Goal: Task Accomplishment & Management: Manage account settings

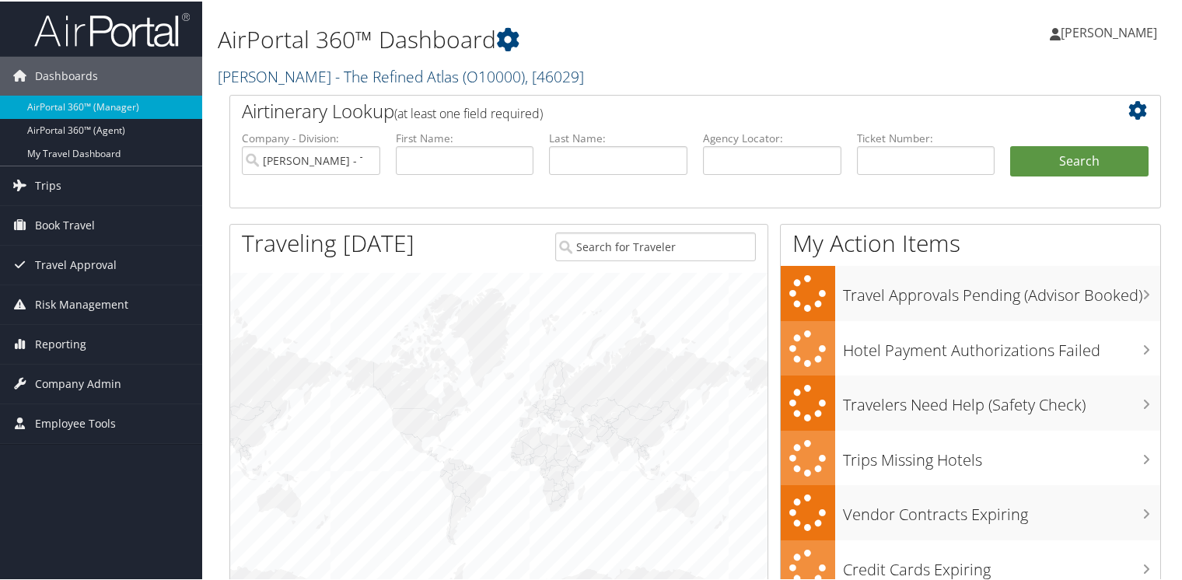
click at [255, 73] on link "Briana Osterberg - The Refined Atlas ( O10000 ) , [ 46029 ]" at bounding box center [401, 75] width 366 height 21
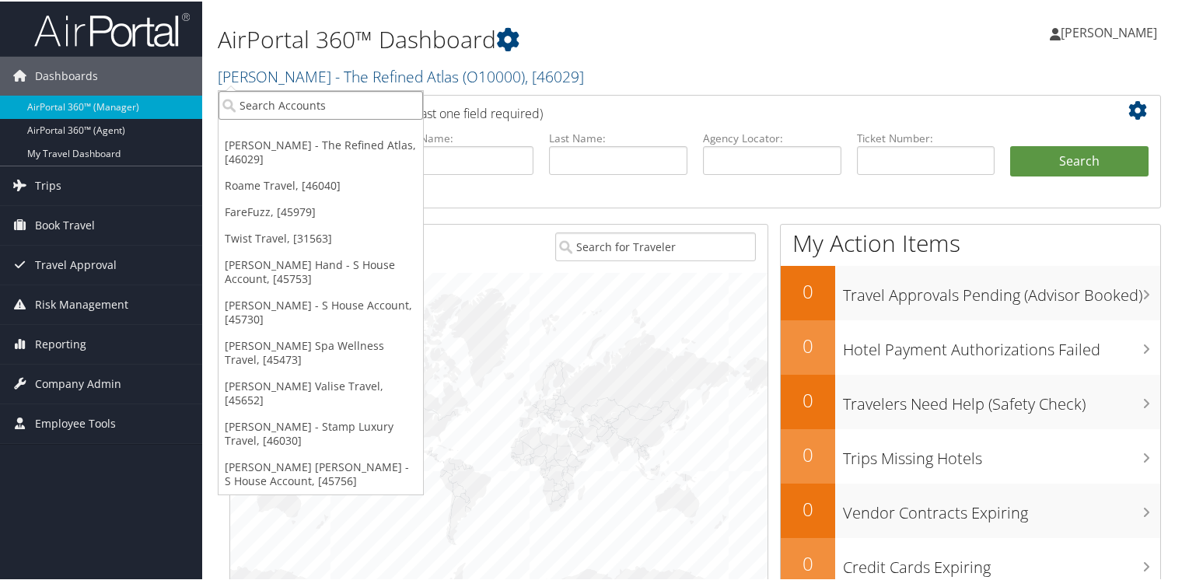
click at [254, 103] on input "search" at bounding box center [320, 103] width 204 height 29
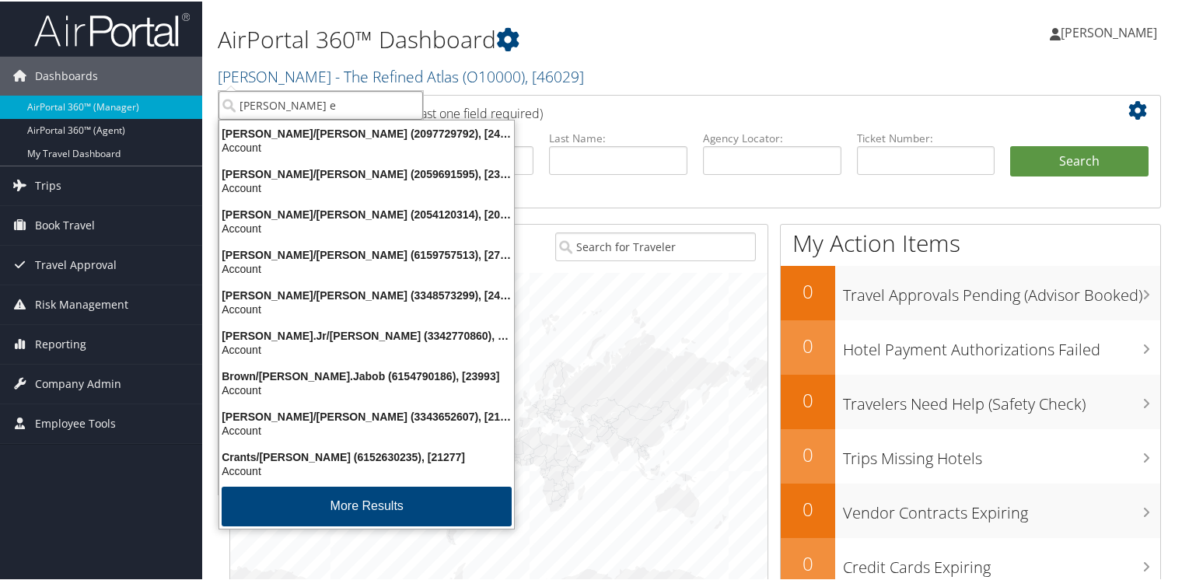
type input "bob ep"
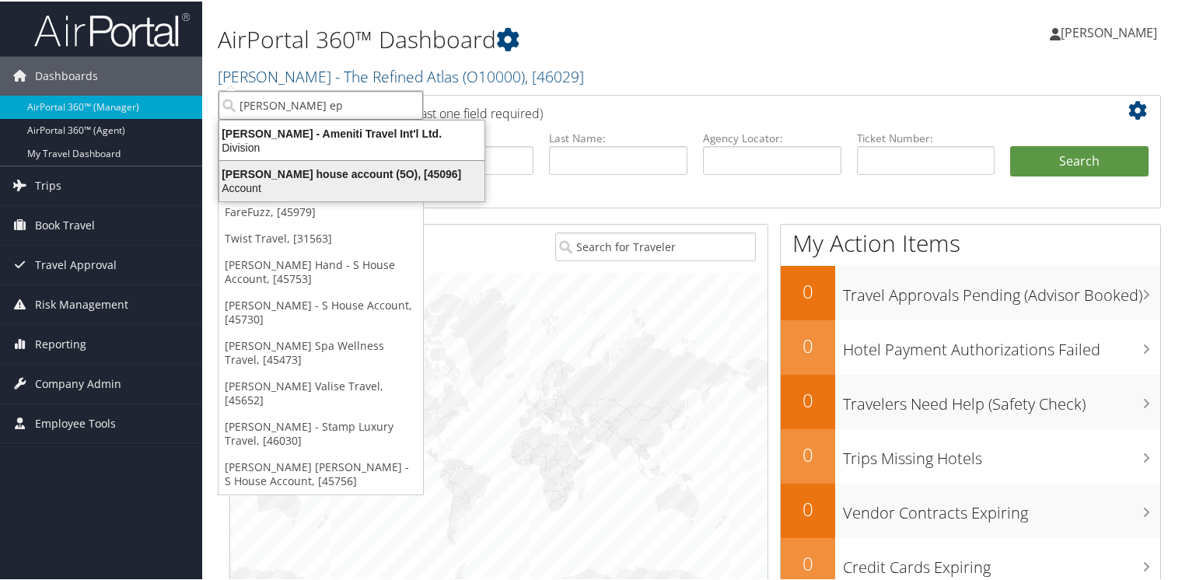
click at [253, 182] on div "Account" at bounding box center [352, 187] width 284 height 14
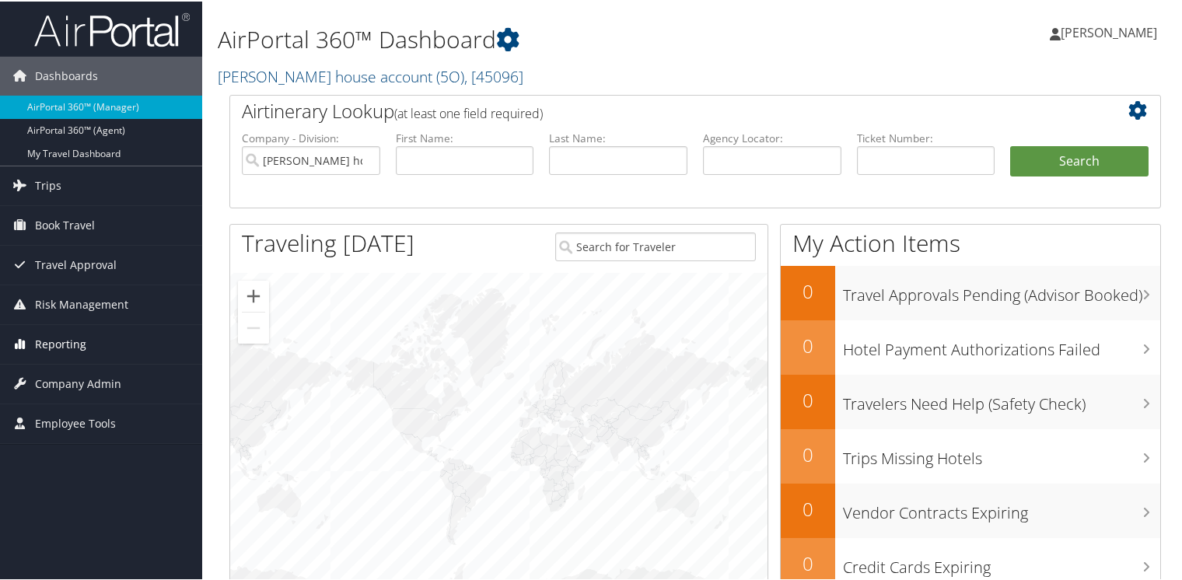
click at [42, 344] on span "Reporting" at bounding box center [60, 342] width 51 height 39
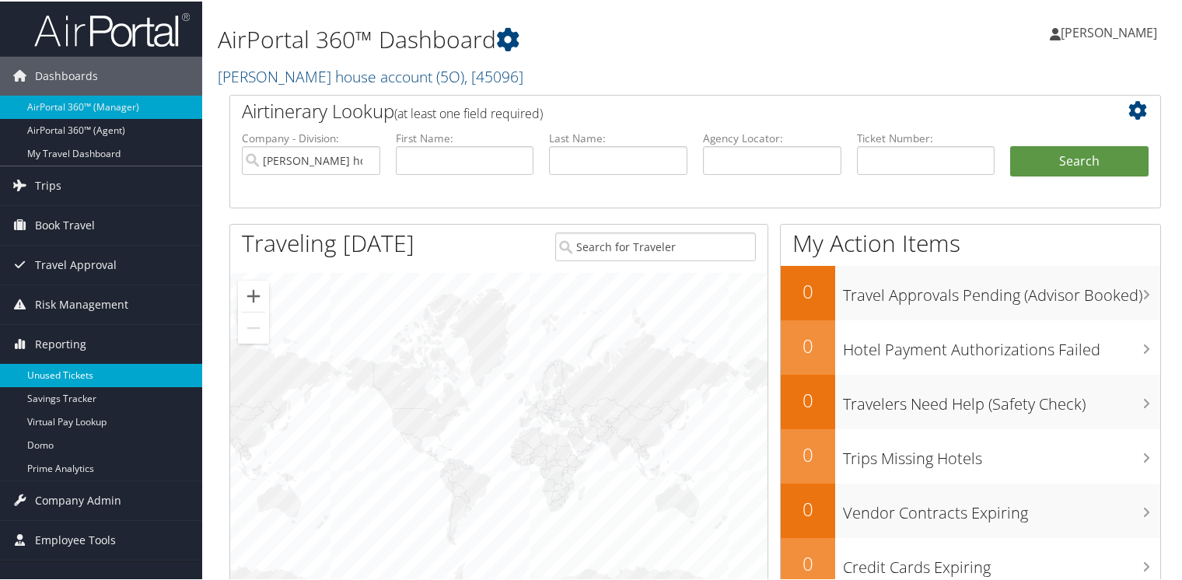
click at [44, 372] on link "Unused Tickets" at bounding box center [101, 373] width 202 height 23
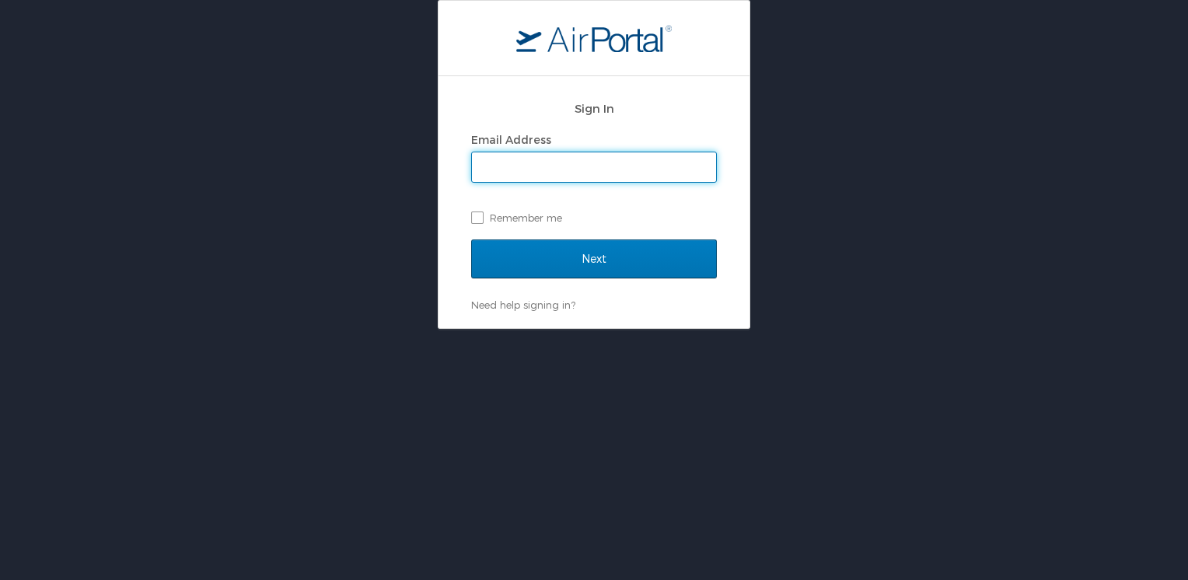
click at [547, 172] on input "Email Address" at bounding box center [594, 167] width 244 height 30
type input "[PERSON_NAME][EMAIL_ADDRESS][DOMAIN_NAME]"
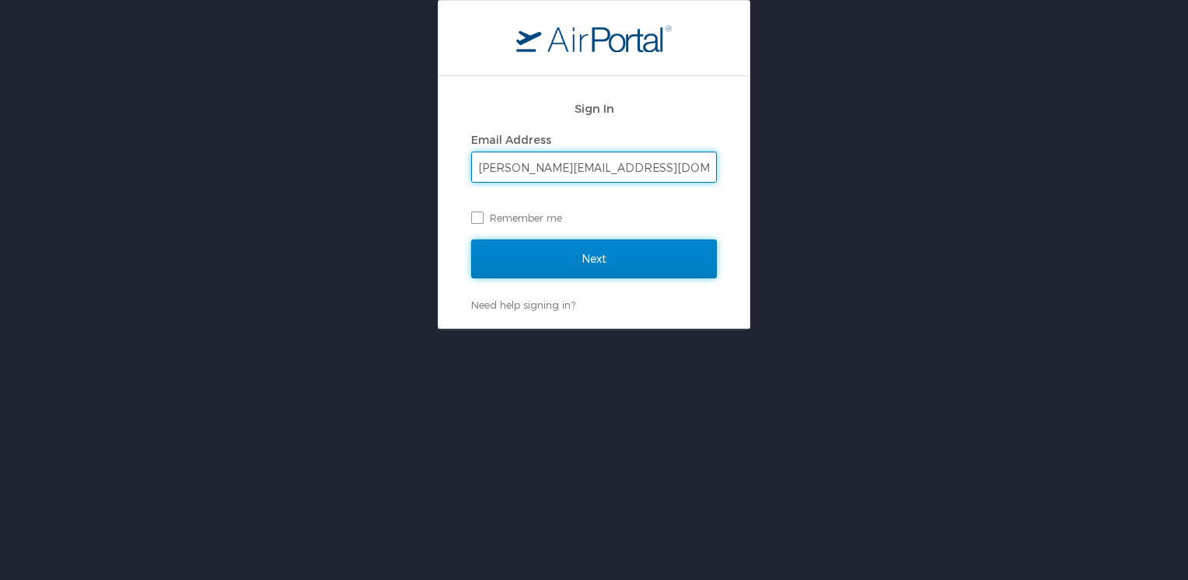
click at [551, 258] on input "Next" at bounding box center [594, 258] width 246 height 39
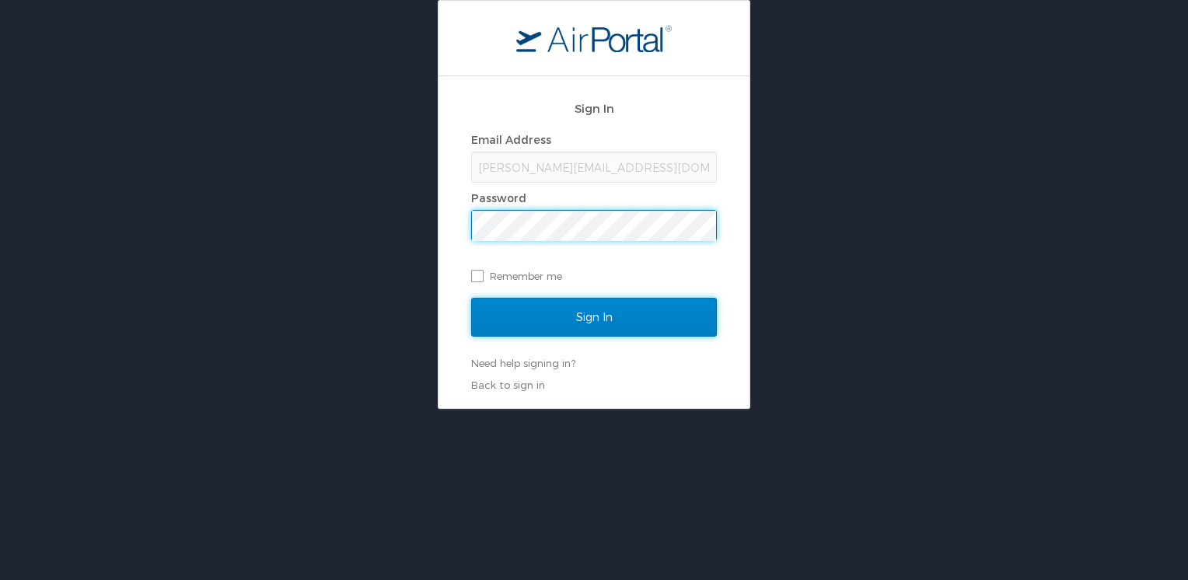
click at [550, 308] on input "Sign In" at bounding box center [594, 317] width 246 height 39
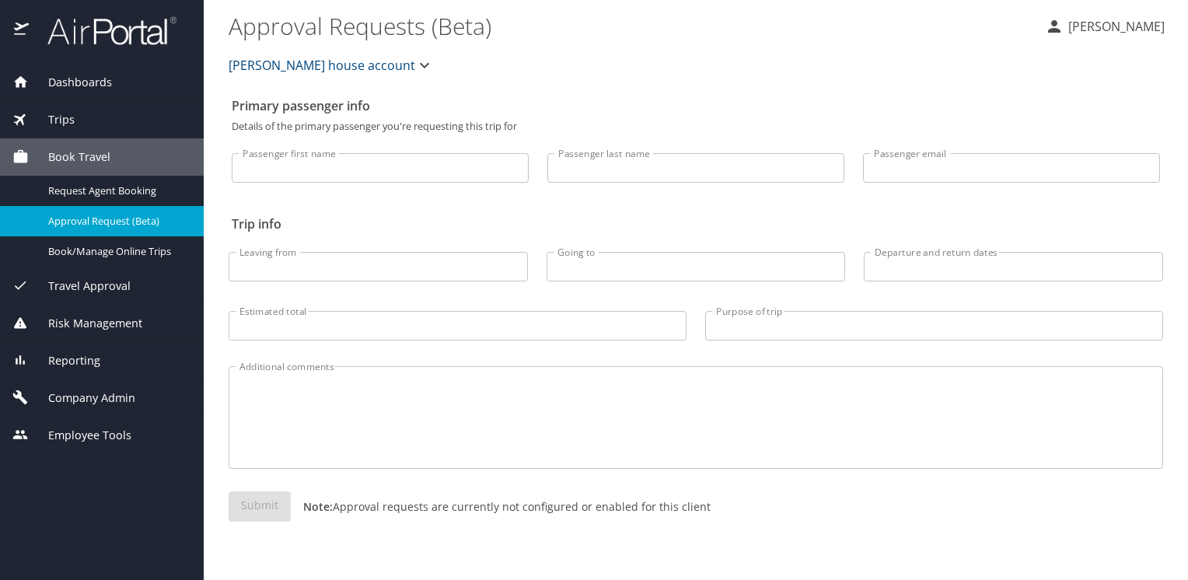
click at [62, 348] on div "Reporting" at bounding box center [102, 359] width 204 height 37
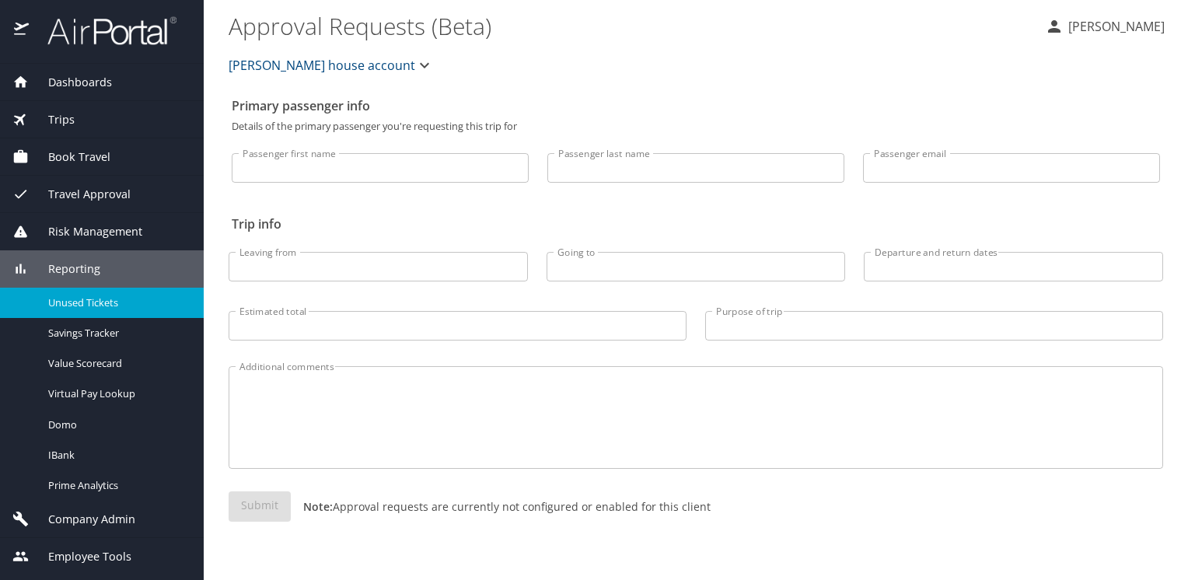
click at [68, 304] on span "Unused Tickets" at bounding box center [116, 302] width 137 height 15
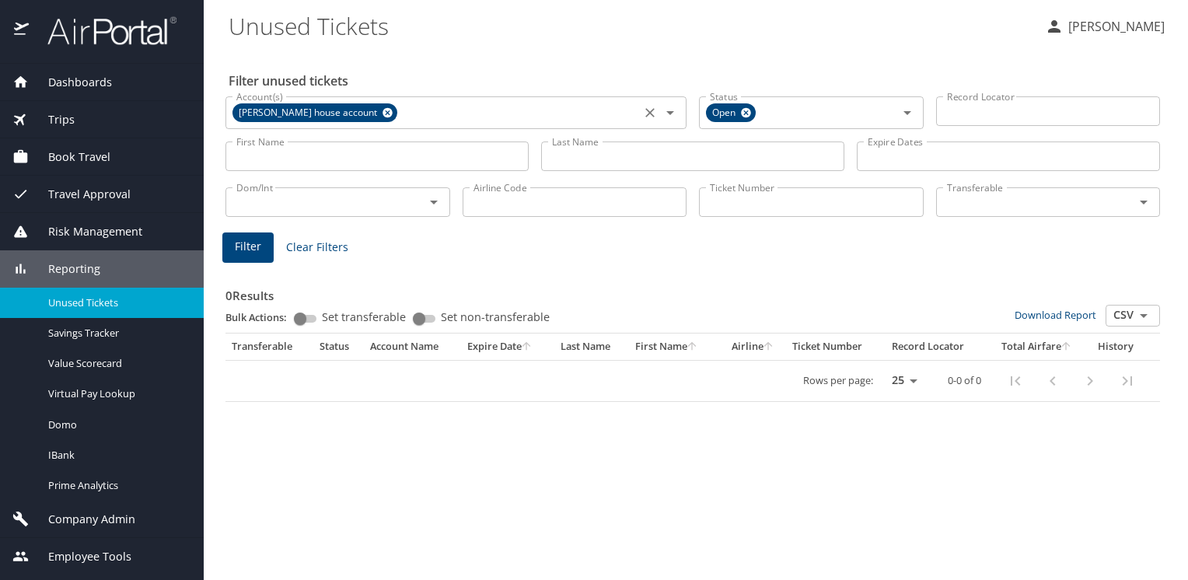
click at [383, 114] on icon at bounding box center [388, 113] width 10 height 10
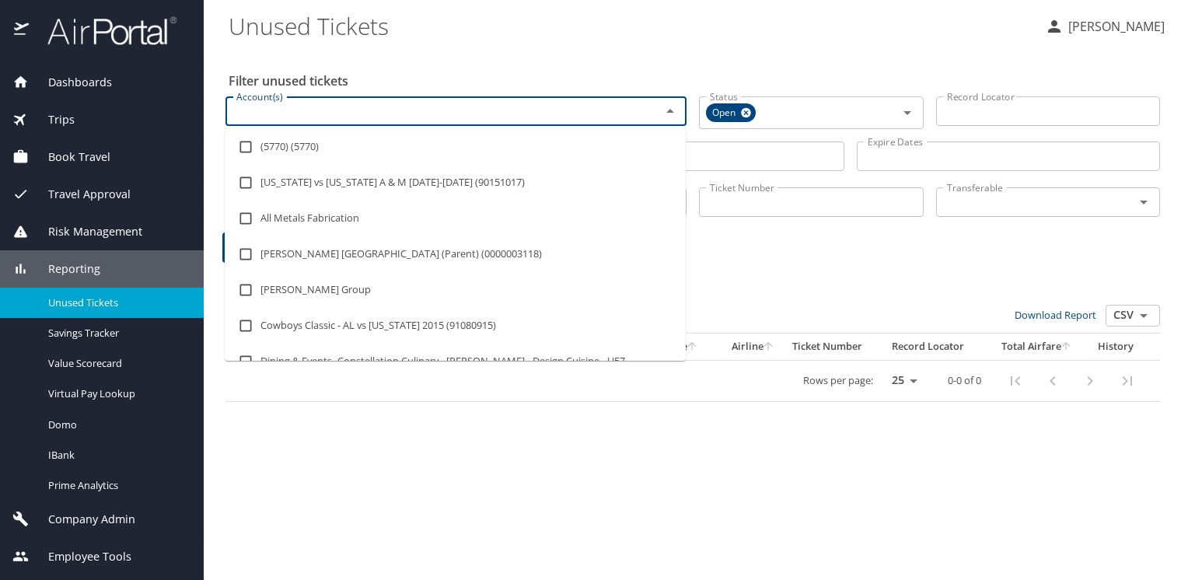
click at [394, 110] on input "Account(s)" at bounding box center [433, 111] width 406 height 20
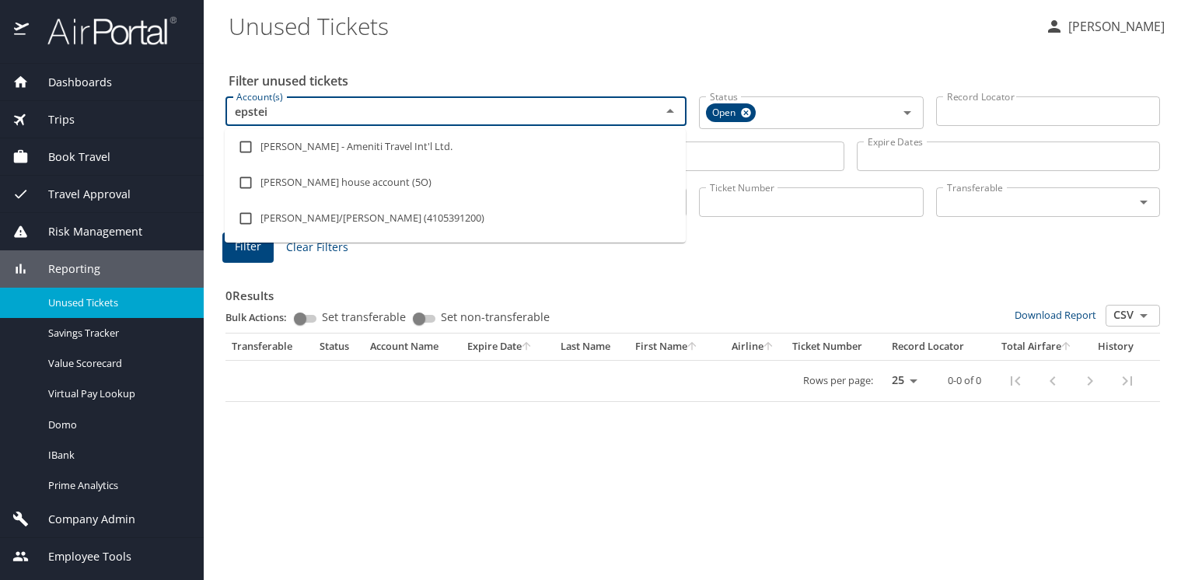
type input "epstein"
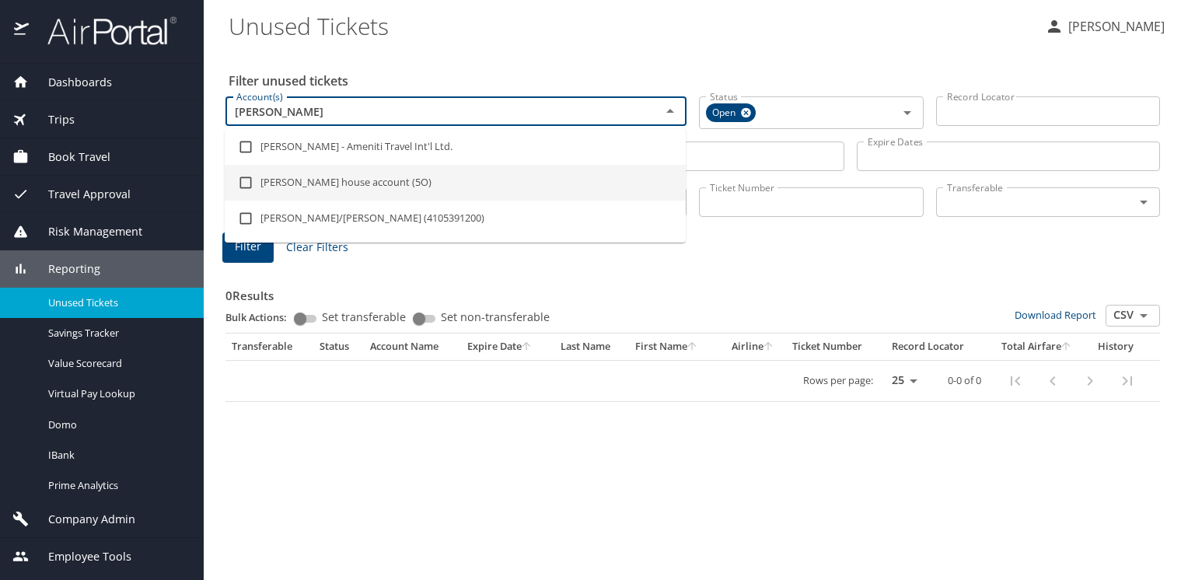
click at [243, 182] on input "checkbox" at bounding box center [246, 183] width 30 height 30
checkbox input "true"
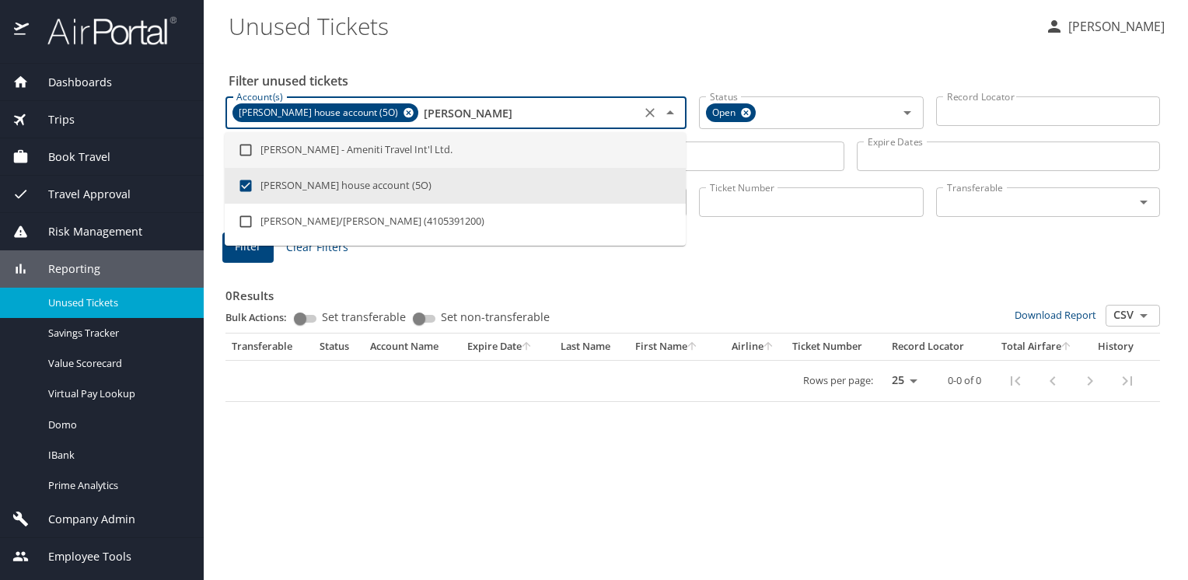
type input "epstein"
click at [428, 37] on Tickets "Unused Tickets" at bounding box center [631, 26] width 804 height 48
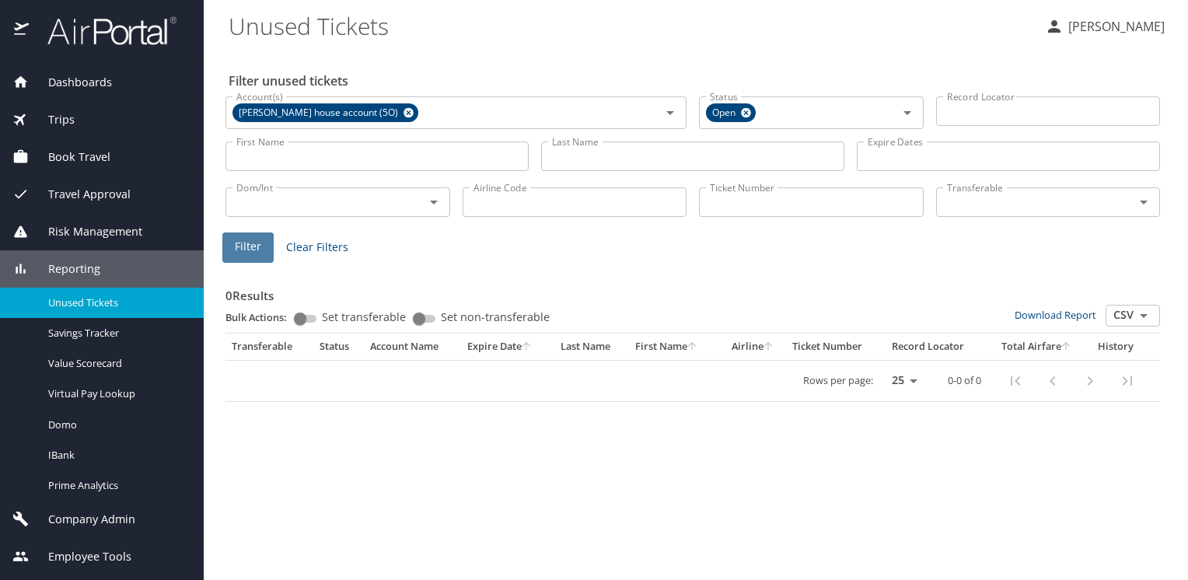
click at [248, 247] on span "Filter" at bounding box center [248, 246] width 26 height 19
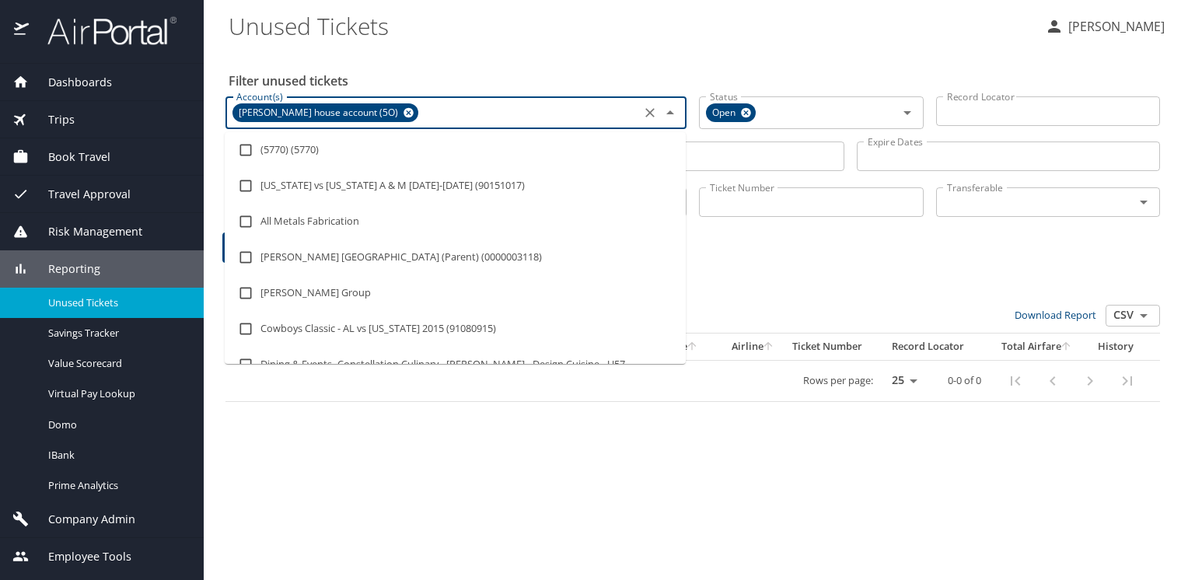
click at [431, 110] on input "Account(s)" at bounding box center [528, 113] width 215 height 20
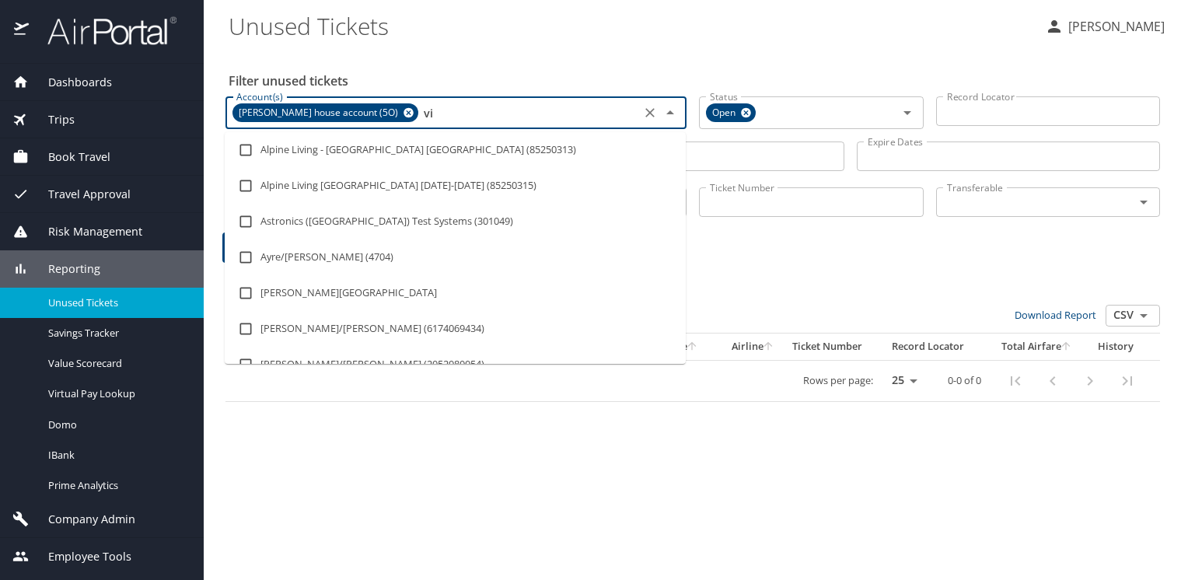
type input "v"
type input "amen"
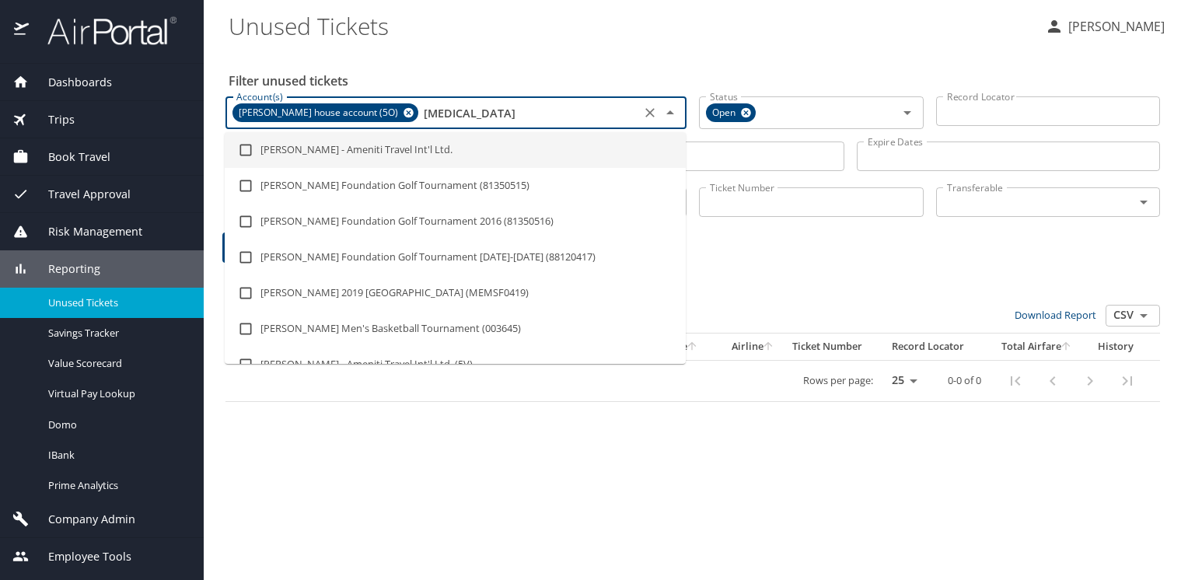
click at [246, 152] on input "checkbox" at bounding box center [246, 150] width 30 height 30
checkbox input "true"
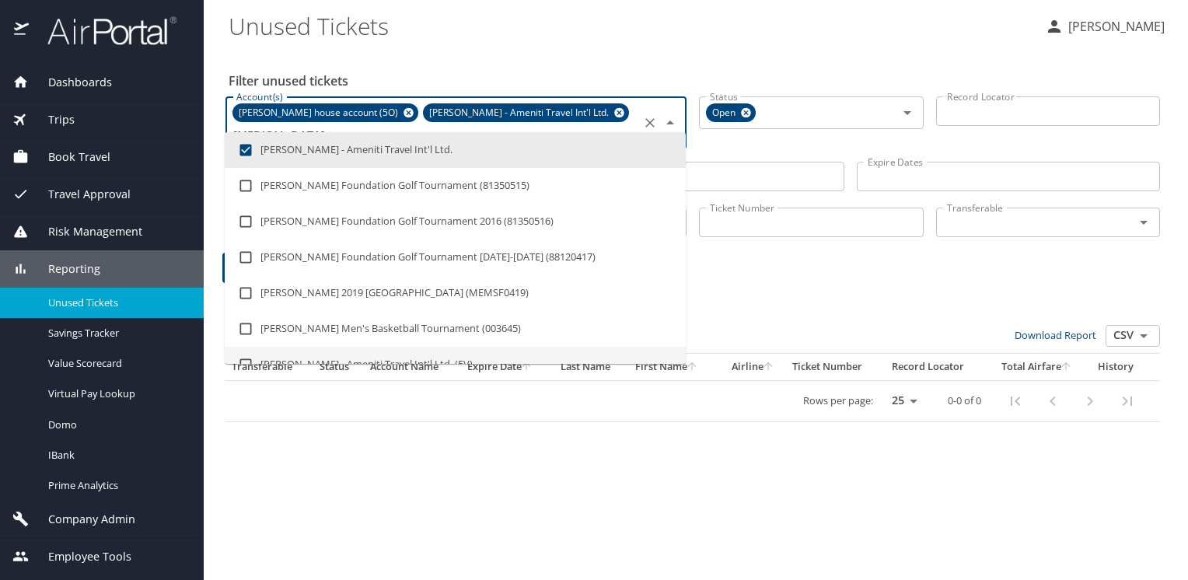
type input "amen"
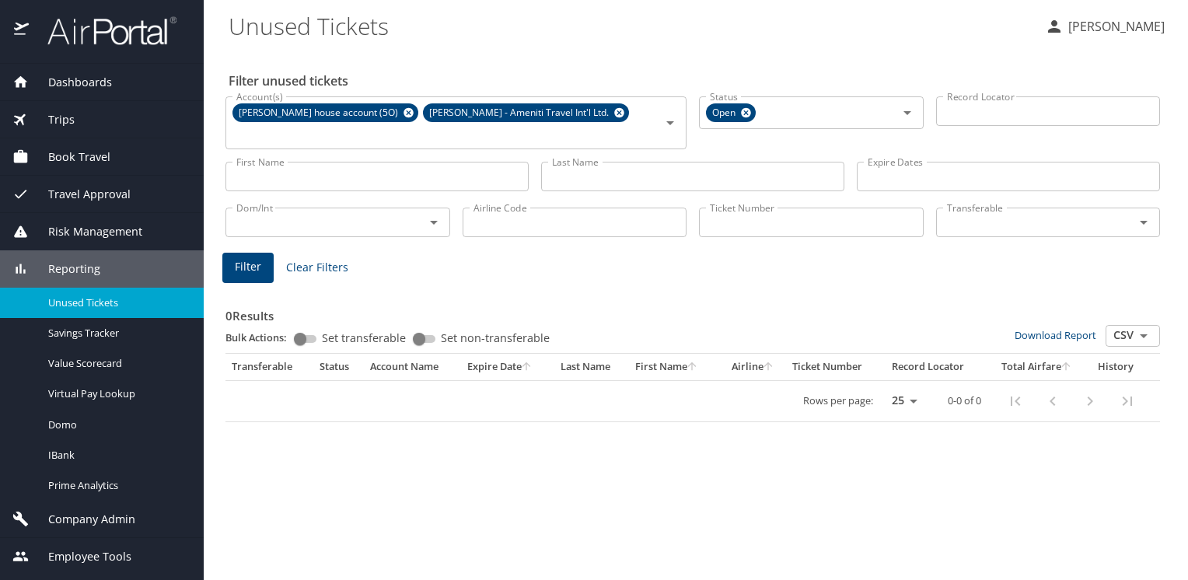
click at [276, 435] on div "Filter unused tickets Account(s) Bob Epstein house account (5O) Bob Epstein - A…" at bounding box center [696, 315] width 934 height 530
click at [247, 257] on span "Filter" at bounding box center [248, 266] width 26 height 19
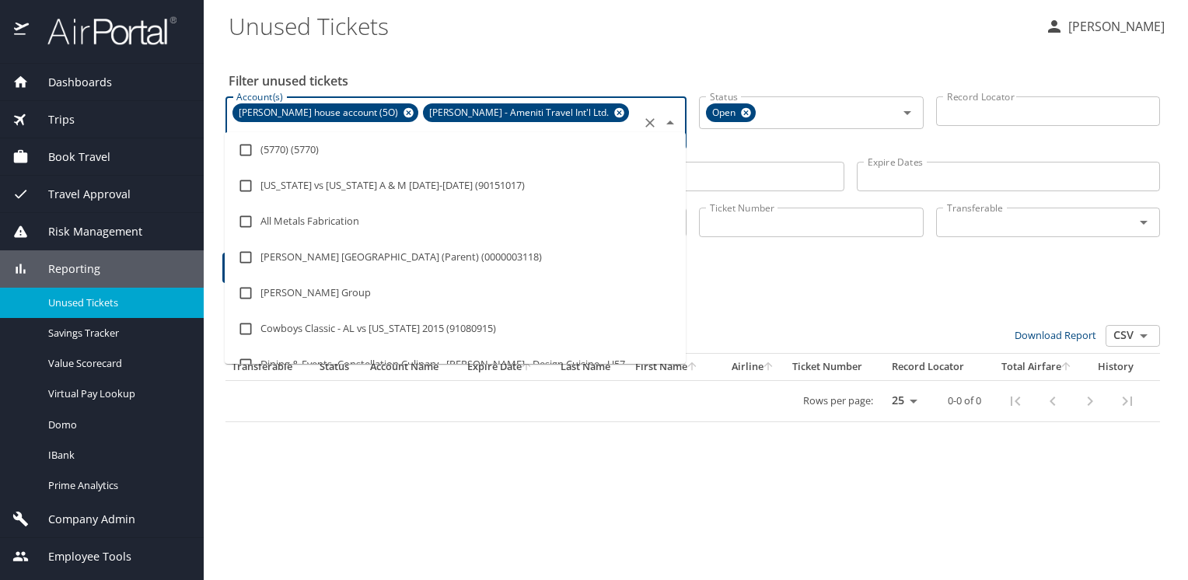
click at [606, 124] on input "Account(s)" at bounding box center [433, 134] width 406 height 20
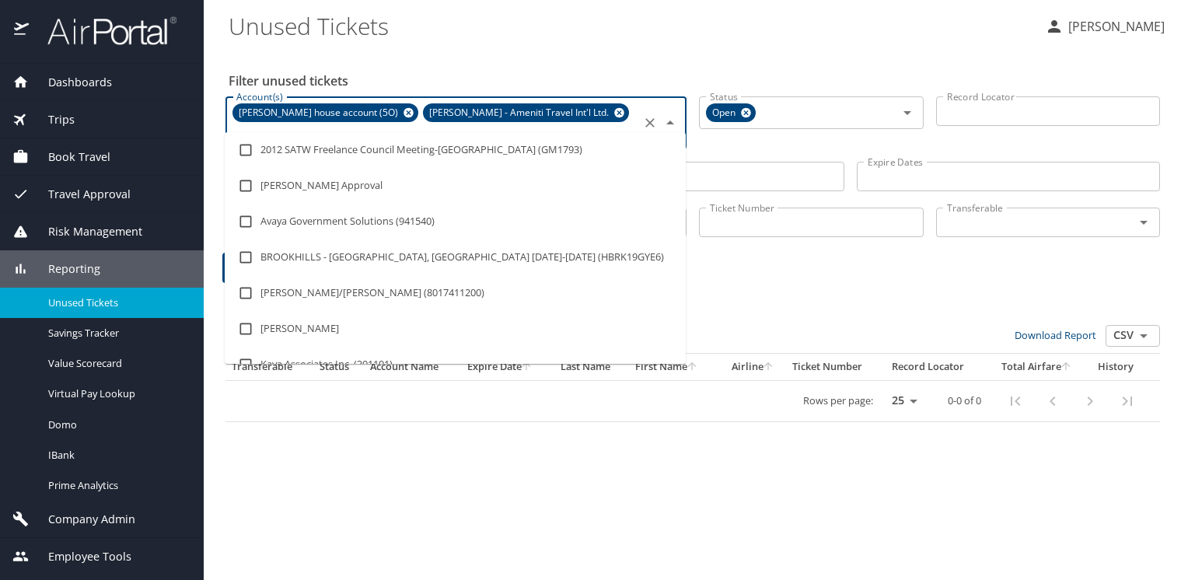
type input "ayar"
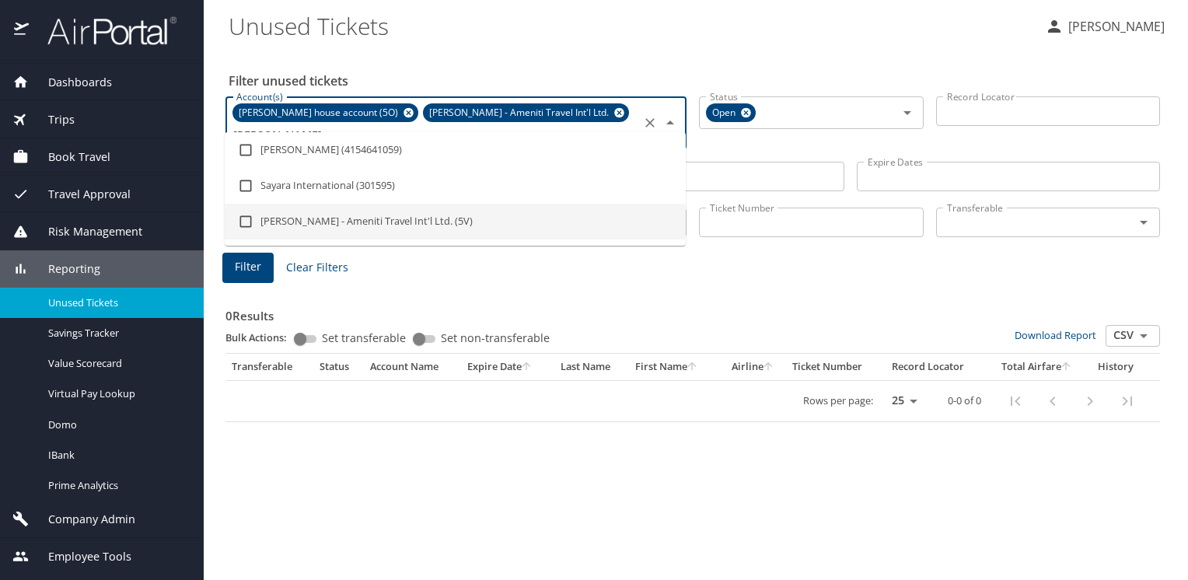
click at [247, 222] on input "checkbox" at bounding box center [246, 222] width 30 height 30
checkbox input "true"
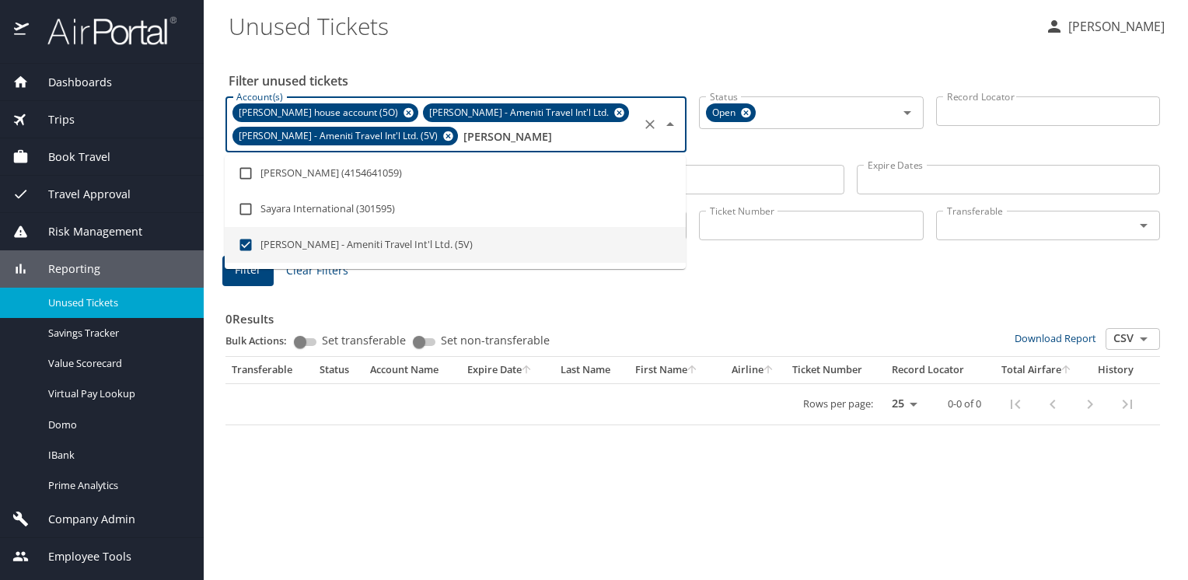
type input "ayar"
click at [251, 280] on button "Filter" at bounding box center [247, 271] width 51 height 30
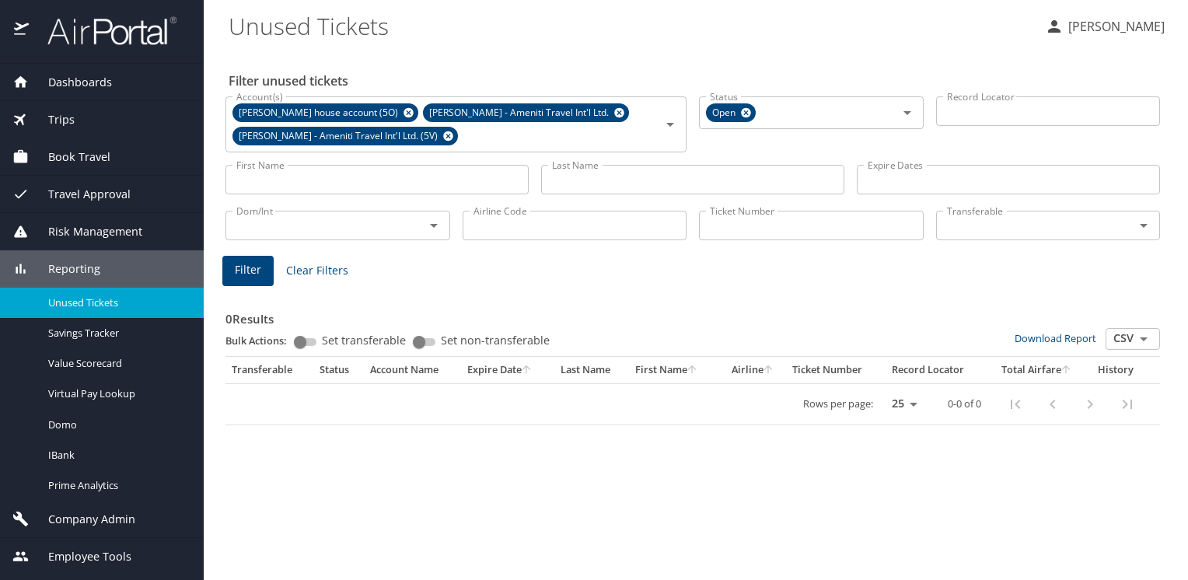
click at [58, 119] on span "Trips" at bounding box center [52, 119] width 46 height 17
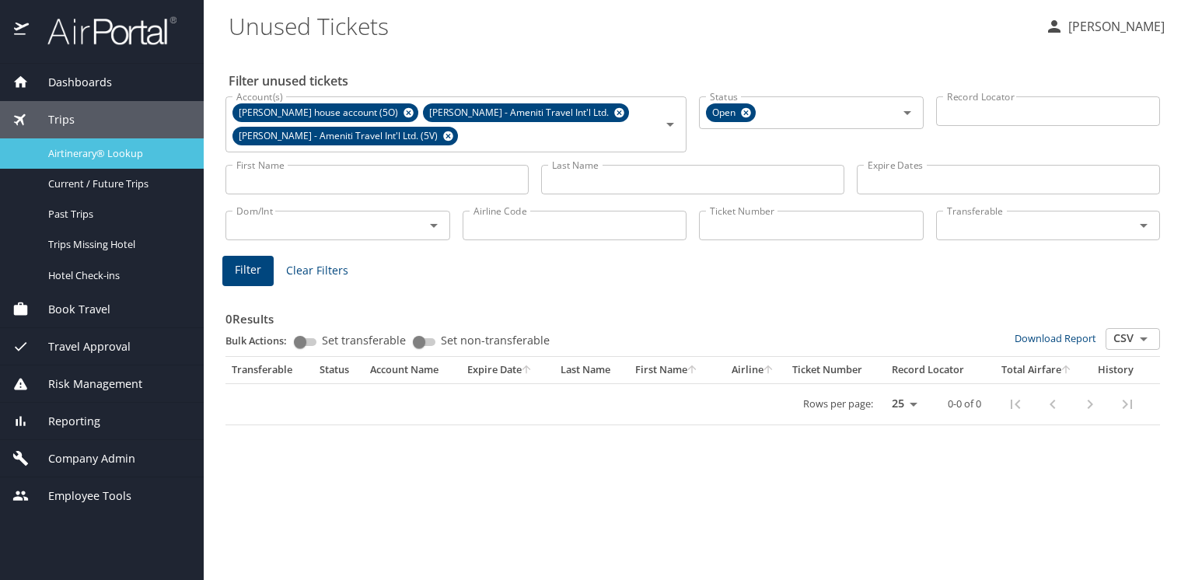
click at [72, 147] on span "Airtinerary® Lookup" at bounding box center [116, 153] width 137 height 15
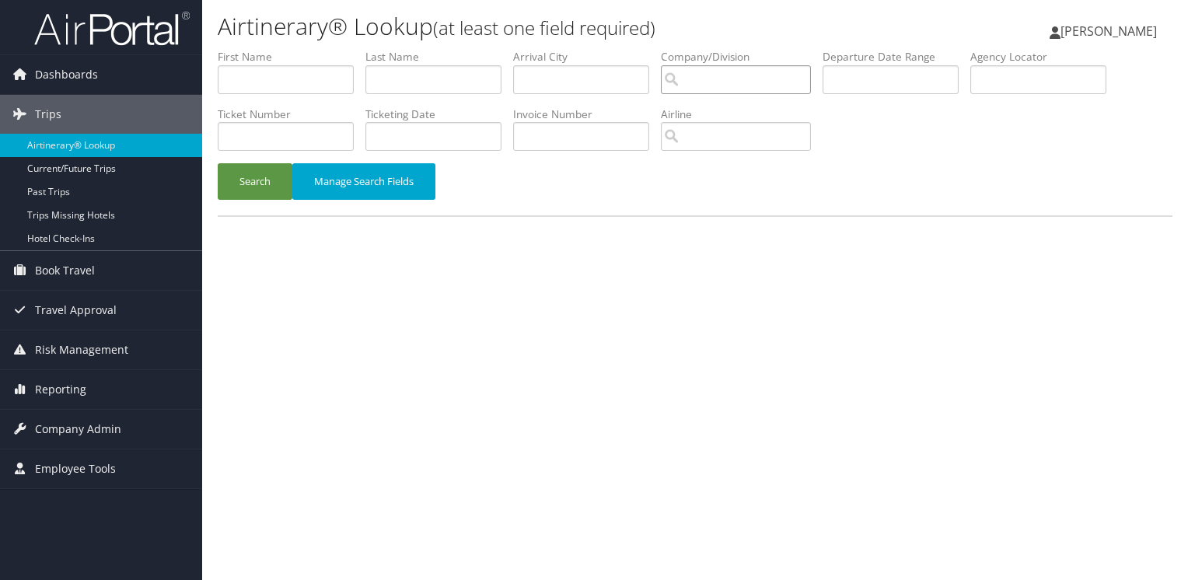
click at [715, 72] on input "search" at bounding box center [736, 79] width 150 height 29
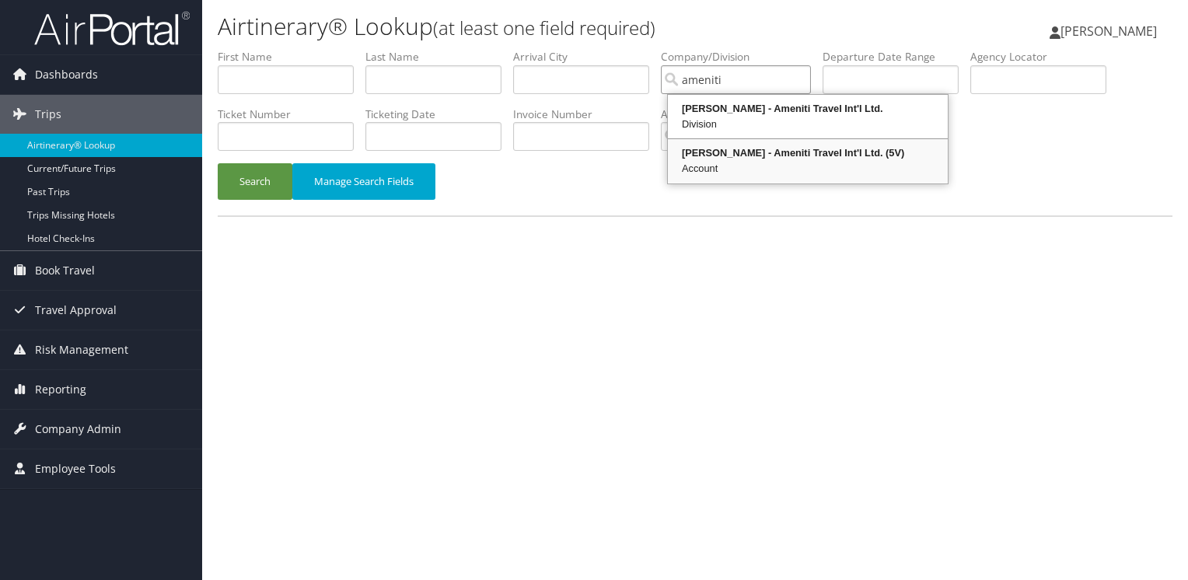
click at [732, 155] on div "Vince Ayarza - Ameniti Travel Int'l Ltd. (5V)" at bounding box center [807, 153] width 275 height 16
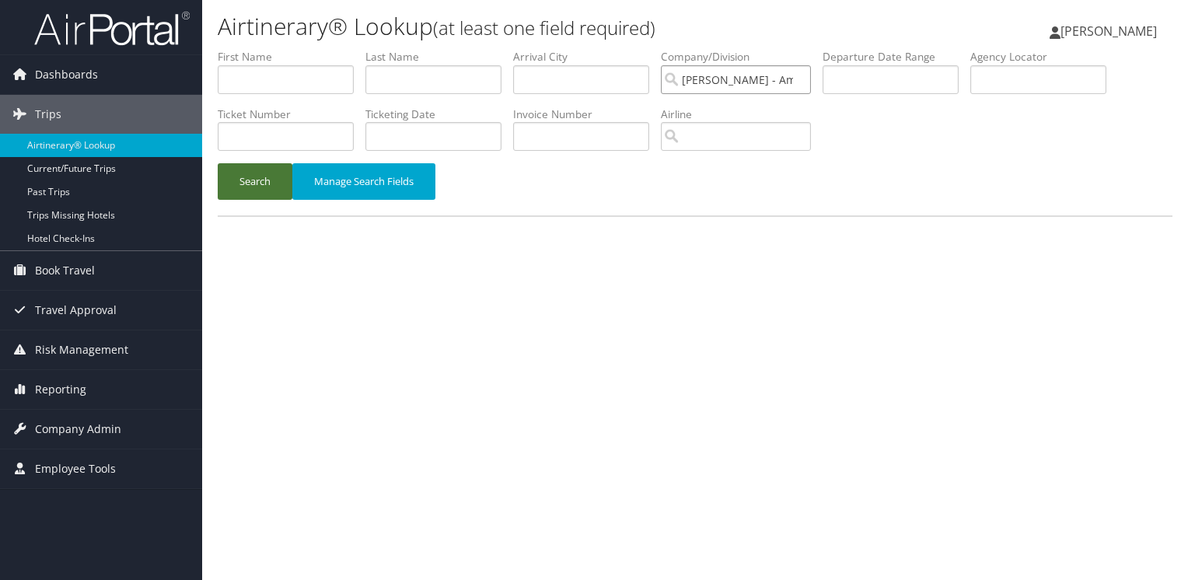
type input "[PERSON_NAME] - Ameniti Travel Int'l Ltd."
click at [248, 179] on button "Search" at bounding box center [255, 181] width 75 height 37
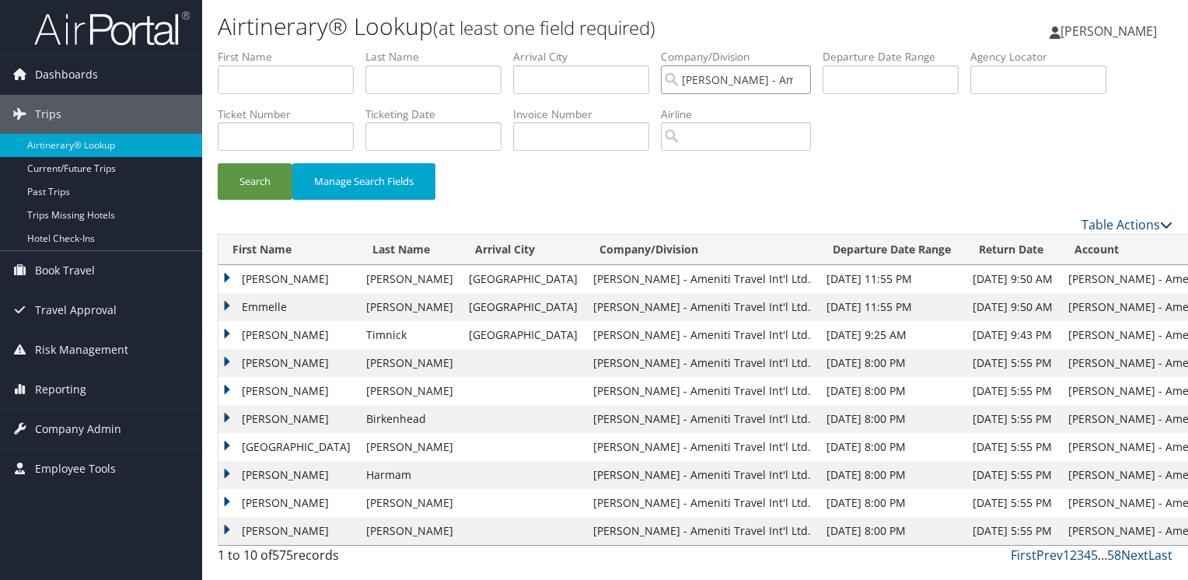
click at [725, 78] on input "[PERSON_NAME] - Ameniti Travel Int'l Ltd." at bounding box center [736, 79] width 150 height 29
click at [725, 78] on input "search" at bounding box center [736, 79] width 150 height 29
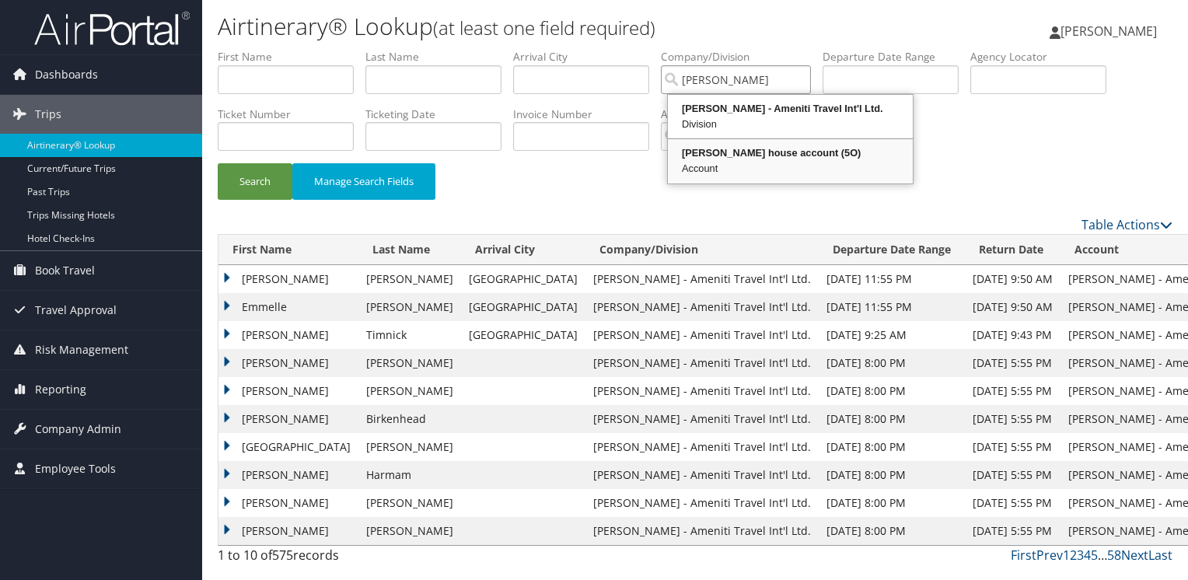
click at [740, 154] on div "Bob Epstein house account (5O)" at bounding box center [790, 153] width 240 height 16
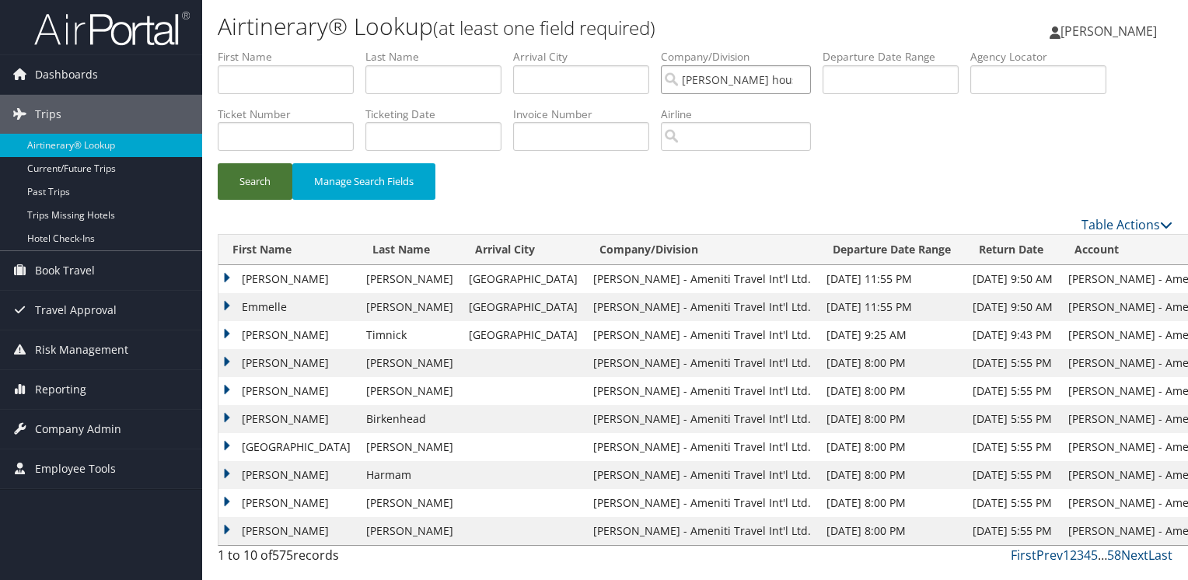
type input "[PERSON_NAME] house account"
click at [235, 171] on button "Search" at bounding box center [255, 181] width 75 height 37
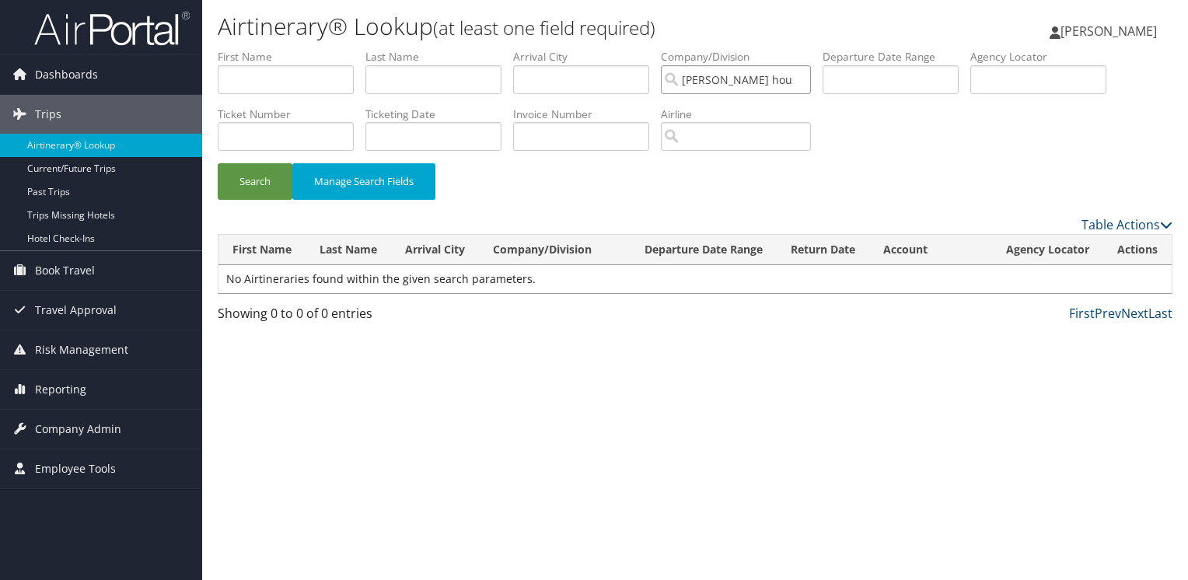
click at [774, 76] on input "[PERSON_NAME] house account" at bounding box center [736, 79] width 150 height 29
click at [774, 76] on input "search" at bounding box center [736, 79] width 150 height 29
click at [726, 82] on input "search" at bounding box center [736, 79] width 150 height 29
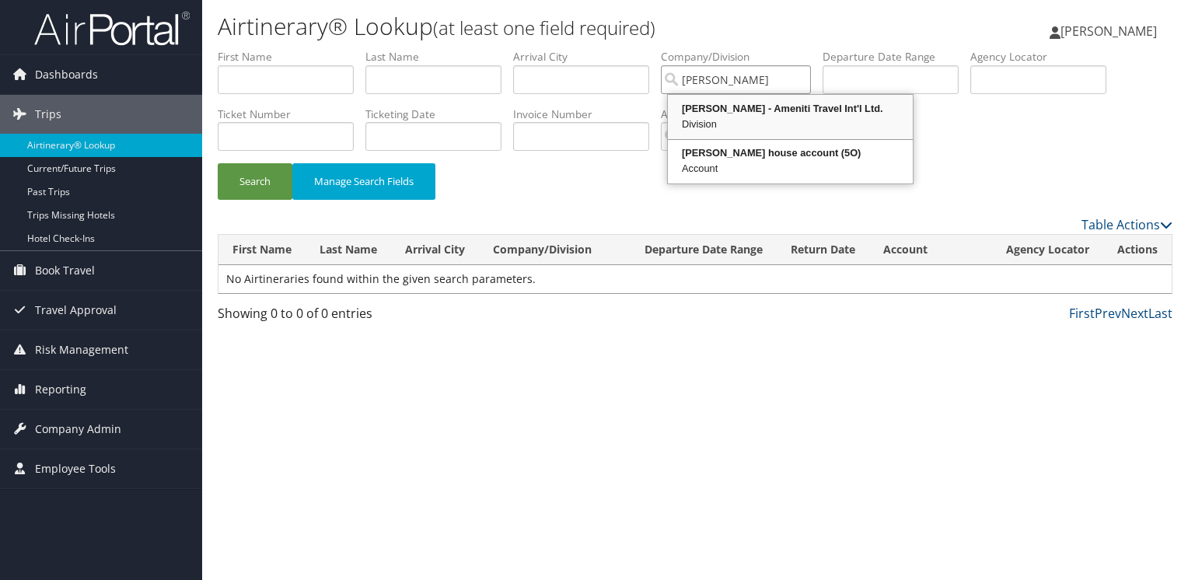
click at [727, 104] on div "[PERSON_NAME] - Ameniti Travel Int'l Ltd." at bounding box center [790, 109] width 240 height 16
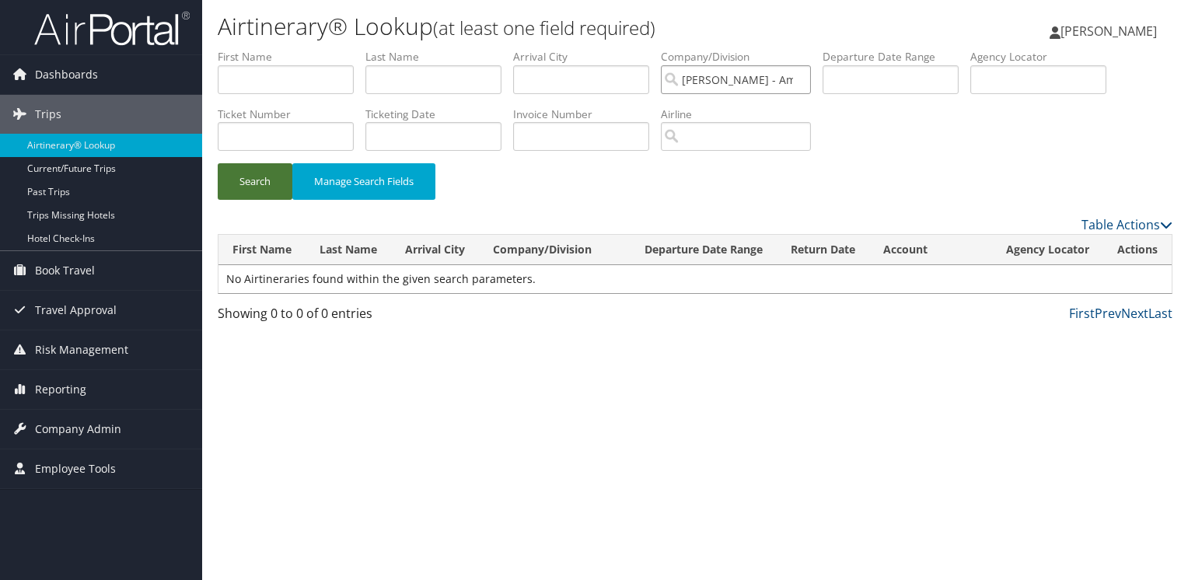
type input "[PERSON_NAME] - Ameniti Travel Int'l Ltd."
click at [265, 175] on button "Search" at bounding box center [255, 181] width 75 height 37
click at [737, 73] on input "[PERSON_NAME] - Ameniti Travel Int'l Ltd." at bounding box center [736, 79] width 150 height 29
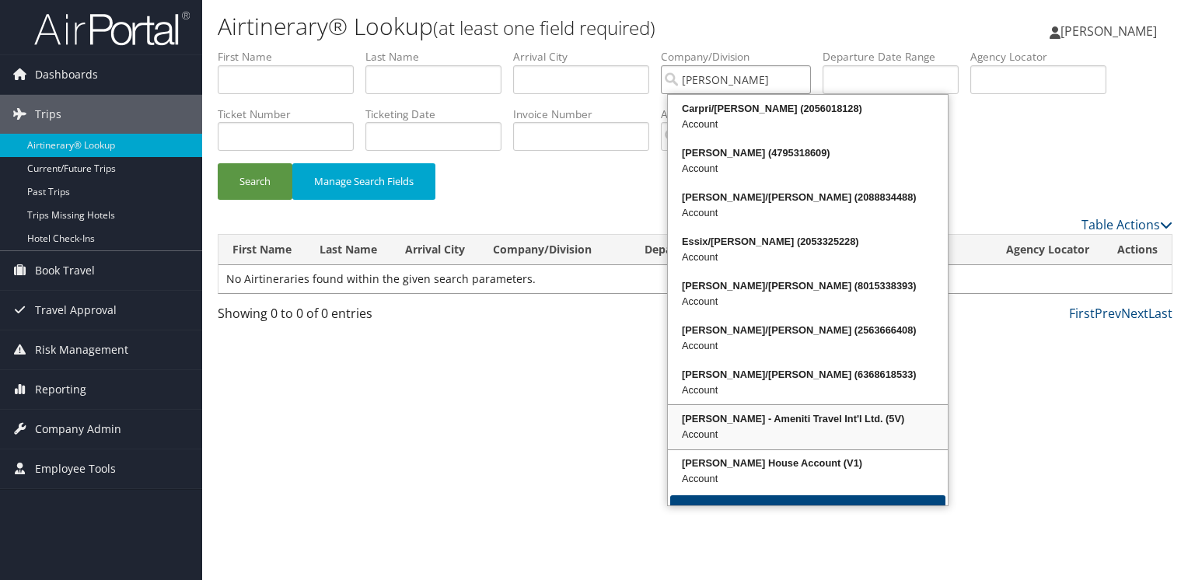
click at [725, 414] on div "Vince Ayarza - Ameniti Travel Int'l Ltd. (5V)" at bounding box center [807, 419] width 275 height 16
type input "[PERSON_NAME] - Ameniti Travel Int'l Ltd."
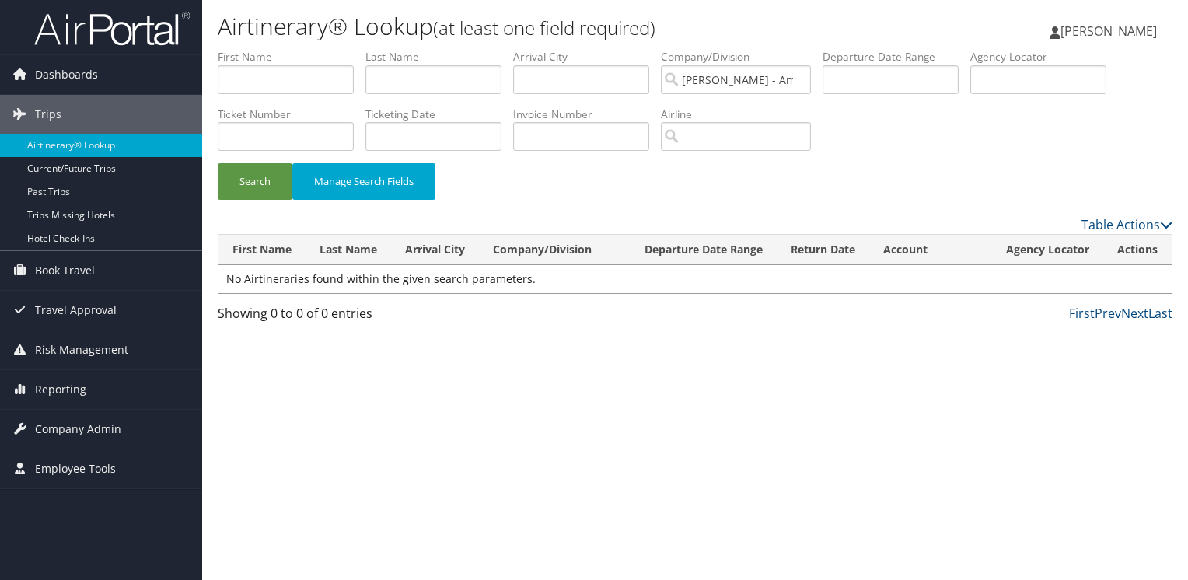
click at [725, 414] on div "Airtinerary® Lookup (at least one field required) Kirsten Little Kirsten Little…" at bounding box center [695, 290] width 986 height 580
click at [242, 172] on button "Search" at bounding box center [255, 181] width 75 height 37
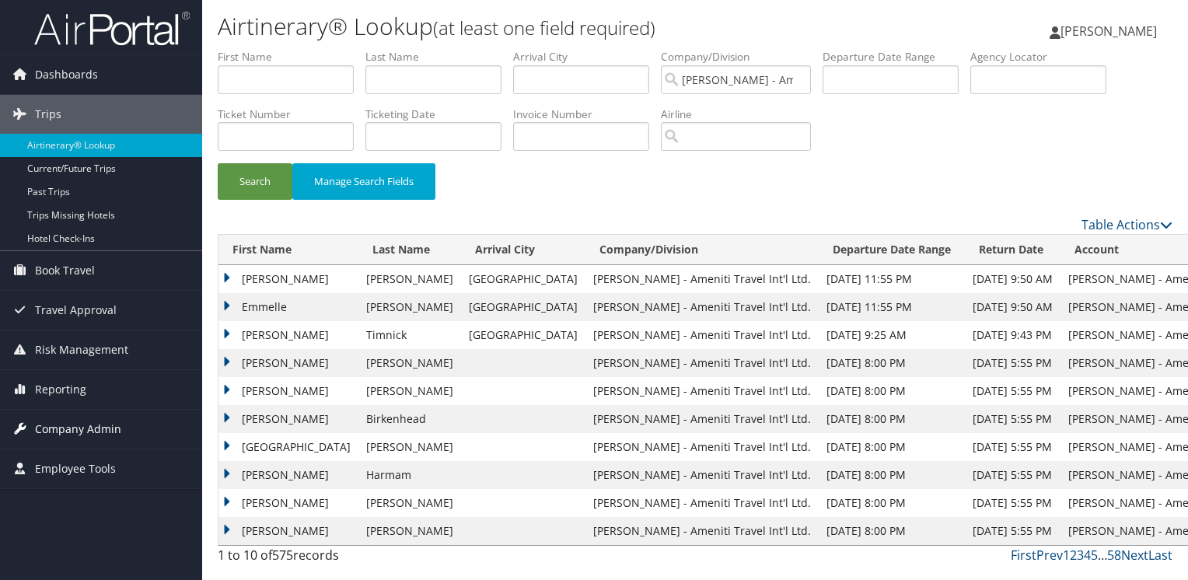
click at [44, 424] on span "Company Admin" at bounding box center [78, 429] width 86 height 39
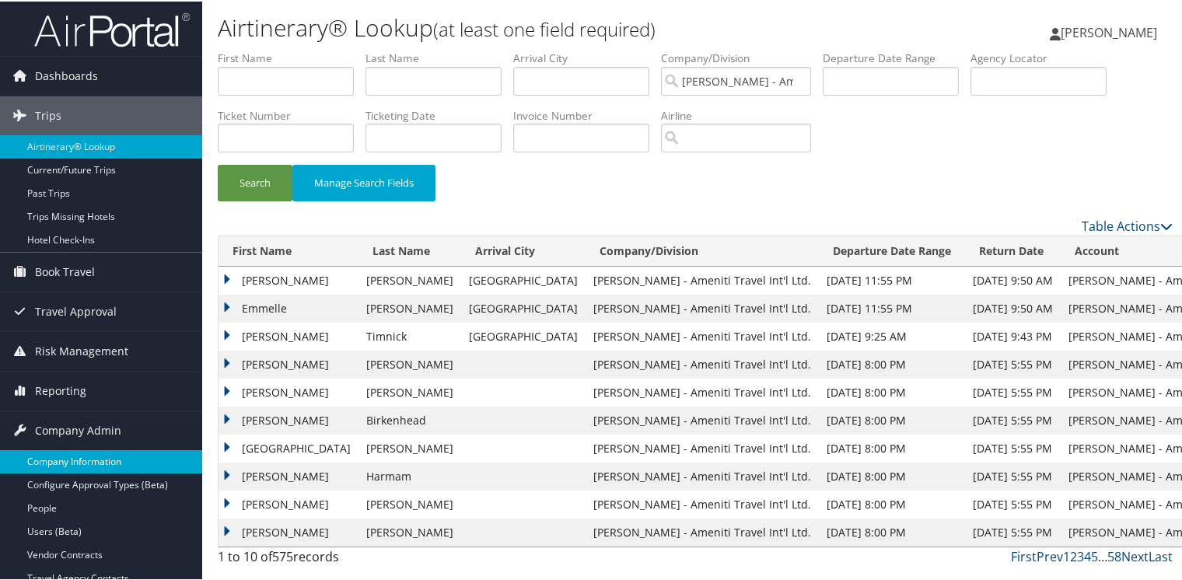
click at [58, 456] on link "Company Information" at bounding box center [101, 460] width 202 height 23
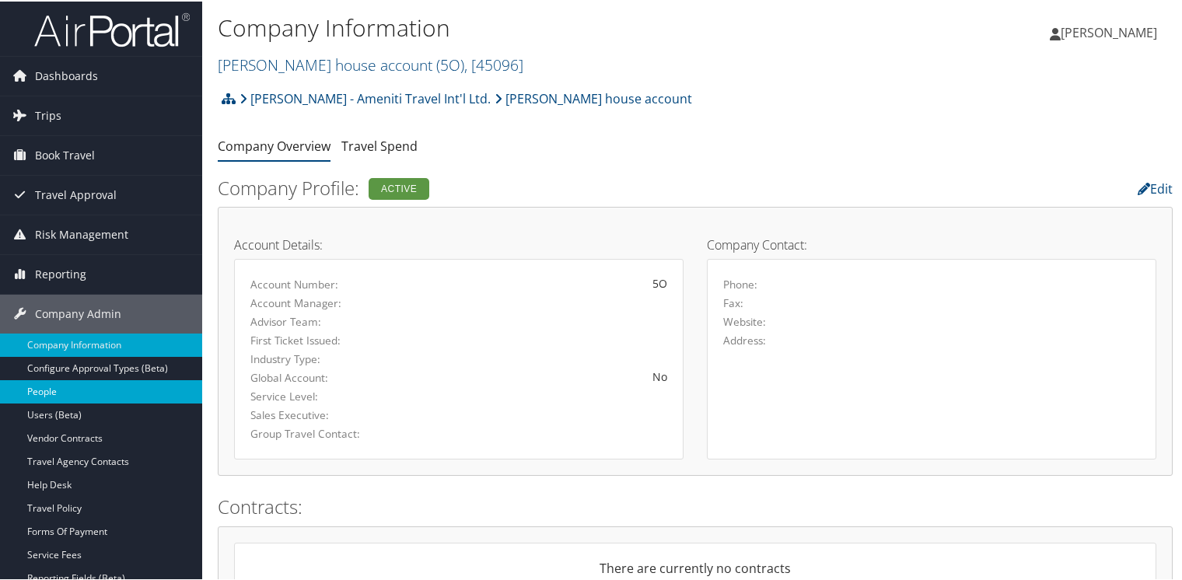
click at [33, 390] on link "People" at bounding box center [101, 390] width 202 height 23
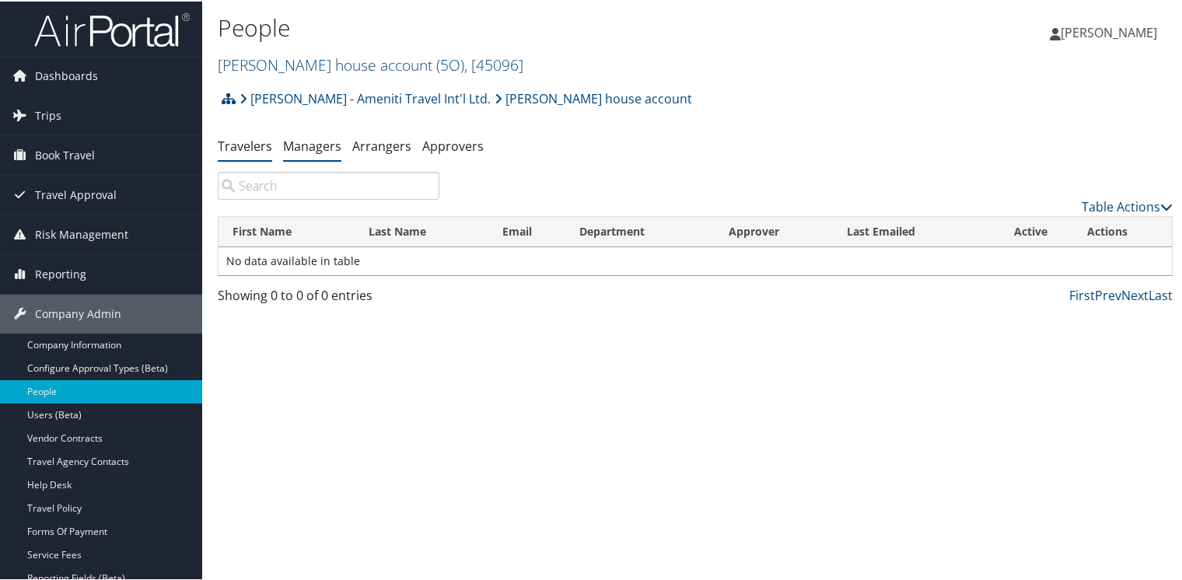
click at [302, 146] on link "Managers" at bounding box center [312, 144] width 58 height 17
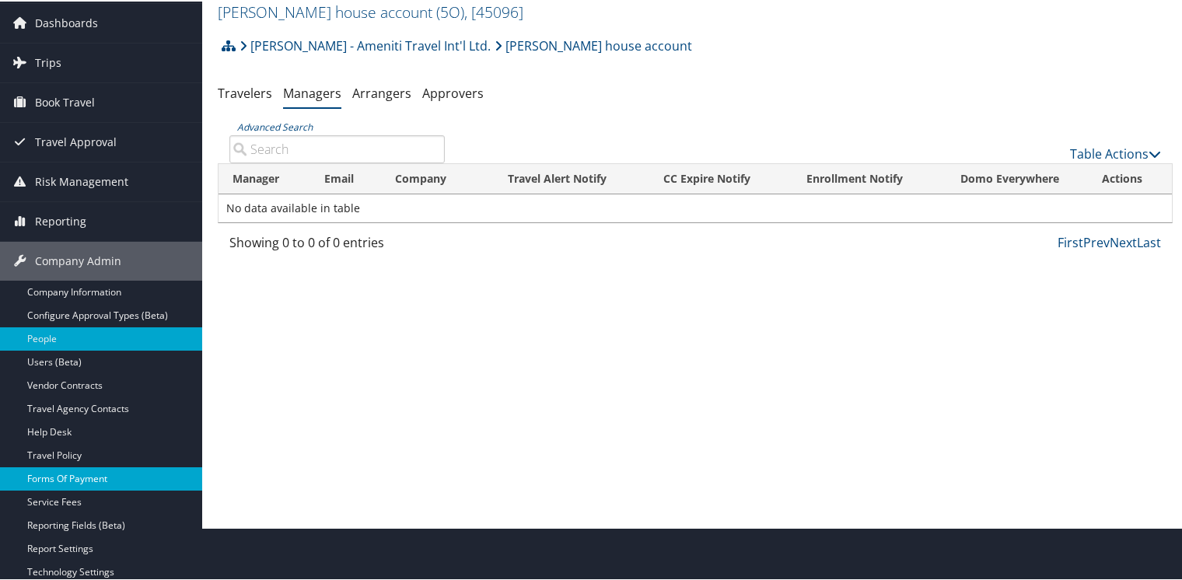
scroll to position [155, 0]
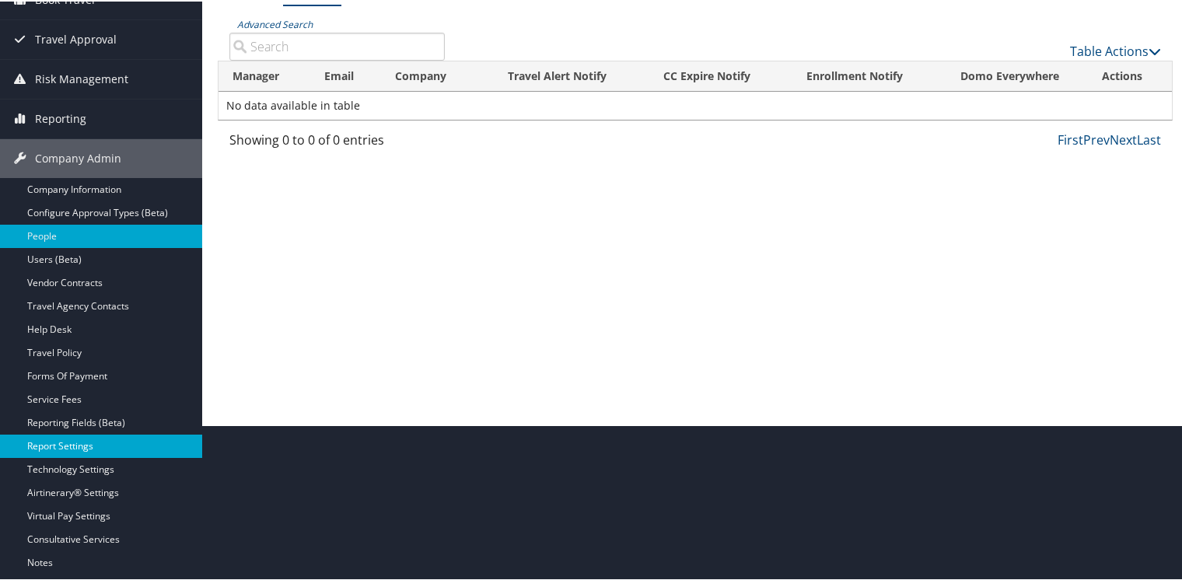
click at [65, 443] on link "Report Settings" at bounding box center [101, 444] width 202 height 23
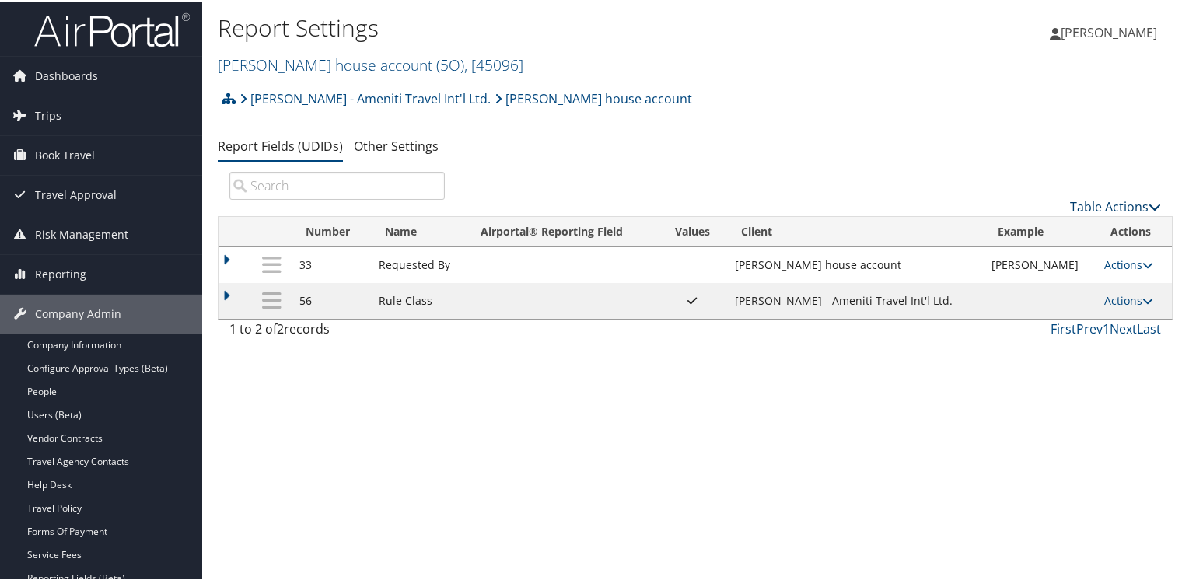
click at [1088, 201] on link "Table Actions" at bounding box center [1115, 205] width 91 height 17
click at [1082, 208] on link "Table Actions" at bounding box center [1115, 205] width 91 height 17
click at [1109, 204] on link "Table Actions" at bounding box center [1115, 205] width 91 height 17
click at [1029, 230] on link "New Record" at bounding box center [1063, 230] width 204 height 26
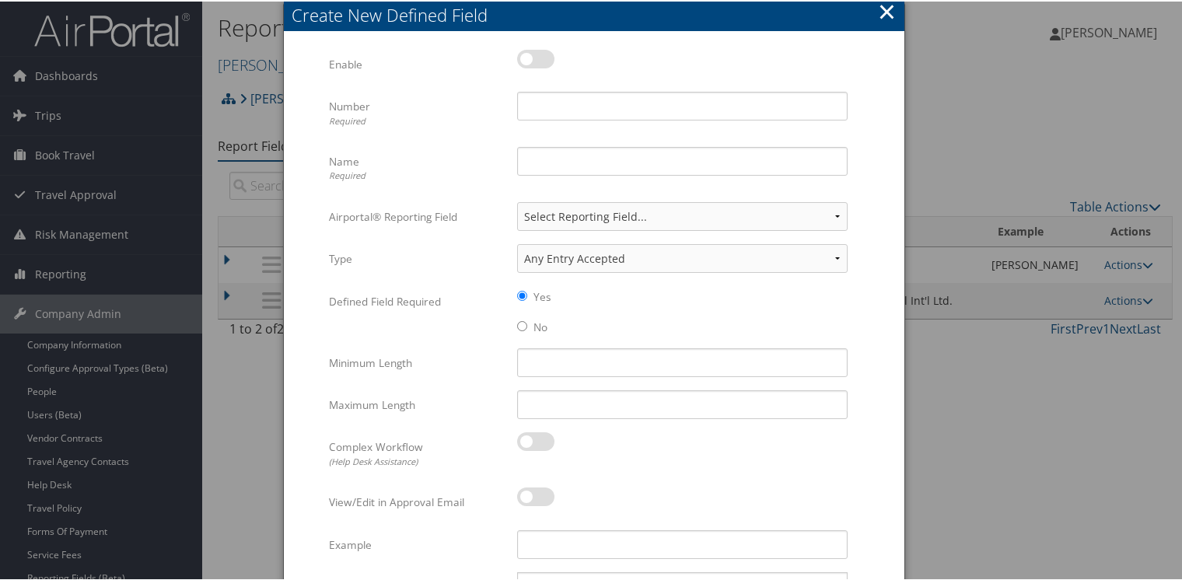
click at [536, 57] on label at bounding box center [535, 57] width 37 height 19
click at [535, 57] on input "checkbox" at bounding box center [530, 60] width 10 height 10
checkbox input "true"
click at [541, 99] on input "Number Required" at bounding box center [682, 104] width 330 height 29
type input "56"
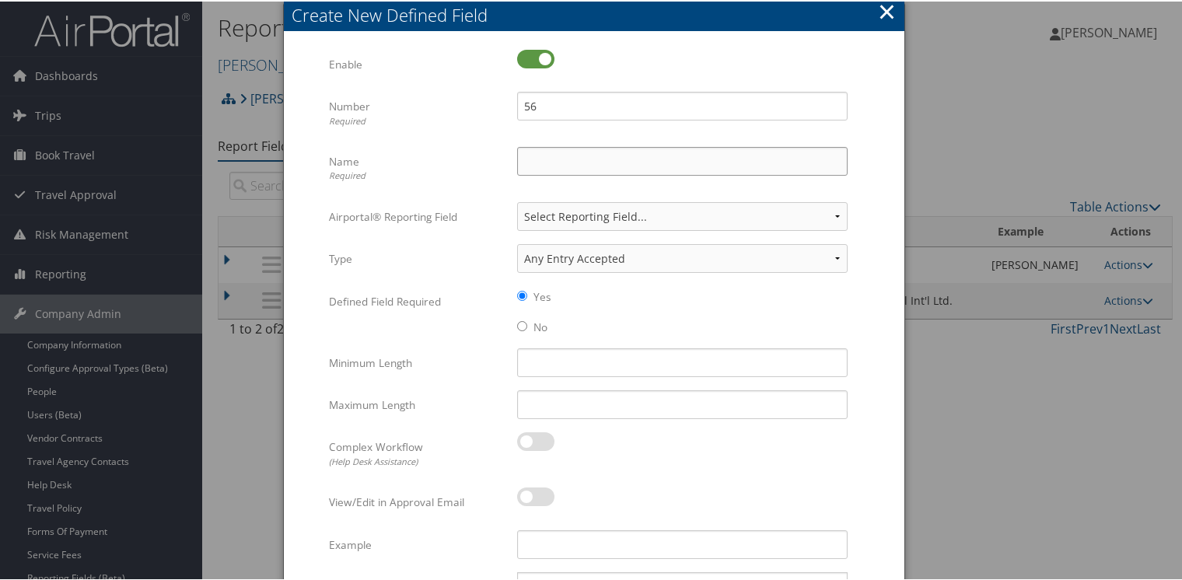
type input "Rule Class"
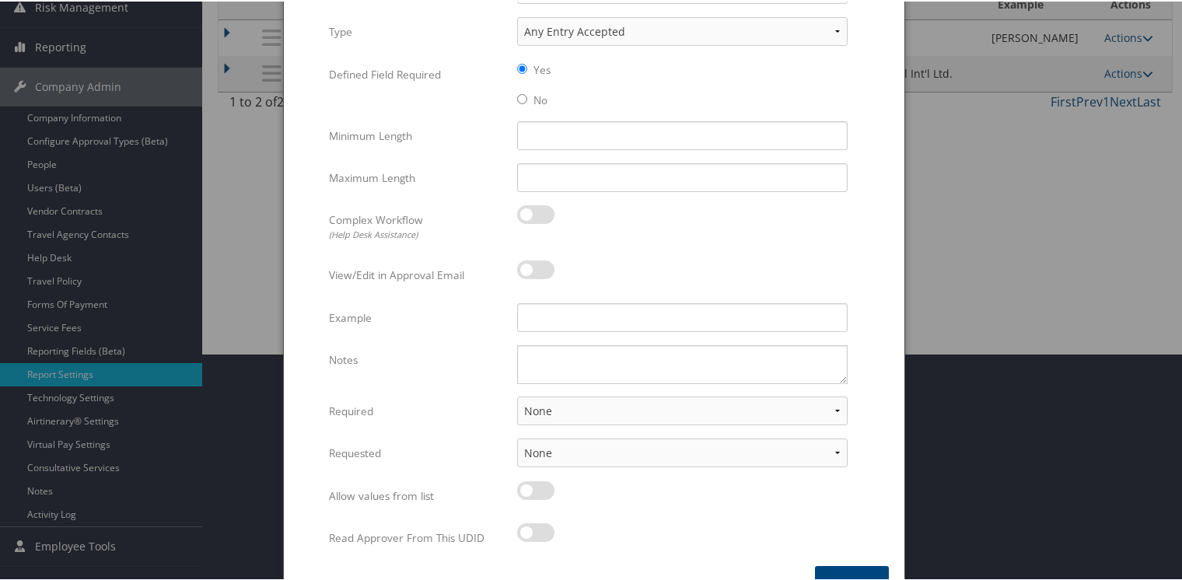
scroll to position [262, 0]
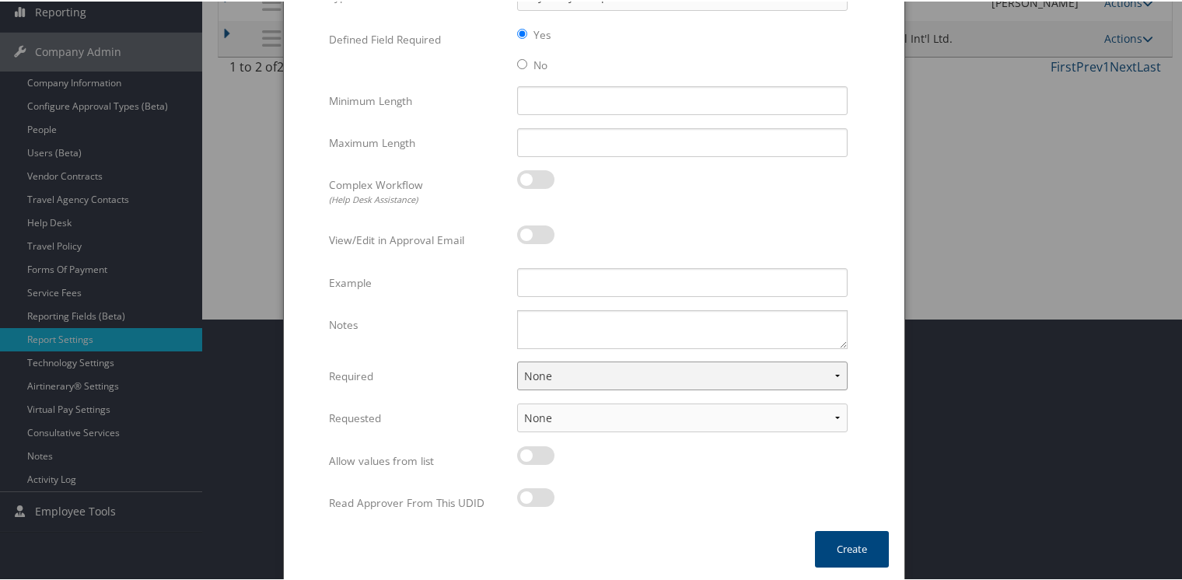
click at [557, 372] on select "None For Guest Travelers For Profiled Travelers For Both" at bounding box center [682, 374] width 330 height 29
select select "both"
click at [517, 360] on select "None For Guest Travelers For Profiled Travelers For Both" at bounding box center [682, 374] width 330 height 29
click at [867, 553] on button "Create" at bounding box center [852, 547] width 74 height 37
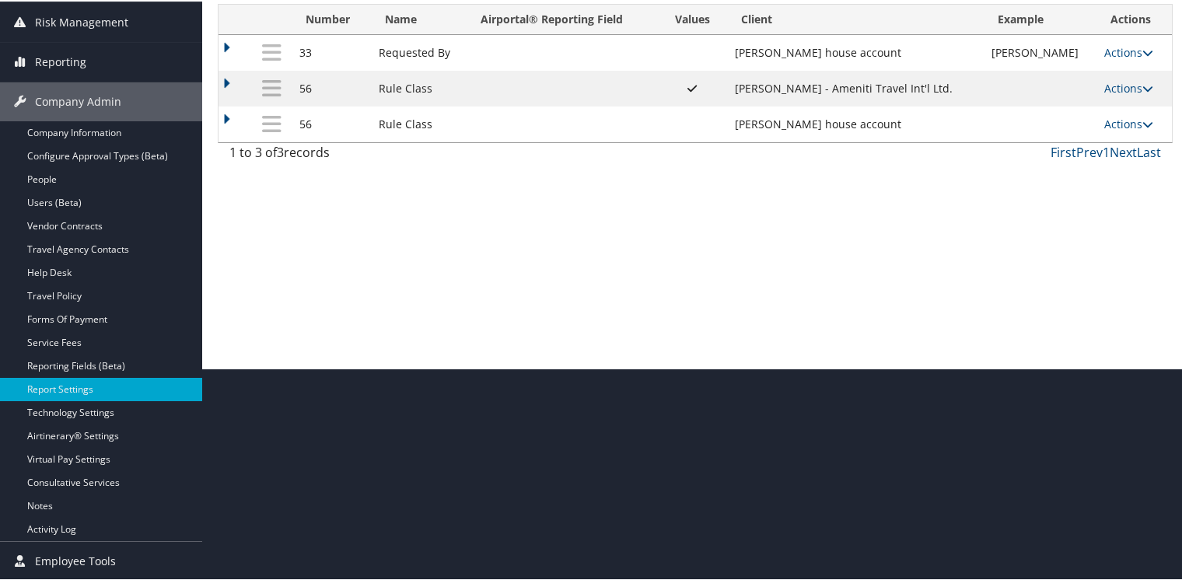
scroll to position [211, 0]
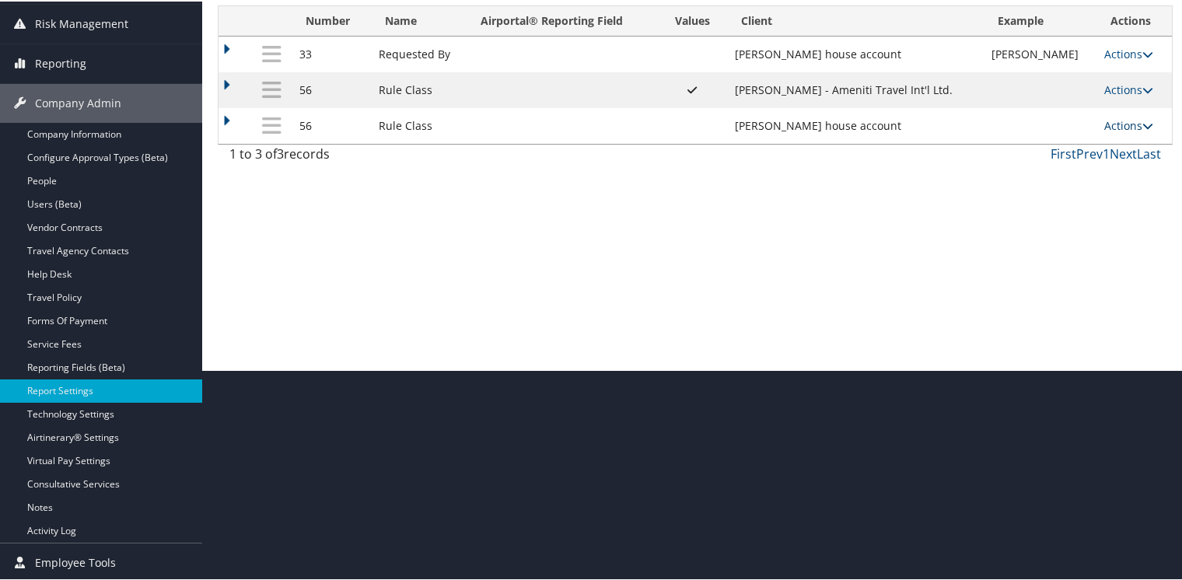
click at [1113, 128] on link "Actions" at bounding box center [1128, 124] width 49 height 15
click at [1048, 147] on link "Update Report Field Values" at bounding box center [1060, 147] width 168 height 26
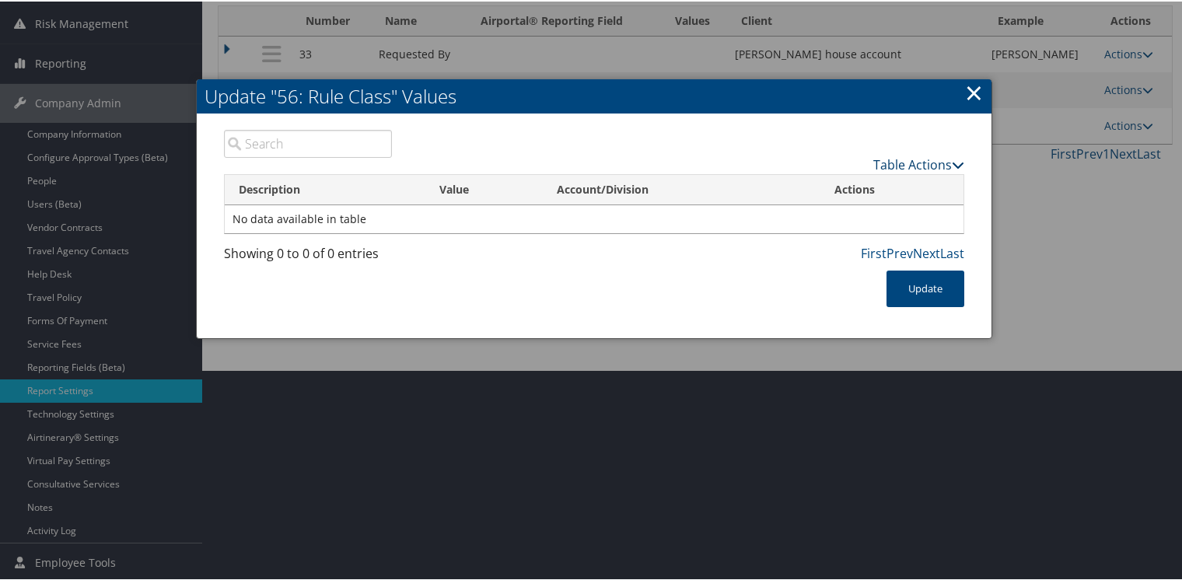
click at [914, 163] on link "Table Actions" at bounding box center [918, 163] width 91 height 17
click at [813, 185] on link "New Record" at bounding box center [858, 186] width 204 height 26
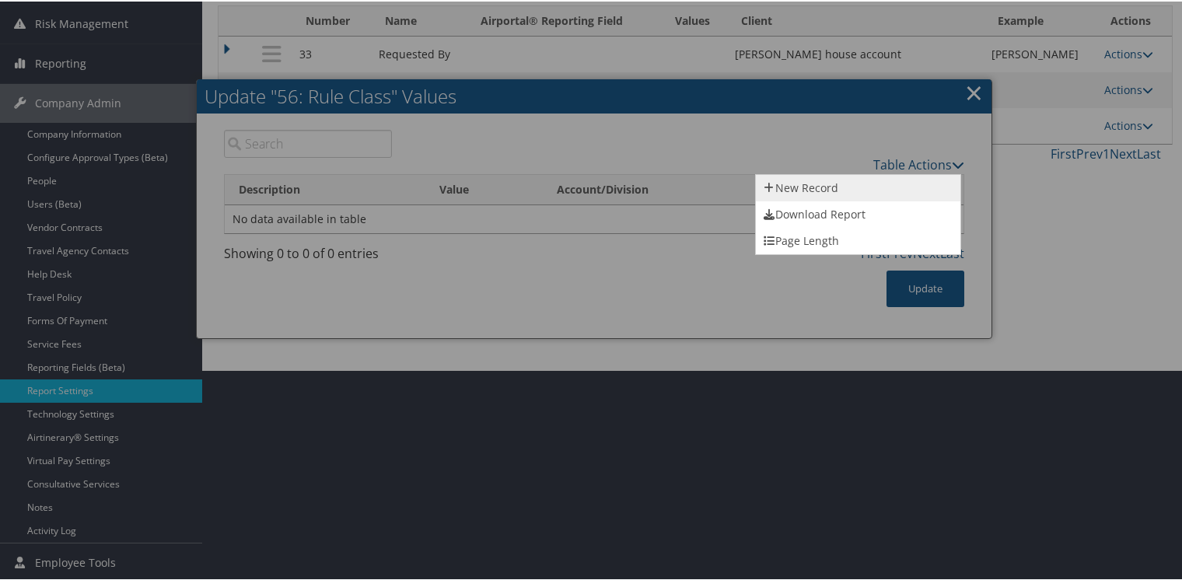
click at [813, 185] on link "New Record" at bounding box center [858, 186] width 204 height 26
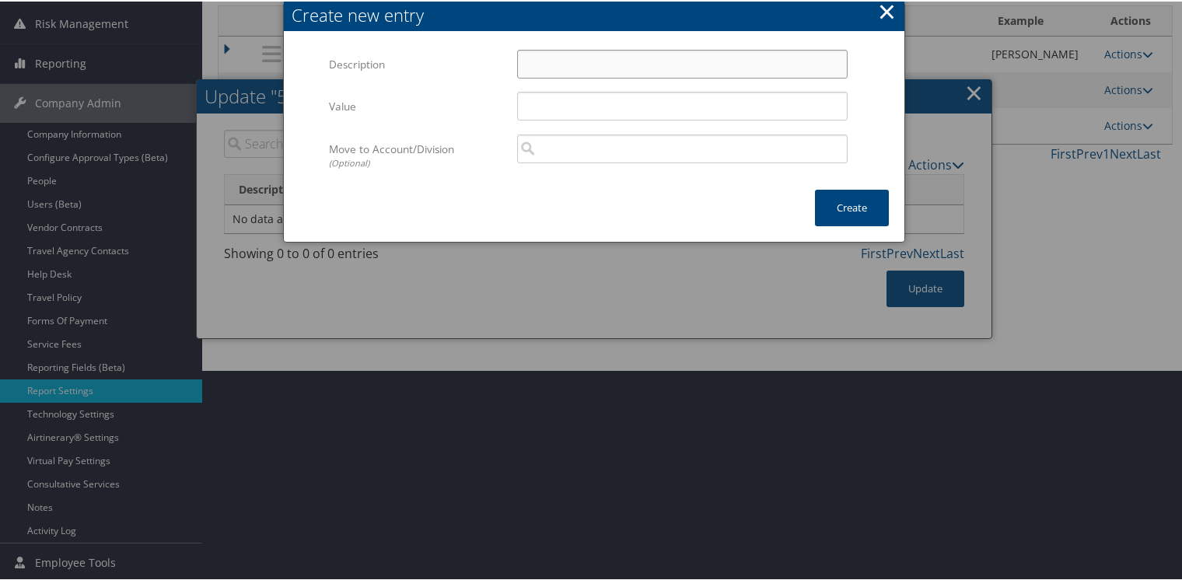
click at [551, 64] on input "Description" at bounding box center [682, 62] width 330 height 29
type input "Default Travel Class"
click at [837, 206] on button "Create" at bounding box center [852, 206] width 74 height 37
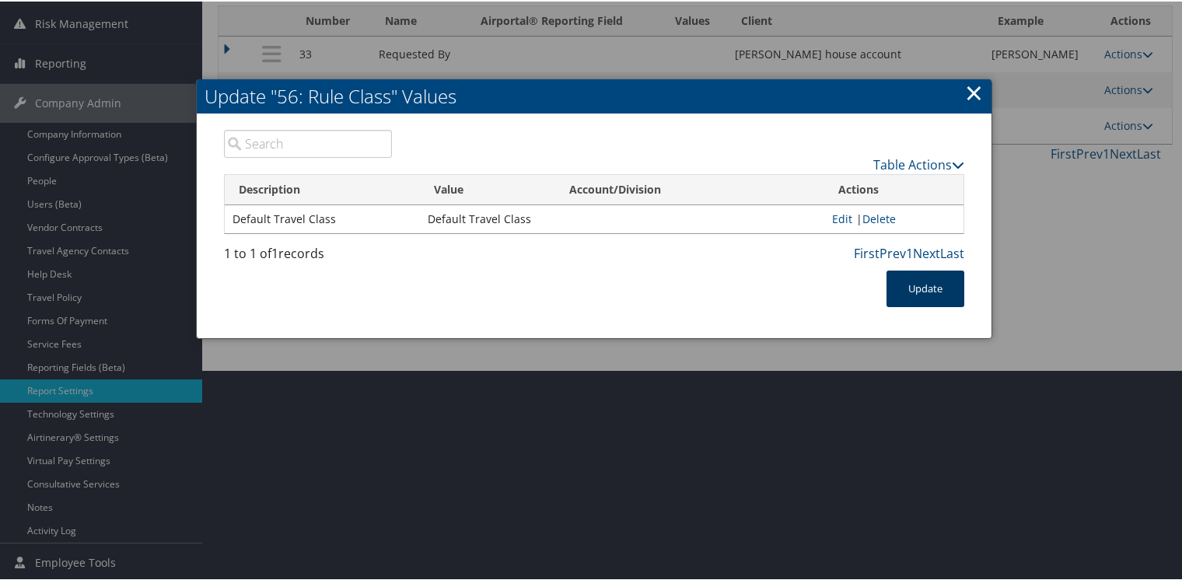
click at [912, 282] on button "Update" at bounding box center [925, 287] width 78 height 37
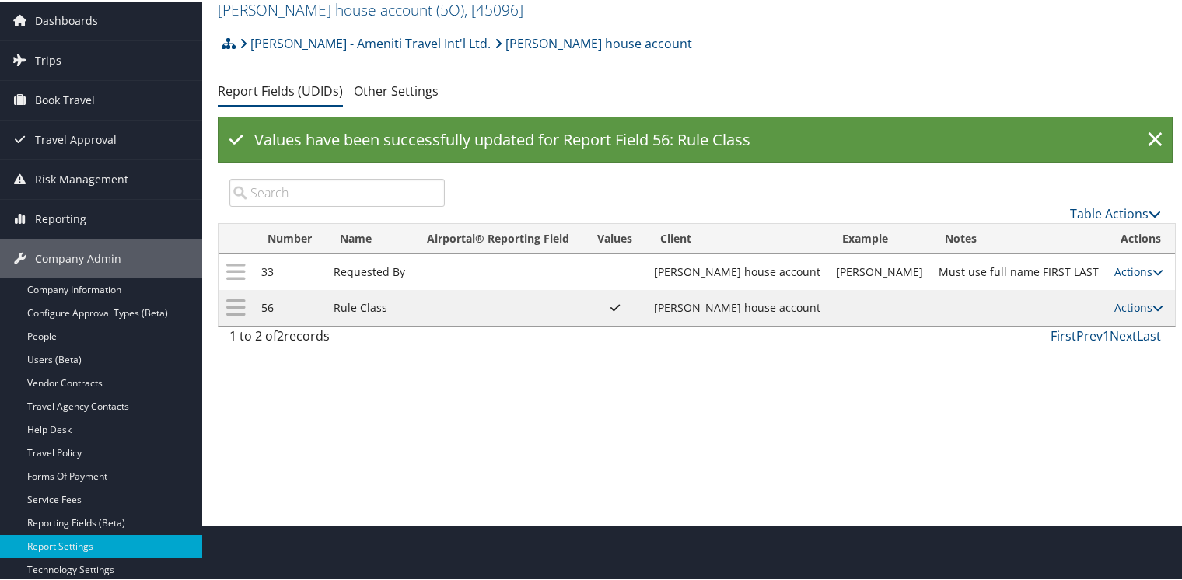
scroll to position [0, 0]
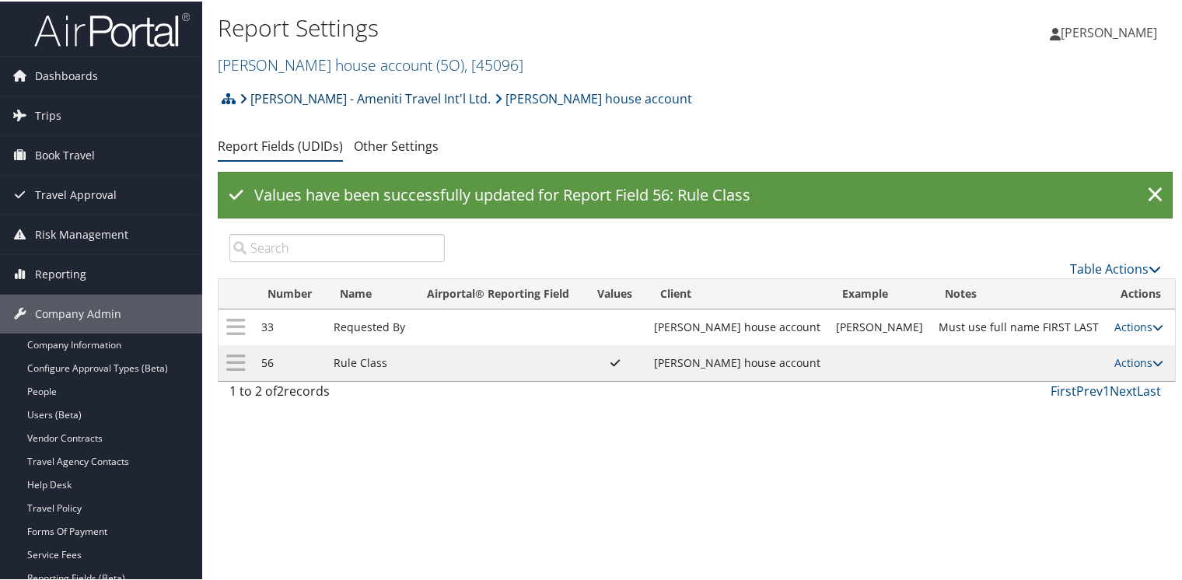
click at [308, 95] on link "[PERSON_NAME] - Ameniti Travel Int'l Ltd." at bounding box center [364, 97] width 251 height 31
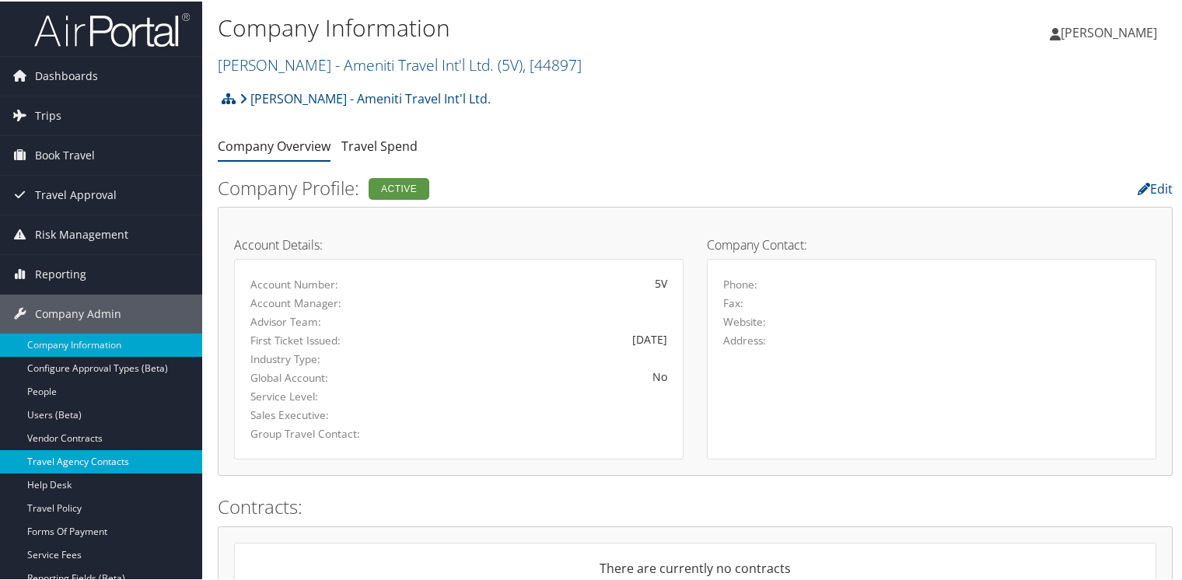
click at [58, 462] on link "Travel Agency Contacts" at bounding box center [101, 460] width 202 height 23
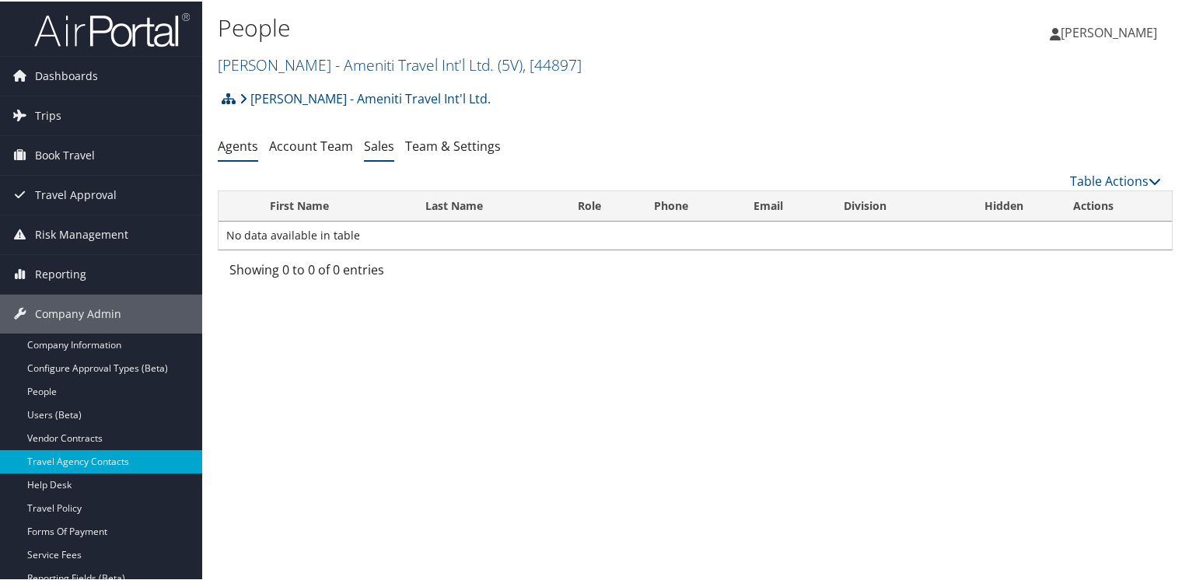
click at [379, 149] on link "Sales" at bounding box center [379, 144] width 30 height 17
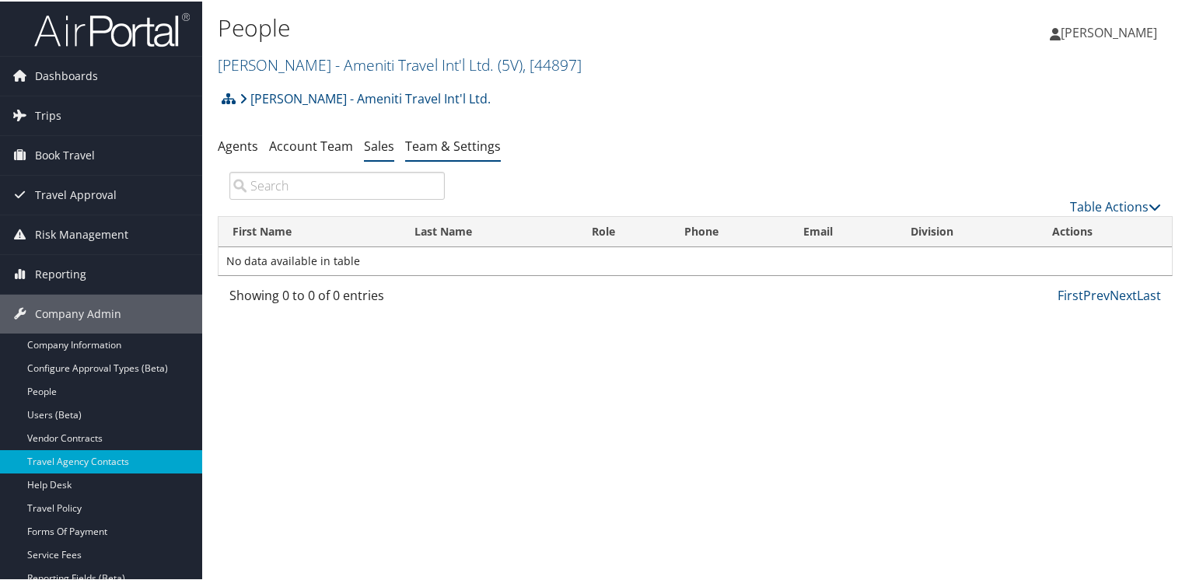
click at [442, 144] on link "Team & Settings" at bounding box center [453, 144] width 96 height 17
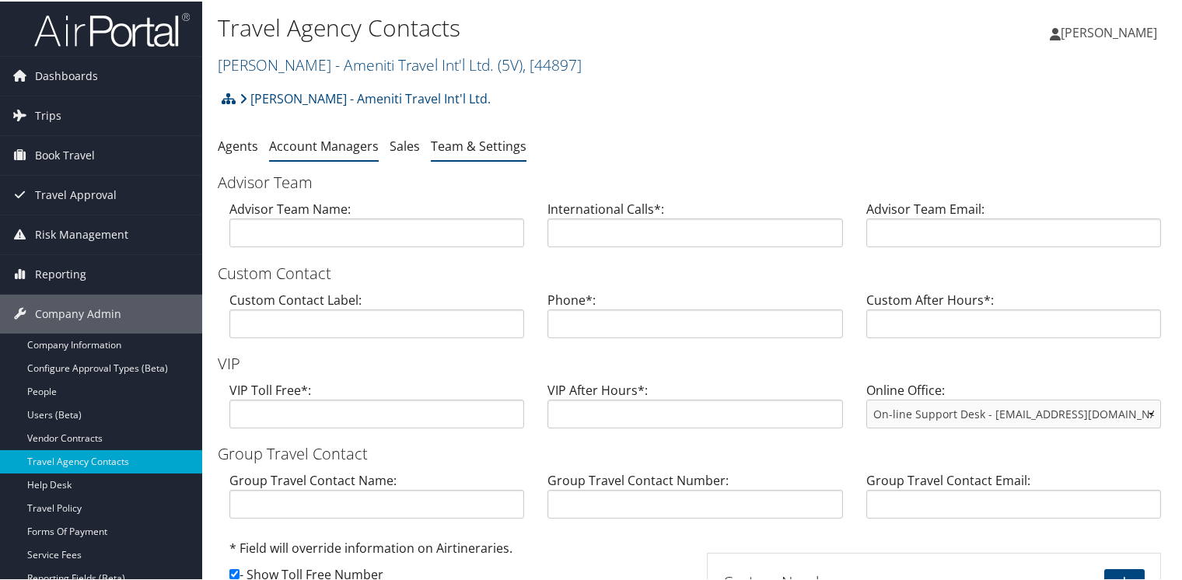
click at [313, 145] on link "Account Managers" at bounding box center [324, 144] width 110 height 17
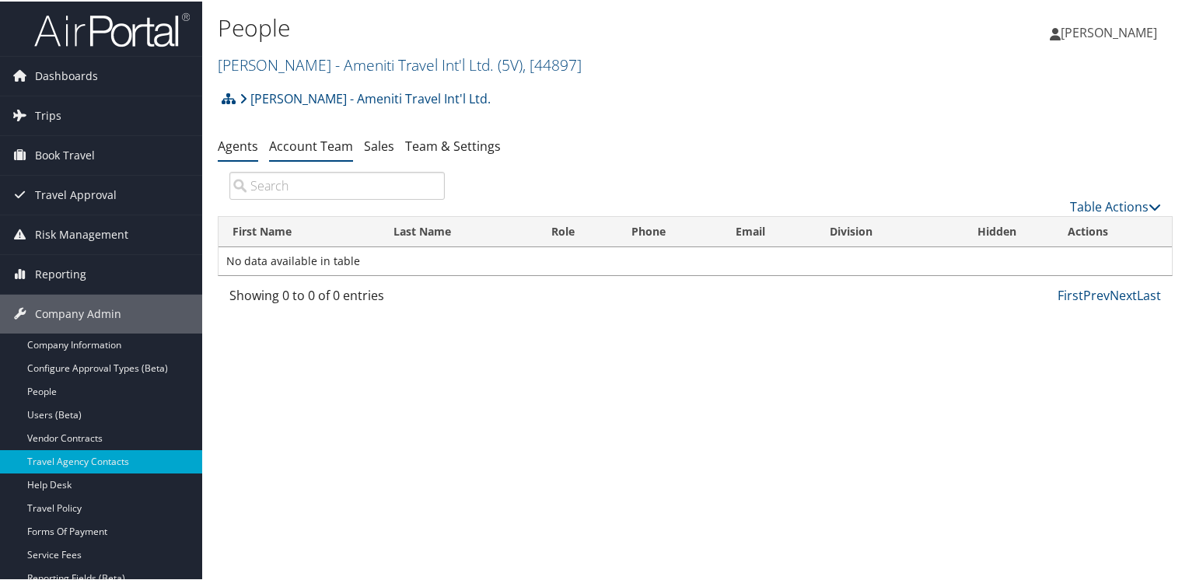
click at [233, 151] on link "Agents" at bounding box center [238, 144] width 40 height 17
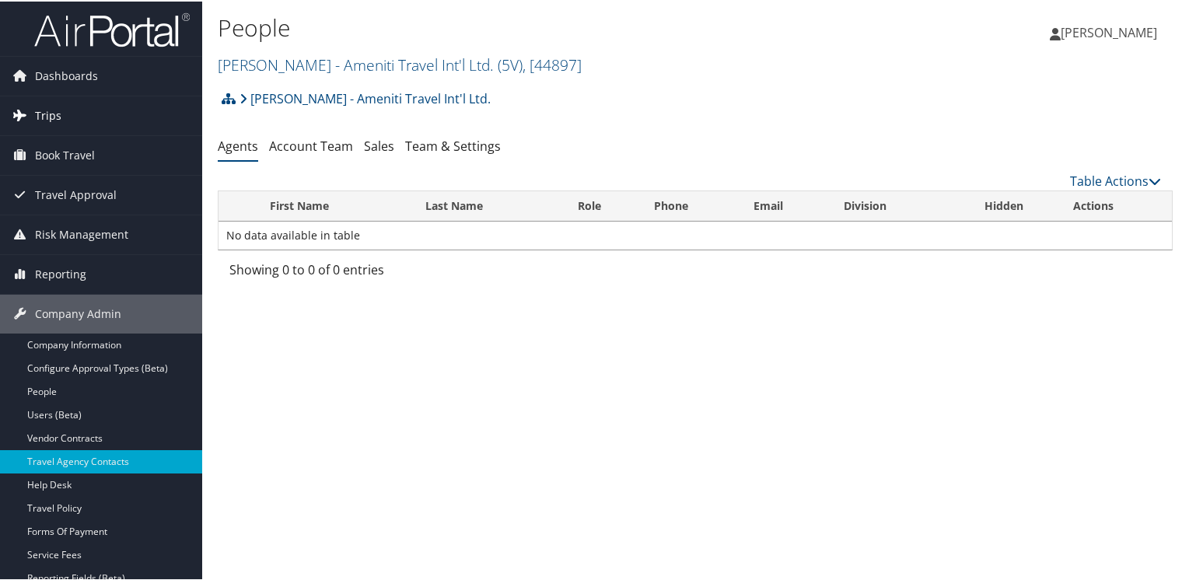
click at [48, 110] on span "Trips" at bounding box center [48, 114] width 26 height 39
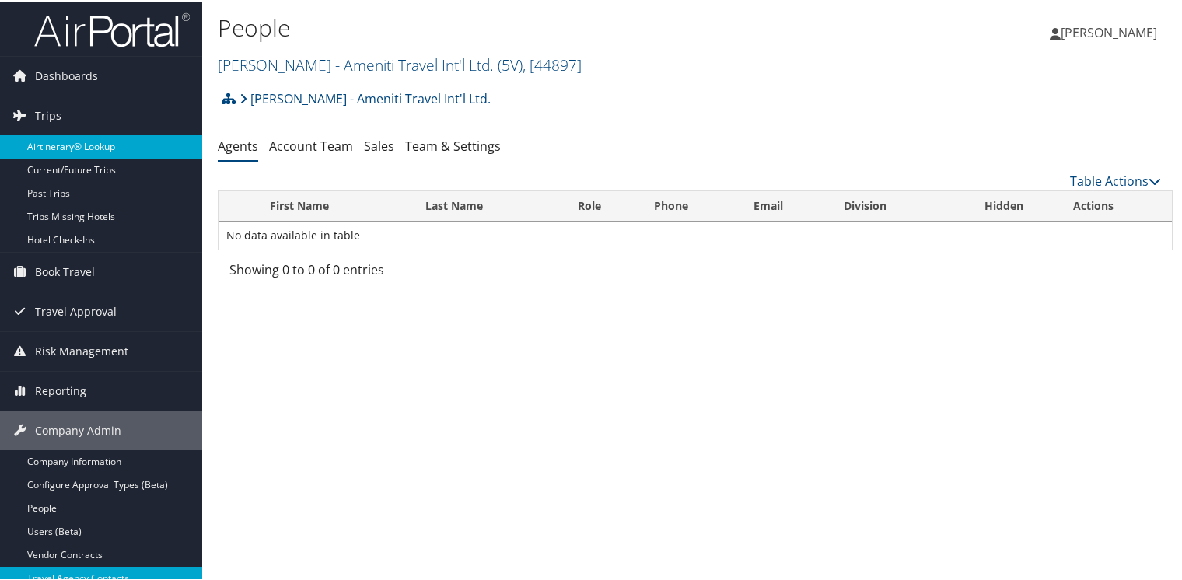
click at [53, 140] on link "Airtinerary® Lookup" at bounding box center [101, 145] width 202 height 23
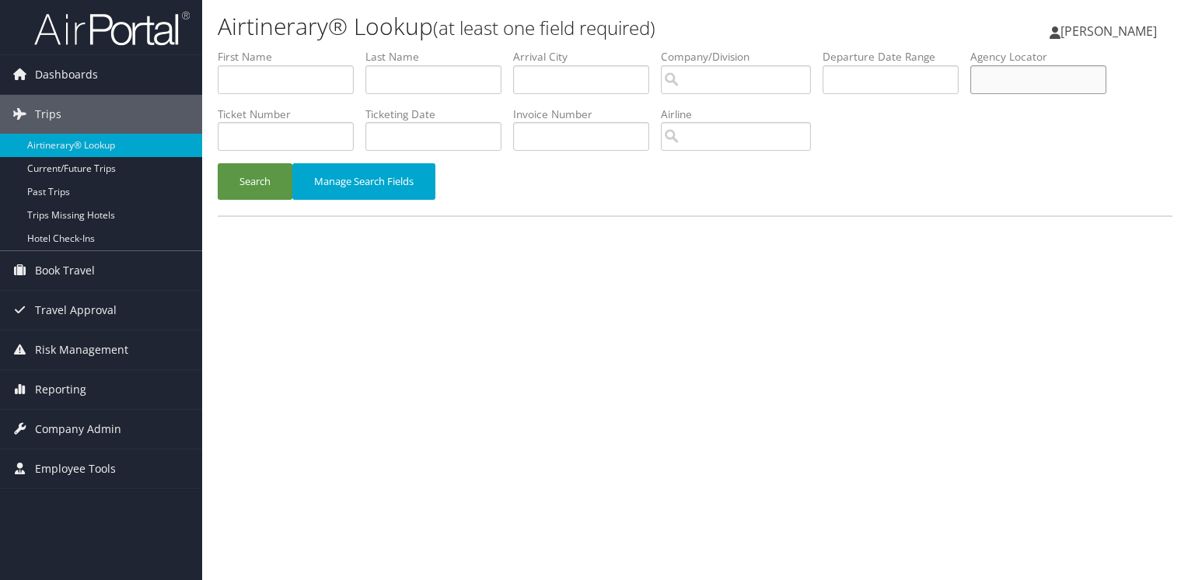
click at [1032, 76] on input "text" at bounding box center [1038, 79] width 136 height 29
type input "kyheqo"
click at [249, 179] on button "Search" at bounding box center [255, 181] width 75 height 37
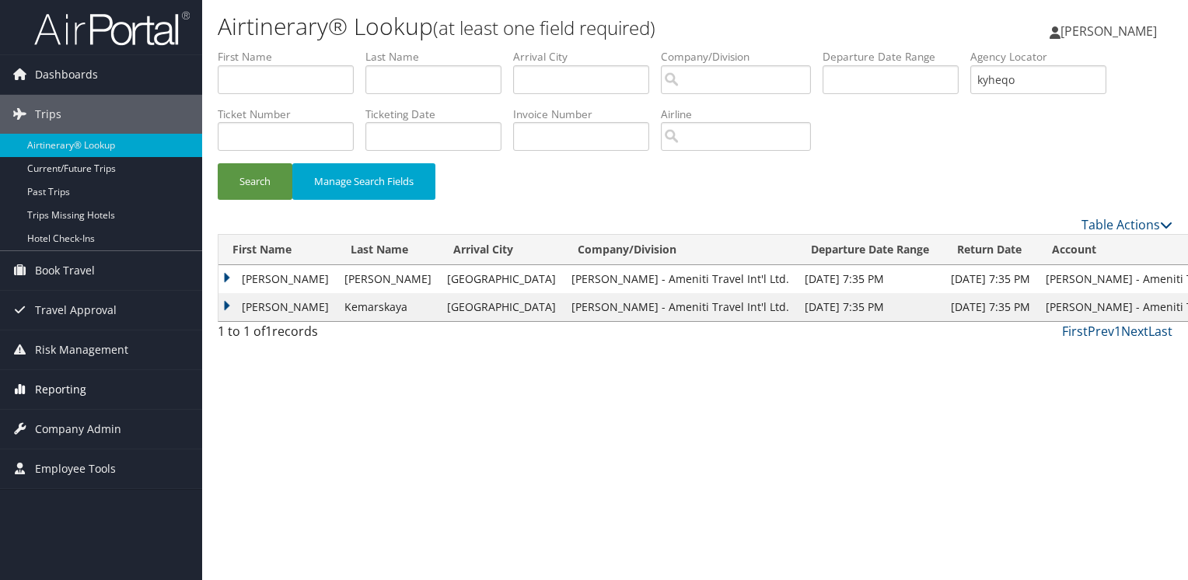
click at [56, 386] on span "Reporting" at bounding box center [60, 389] width 51 height 39
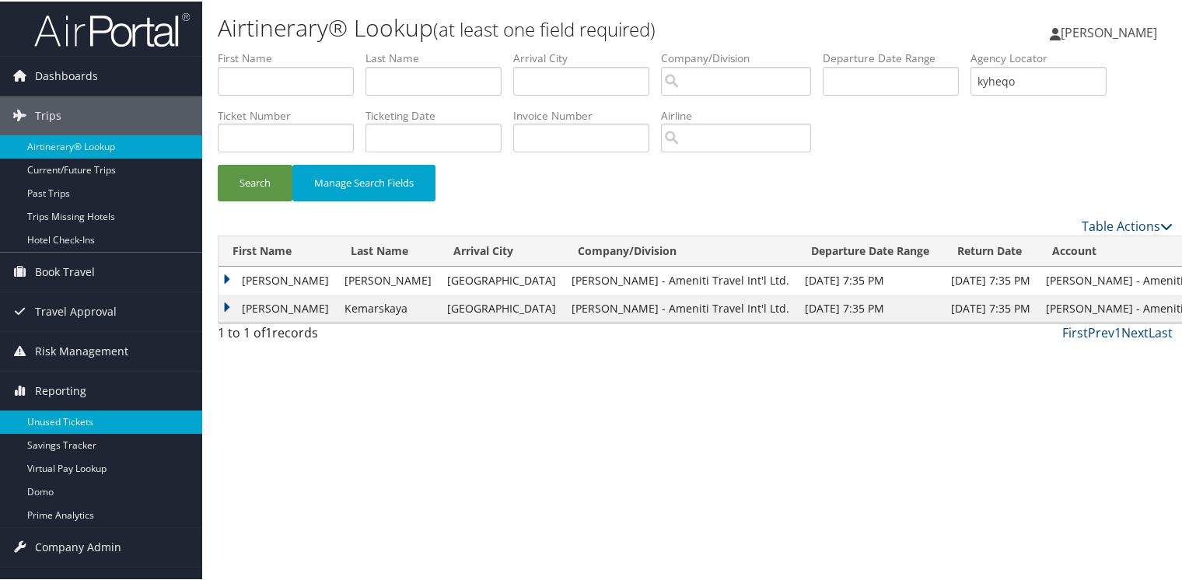
click at [53, 415] on link "Unused Tickets" at bounding box center [101, 420] width 202 height 23
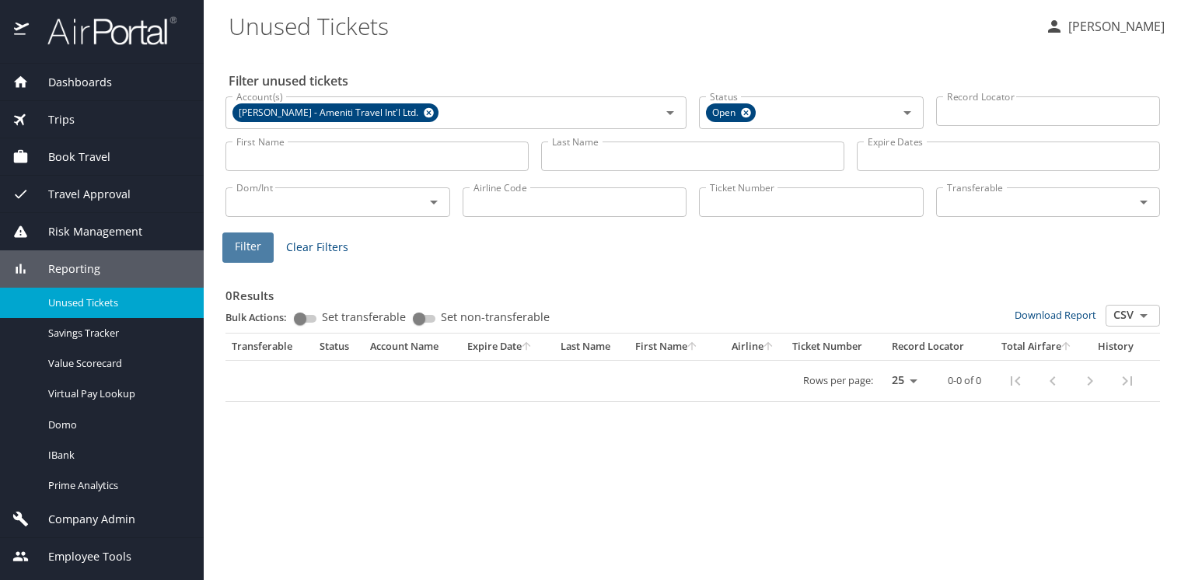
click at [233, 242] on button "Filter" at bounding box center [247, 247] width 51 height 30
click at [91, 512] on span "Company Admin" at bounding box center [82, 519] width 107 height 17
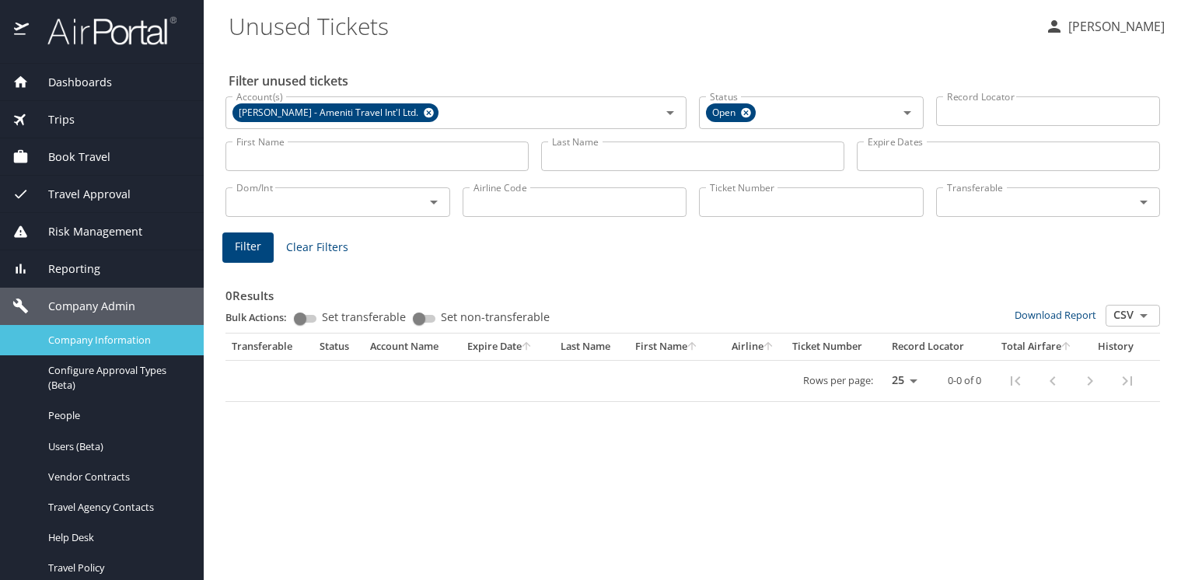
click at [135, 334] on span "Company Information" at bounding box center [116, 340] width 137 height 15
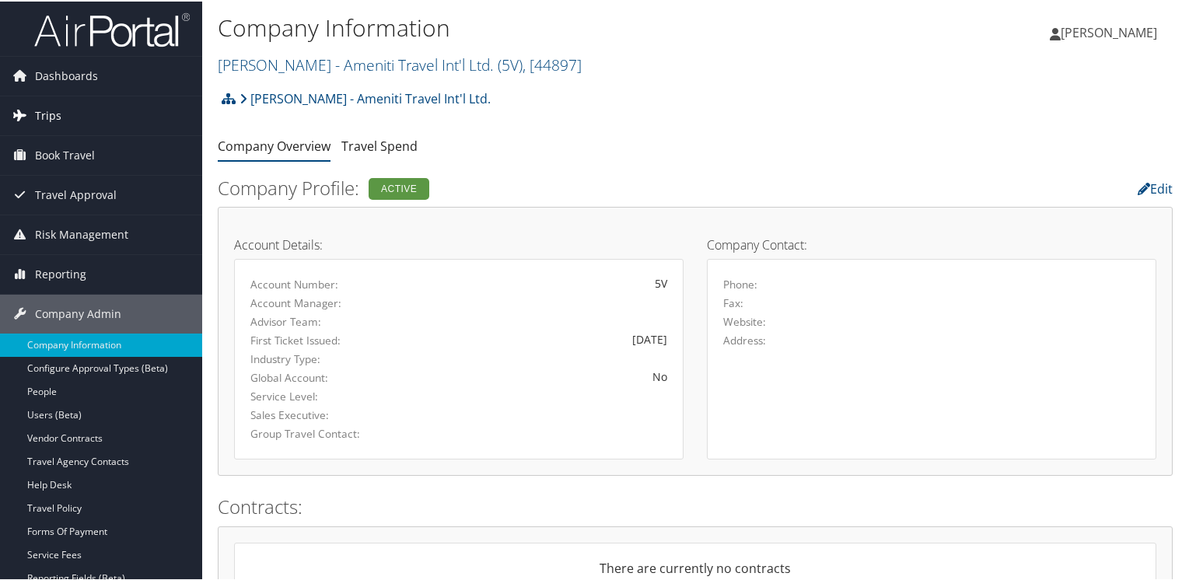
click at [48, 110] on span "Trips" at bounding box center [48, 114] width 26 height 39
click at [47, 114] on span "Trips" at bounding box center [48, 114] width 26 height 39
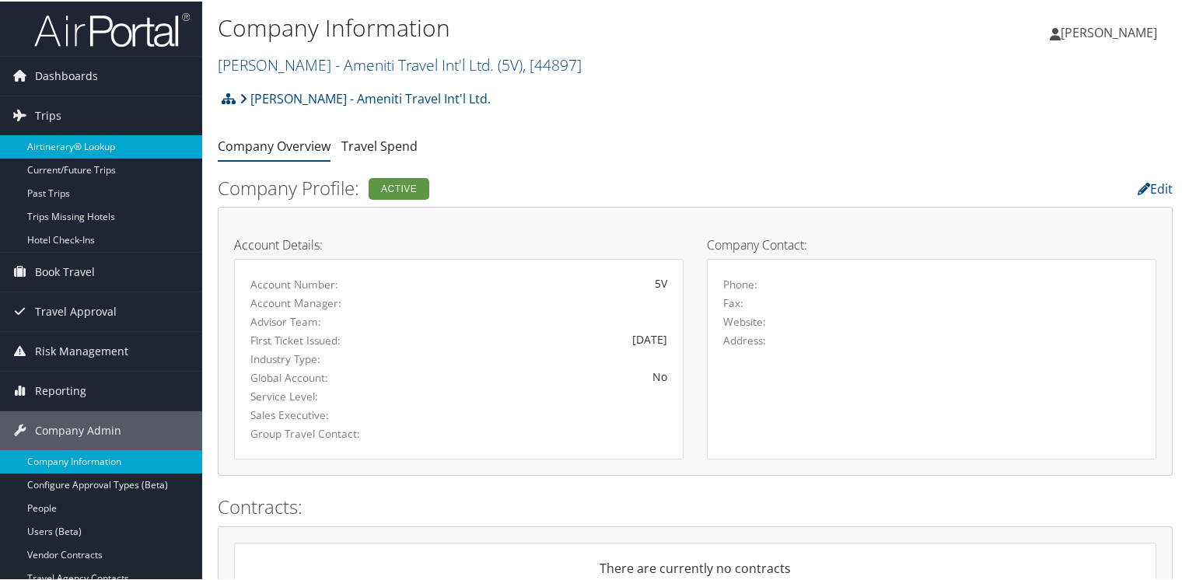
click at [58, 142] on link "Airtinerary® Lookup" at bounding box center [101, 145] width 202 height 23
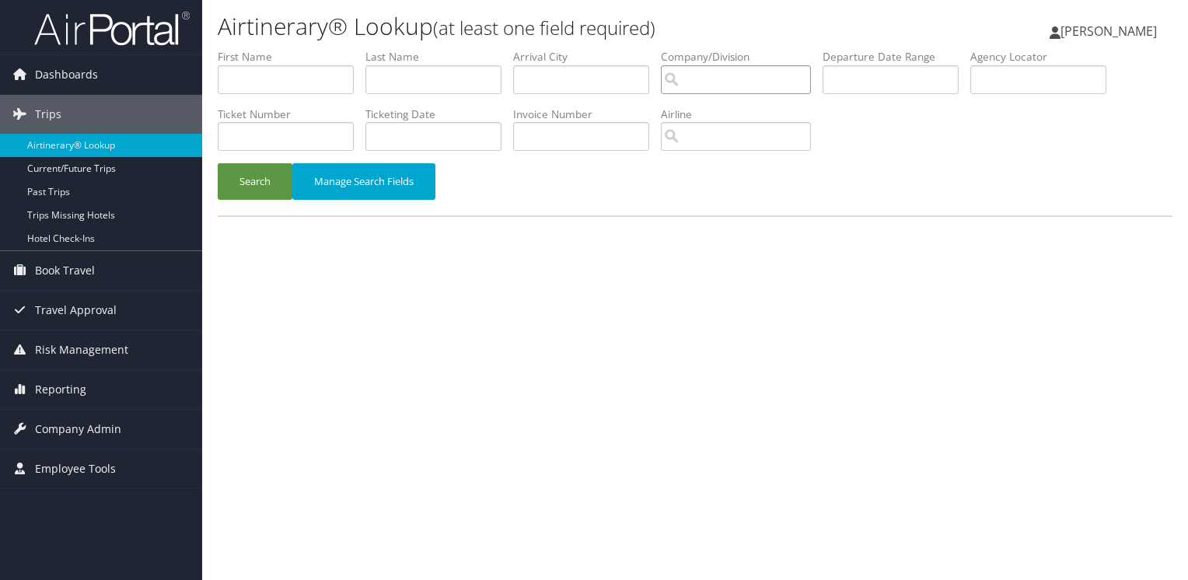
click at [753, 82] on input "search" at bounding box center [736, 79] width 150 height 29
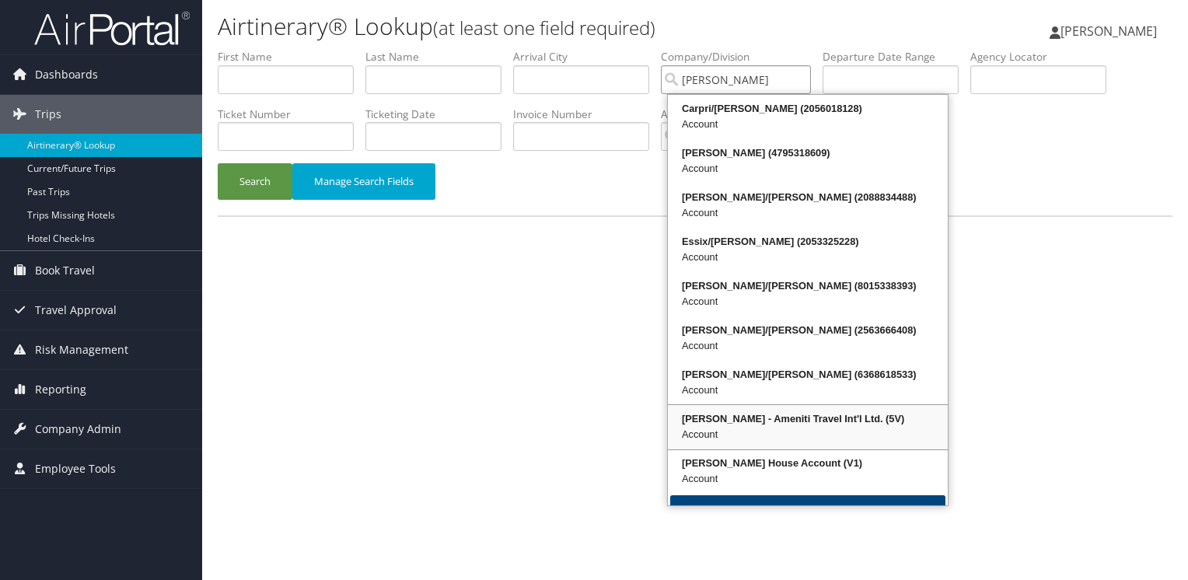
click at [753, 411] on div "Vince Ayarza - Ameniti Travel Int'l Ltd. (5V)" at bounding box center [807, 419] width 275 height 16
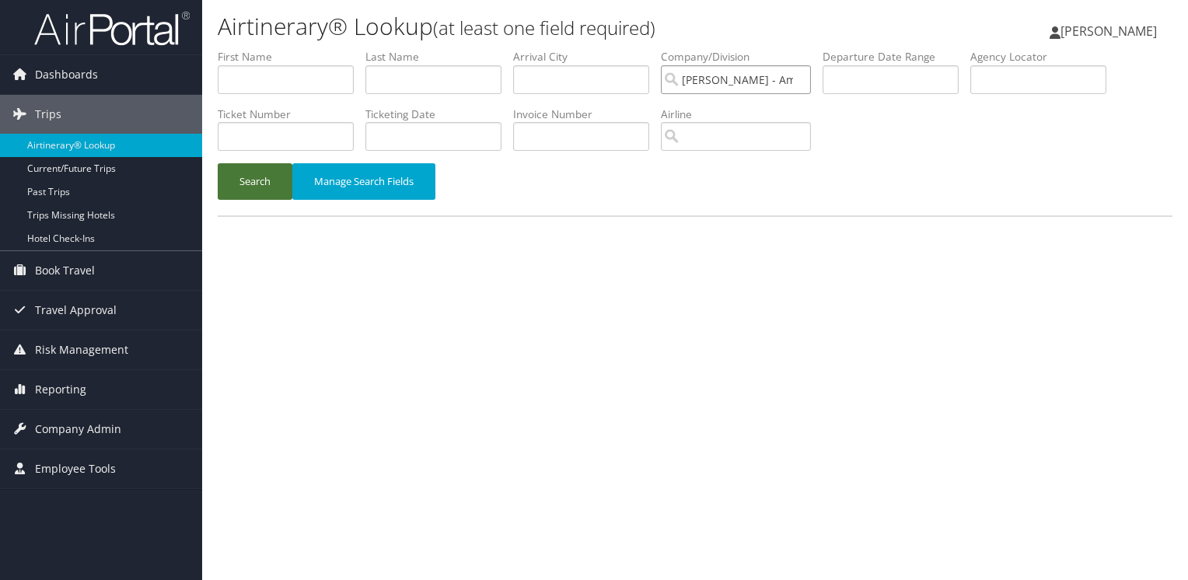
type input "[PERSON_NAME] - Ameniti Travel Int'l Ltd."
click at [250, 177] on button "Search" at bounding box center [255, 181] width 75 height 37
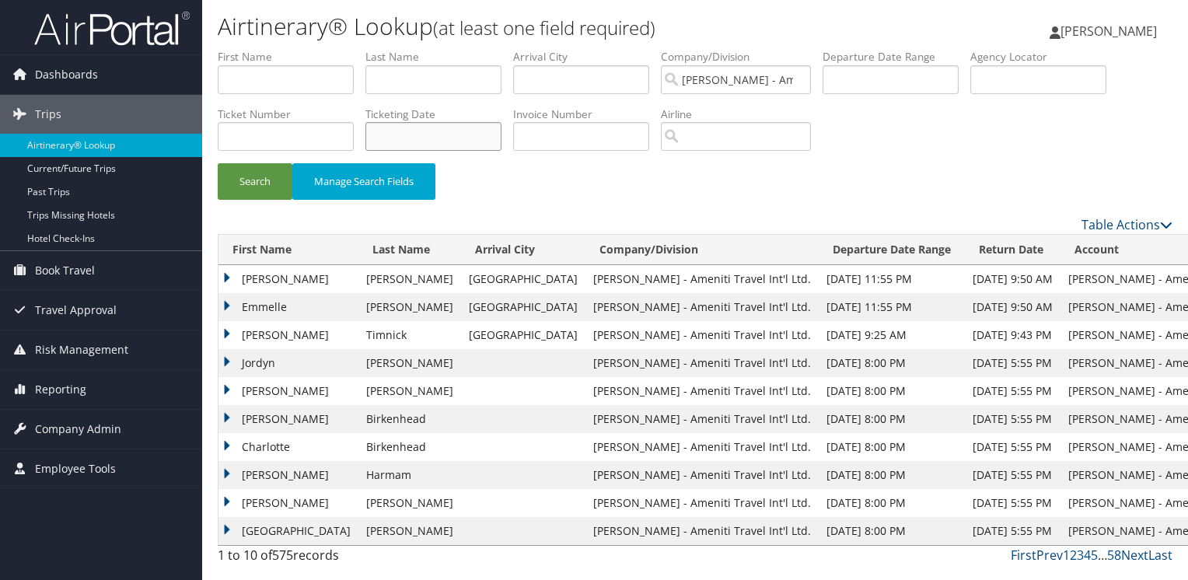
click at [416, 137] on input "text" at bounding box center [433, 136] width 136 height 29
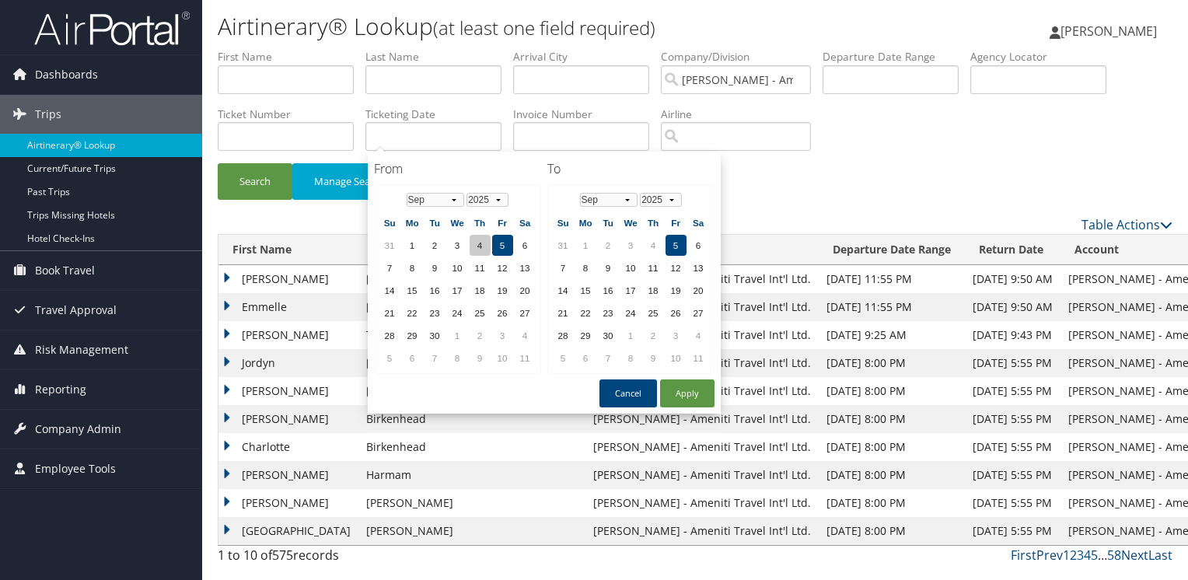
click at [480, 247] on td "4" at bounding box center [480, 245] width 21 height 21
click at [679, 393] on button "Apply" at bounding box center [687, 393] width 54 height 28
type input "09/04/2025 - 09/05/2025"
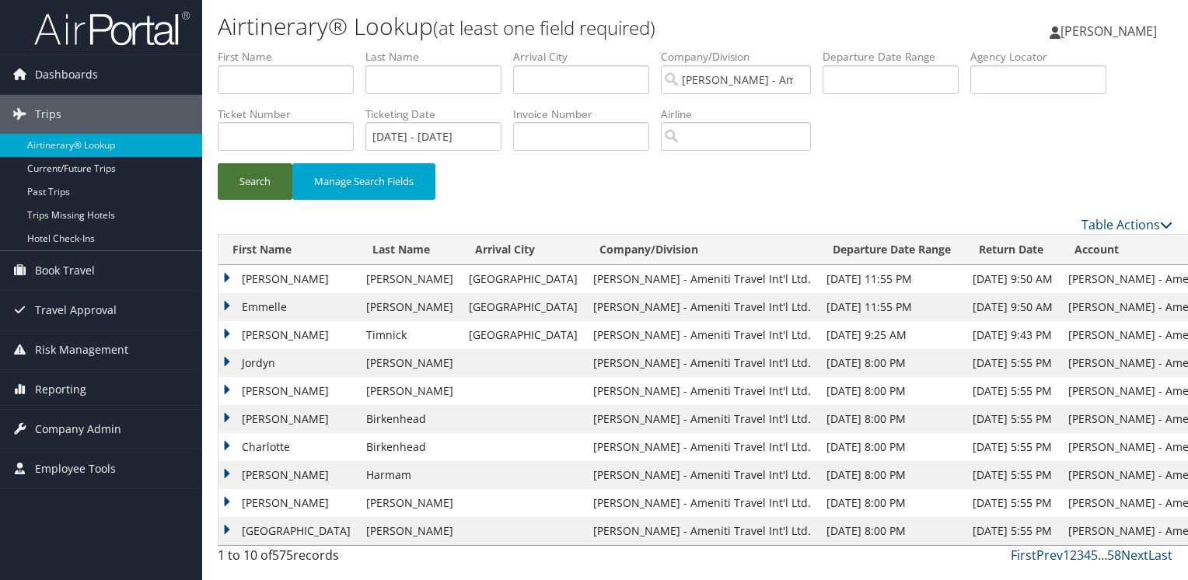
click at [258, 177] on button "Search" at bounding box center [255, 181] width 75 height 37
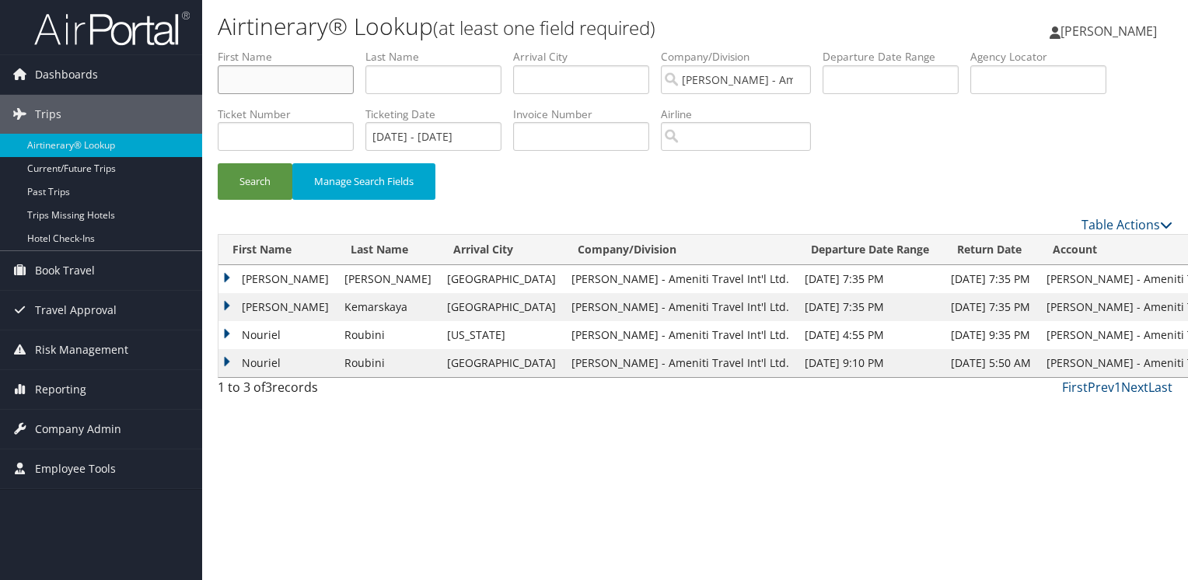
click at [269, 76] on input "text" at bounding box center [286, 79] width 136 height 29
type input "nathaniel"
type input "silver"
click at [731, 75] on input "[PERSON_NAME] - Ameniti Travel Int'l Ltd." at bounding box center [736, 79] width 150 height 29
click at [470, 135] on input "09/04/2025 - 09/05/2025" at bounding box center [433, 136] width 136 height 29
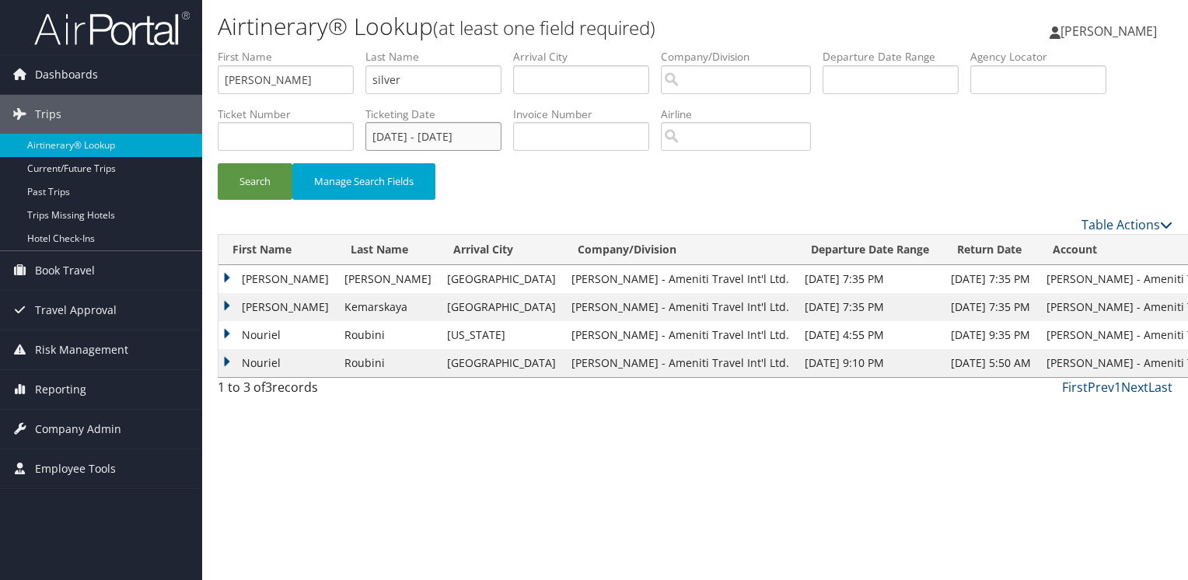
drag, startPoint x: 501, startPoint y: 139, endPoint x: 334, endPoint y: 117, distance: 167.8
click at [334, 49] on ul "First Name nathaniel Last Name silver Departure City Arrival City Company/Divis…" at bounding box center [695, 49] width 955 height 0
click at [271, 176] on button "Search" at bounding box center [255, 181] width 75 height 37
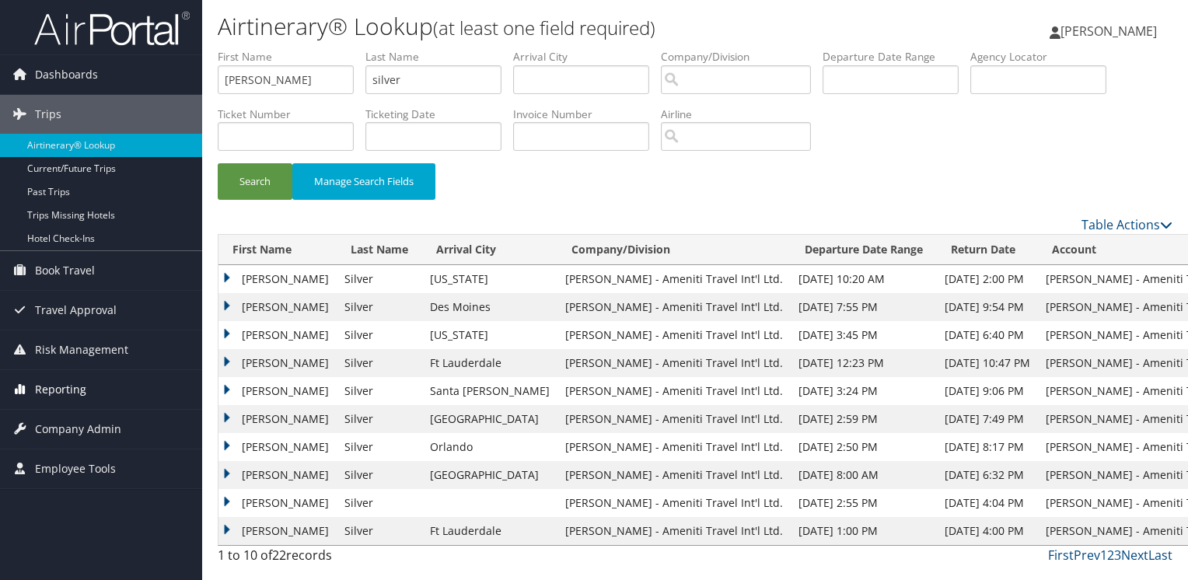
click at [51, 390] on span "Reporting" at bounding box center [60, 389] width 51 height 39
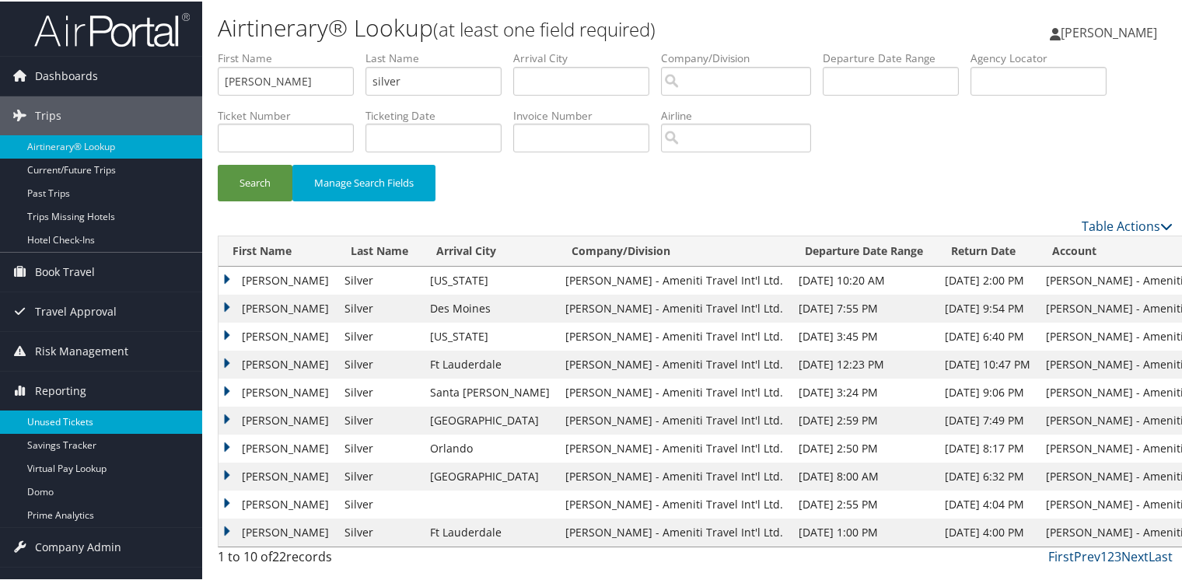
click at [53, 414] on link "Unused Tickets" at bounding box center [101, 420] width 202 height 23
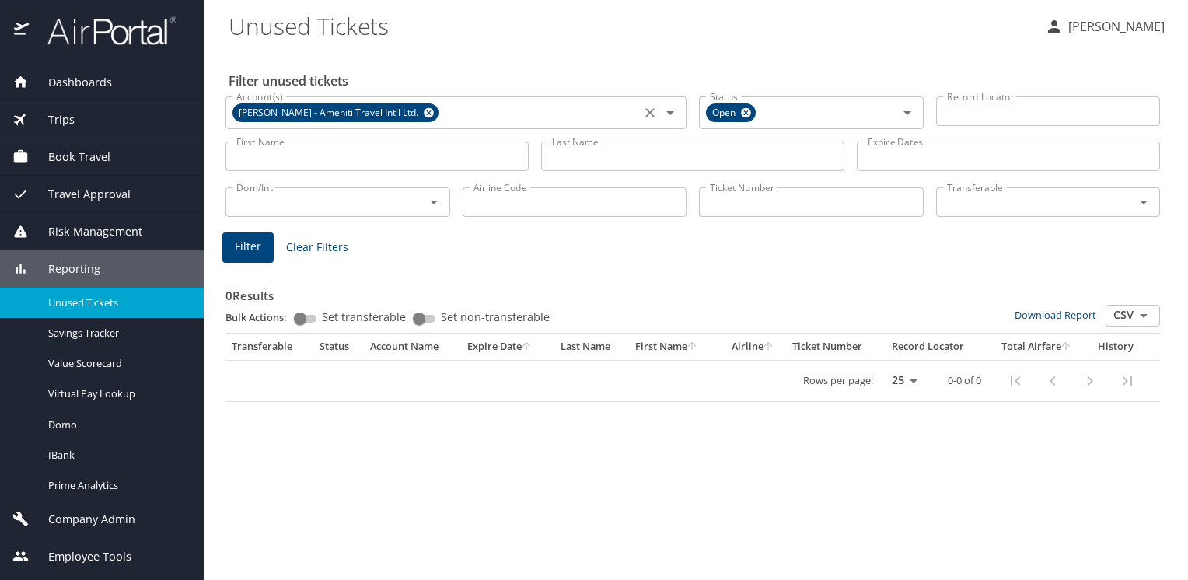
click at [424, 110] on icon at bounding box center [429, 113] width 10 height 10
click at [328, 159] on input "First Name" at bounding box center [376, 156] width 303 height 30
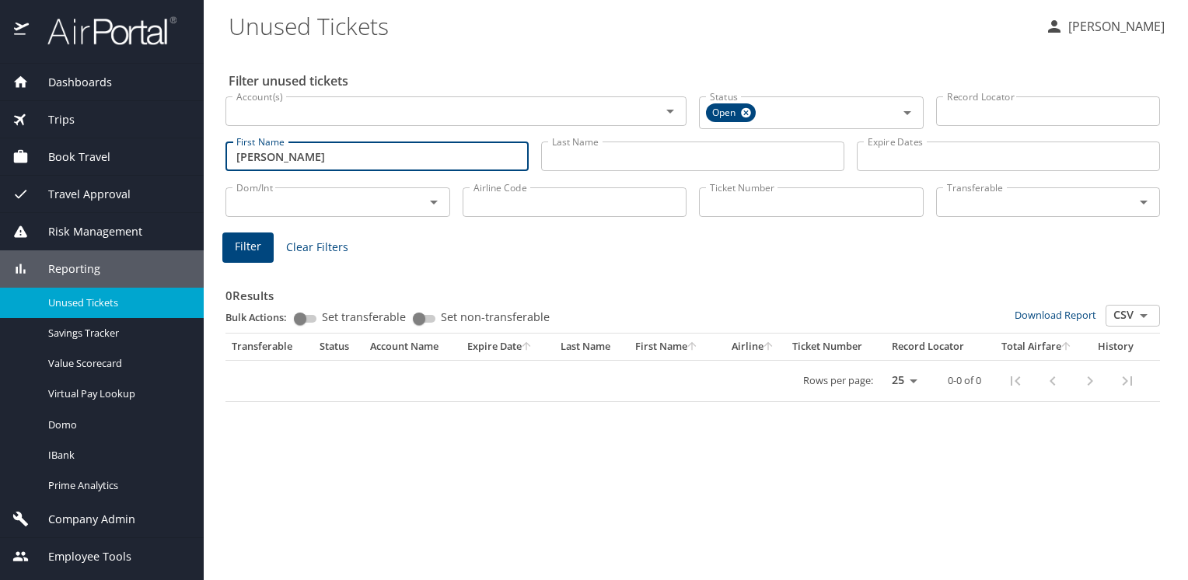
type input "[PERSON_NAME]"
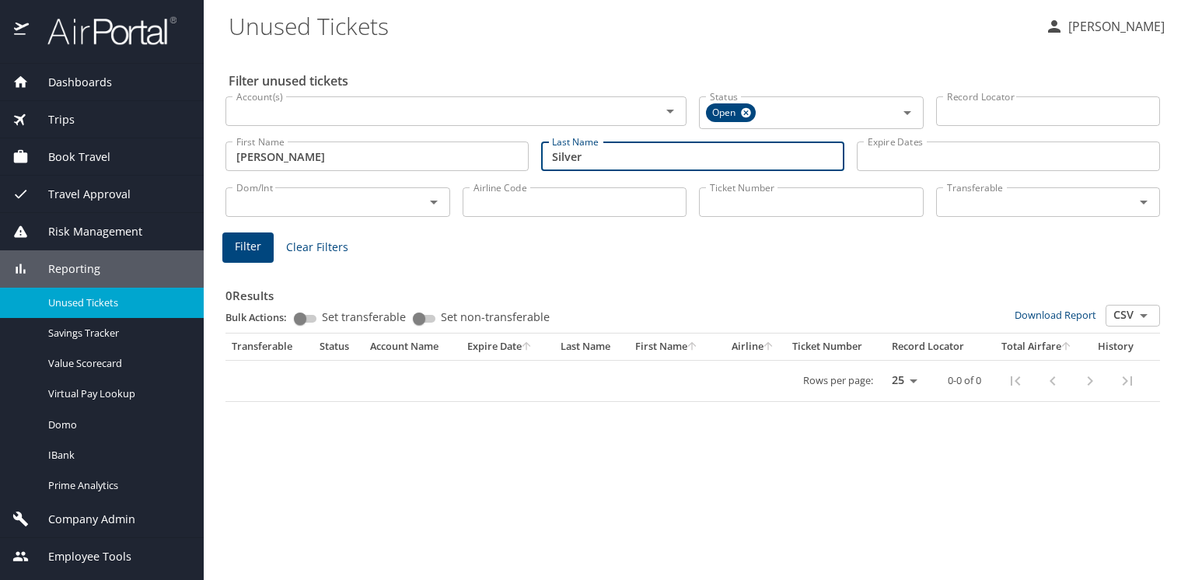
type input "Silver"
click at [239, 249] on span "Filter" at bounding box center [248, 246] width 26 height 19
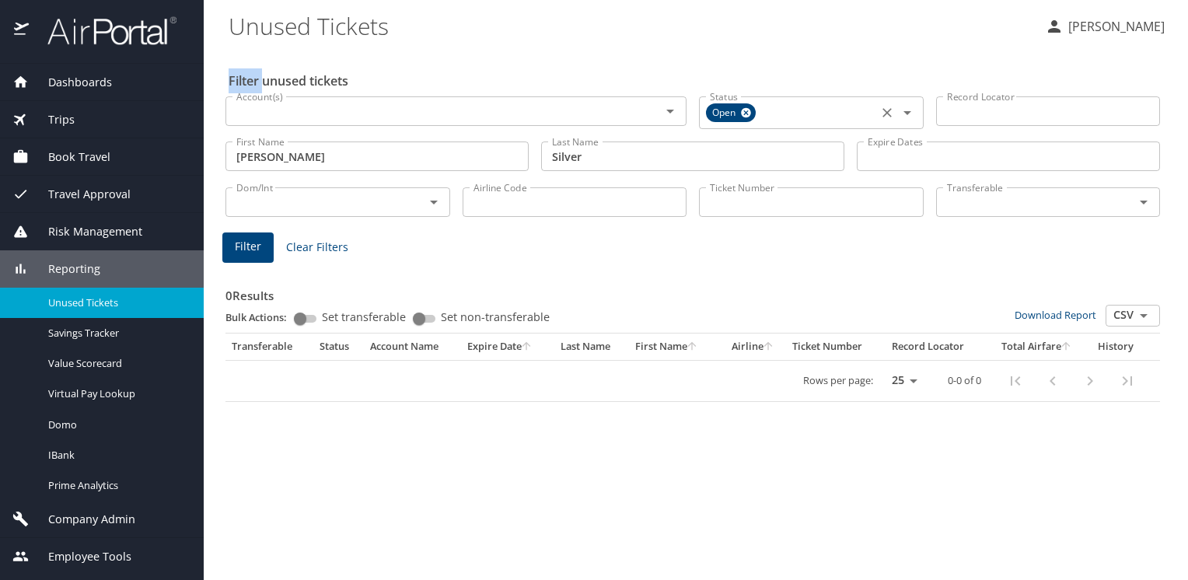
click at [748, 114] on icon at bounding box center [746, 112] width 12 height 17
click at [758, 114] on input "Status" at bounding box center [815, 113] width 115 height 20
click at [235, 246] on span "Filter" at bounding box center [248, 244] width 26 height 19
click at [82, 271] on span "Reporting" at bounding box center [65, 268] width 72 height 17
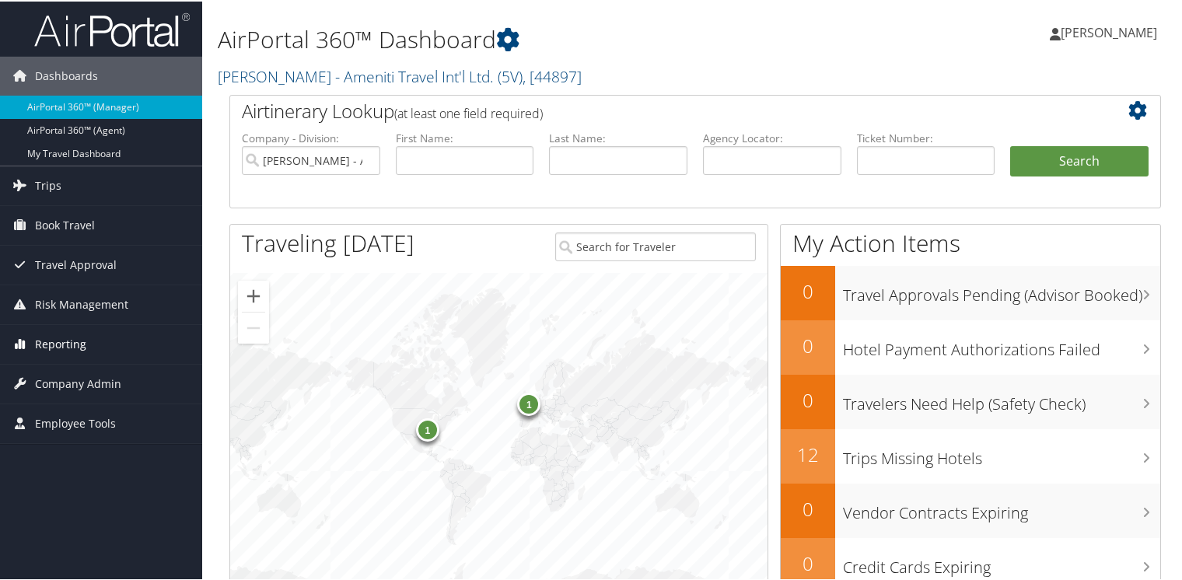
click at [31, 346] on link "Reporting" at bounding box center [101, 342] width 202 height 39
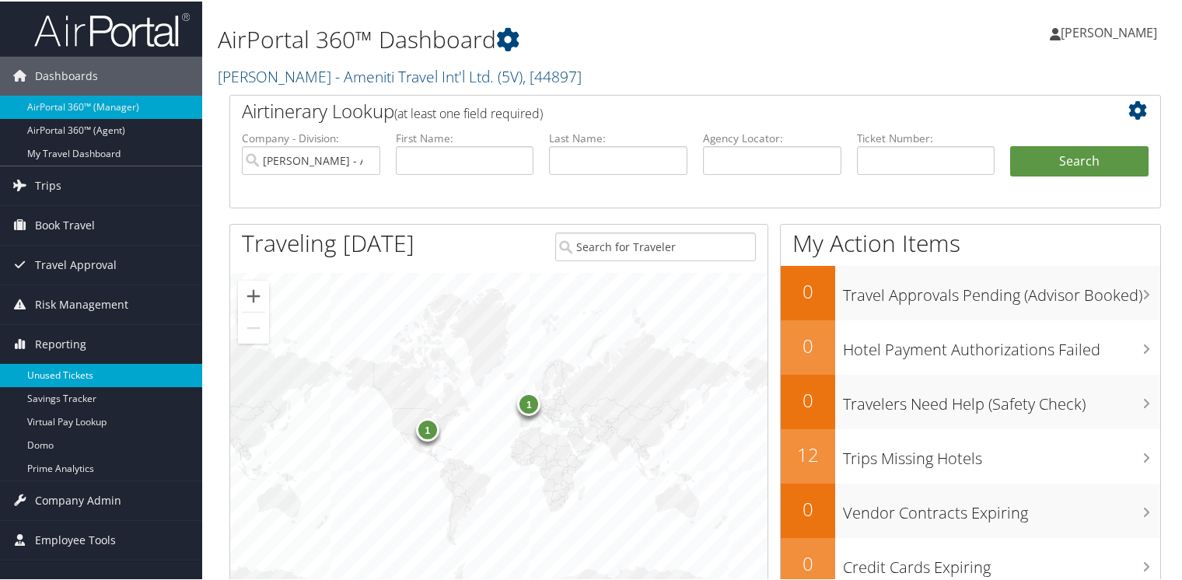
click at [58, 371] on link "Unused Tickets" at bounding box center [101, 373] width 202 height 23
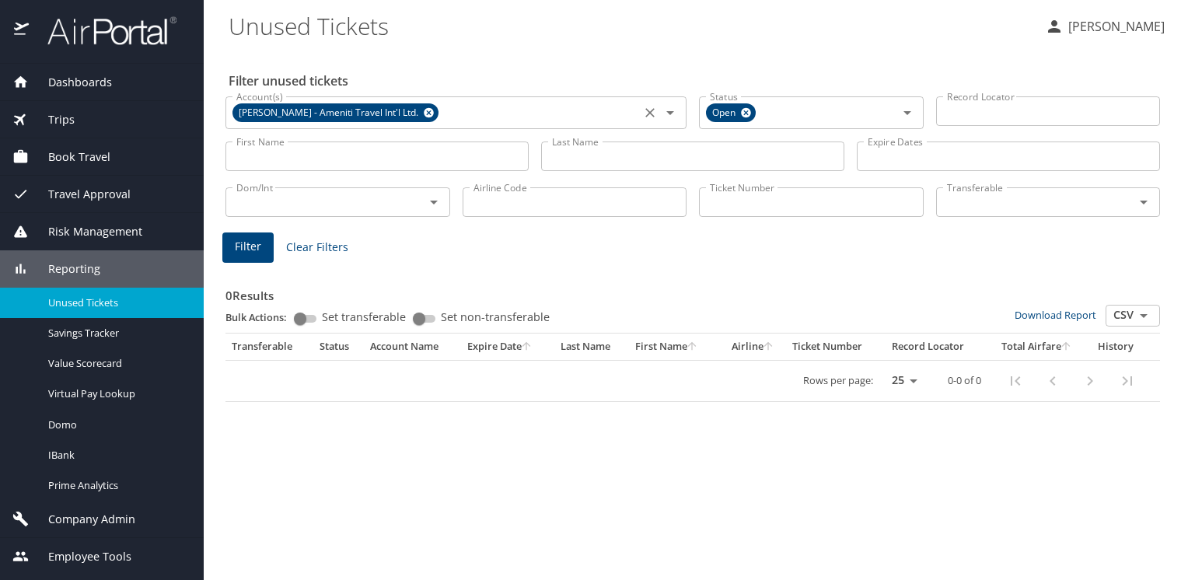
click at [424, 110] on icon at bounding box center [429, 113] width 10 height 10
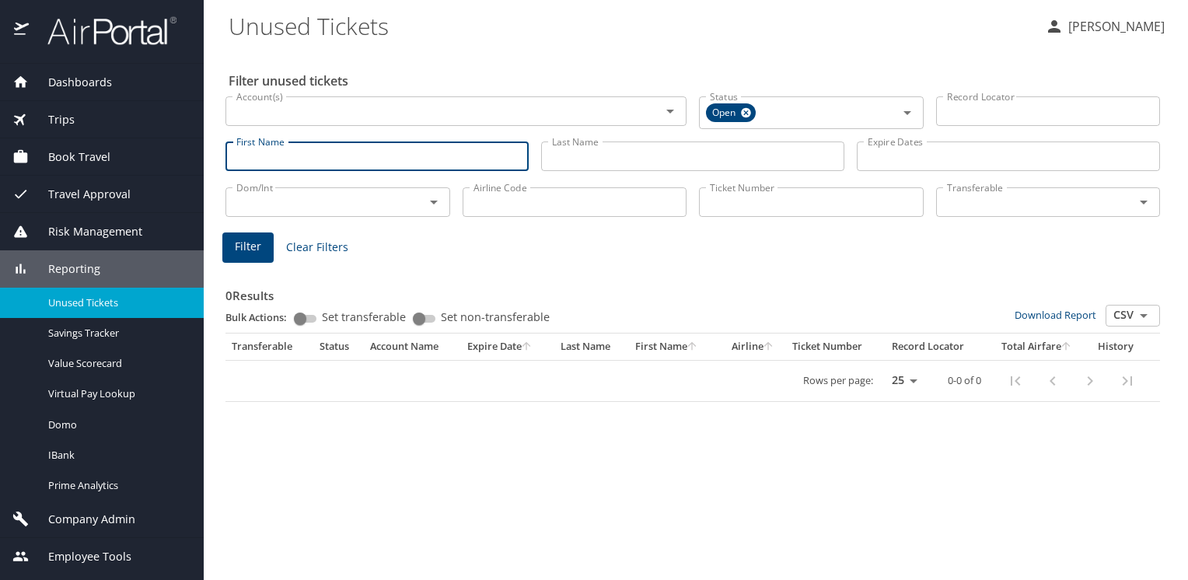
click at [365, 157] on input "First Name" at bounding box center [376, 156] width 303 height 30
type input "[PERSON_NAME]"
type input "Silver"
click at [239, 243] on span "Filter" at bounding box center [248, 246] width 26 height 19
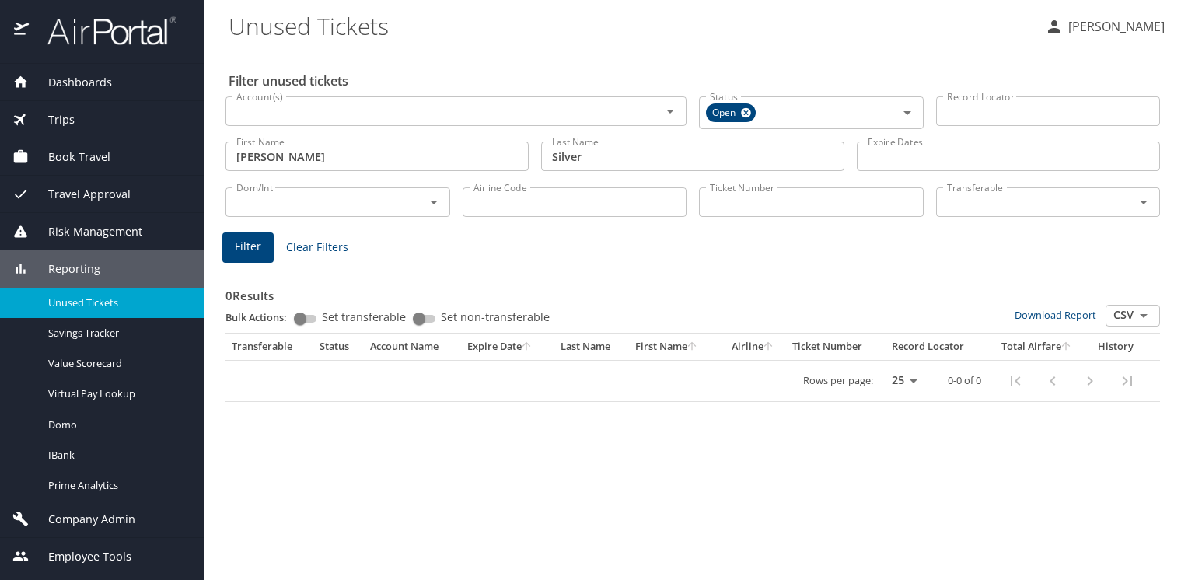
click at [95, 521] on span "Company Admin" at bounding box center [82, 519] width 107 height 17
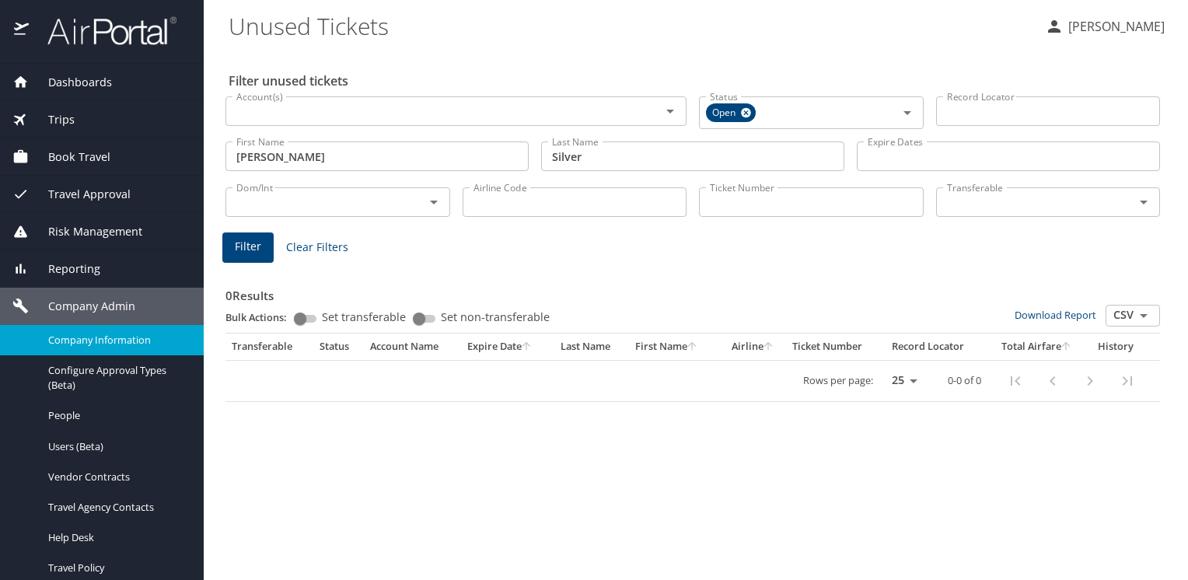
click at [120, 337] on span "Company Information" at bounding box center [116, 340] width 137 height 15
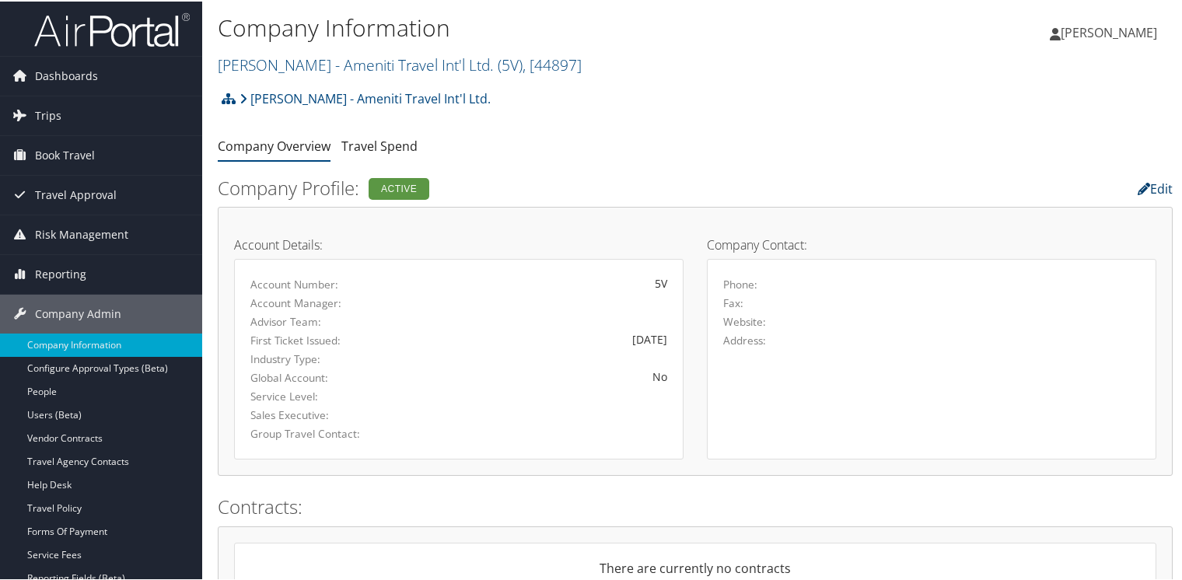
click at [1148, 184] on link "Edit" at bounding box center [1154, 187] width 35 height 17
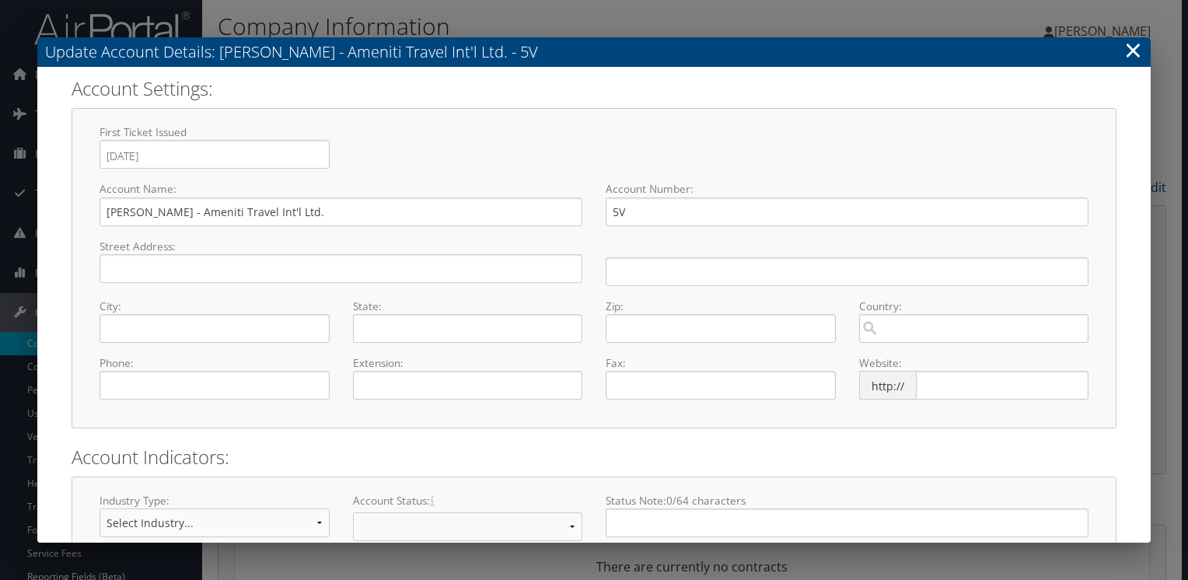
select select "8"
click at [611, 213] on input "5V" at bounding box center [847, 211] width 483 height 29
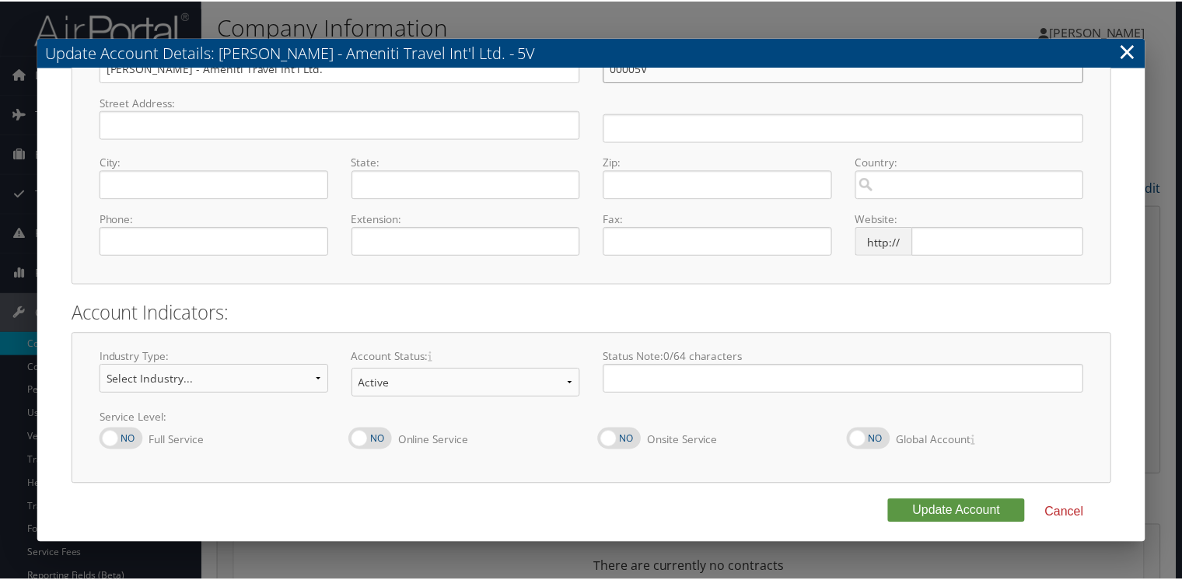
scroll to position [148, 0]
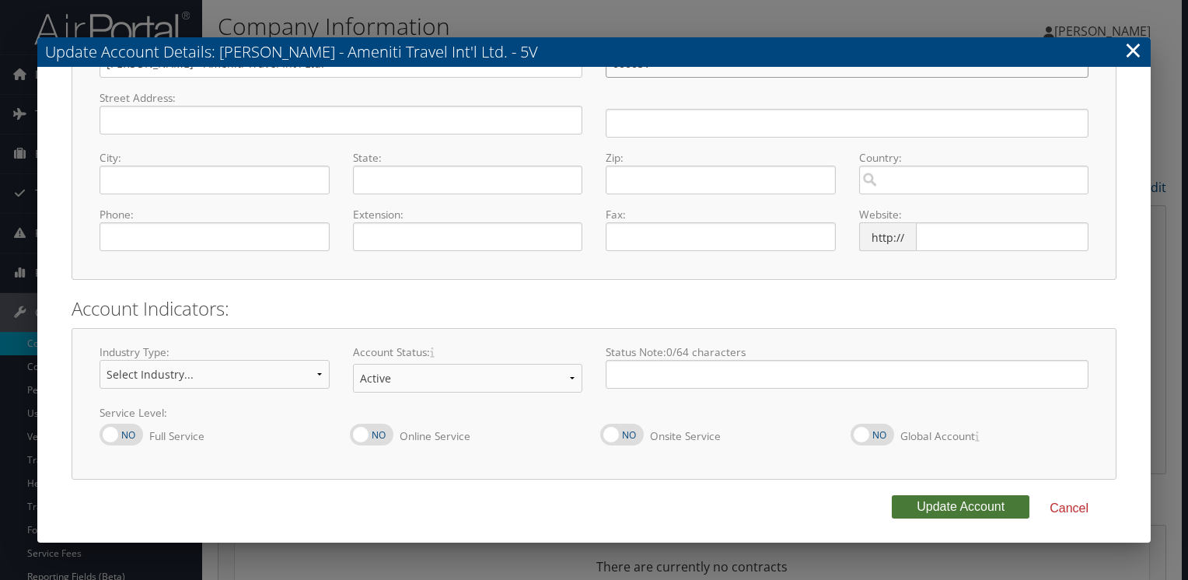
type input "00005V"
click at [936, 501] on button "Update Account" at bounding box center [961, 506] width 138 height 23
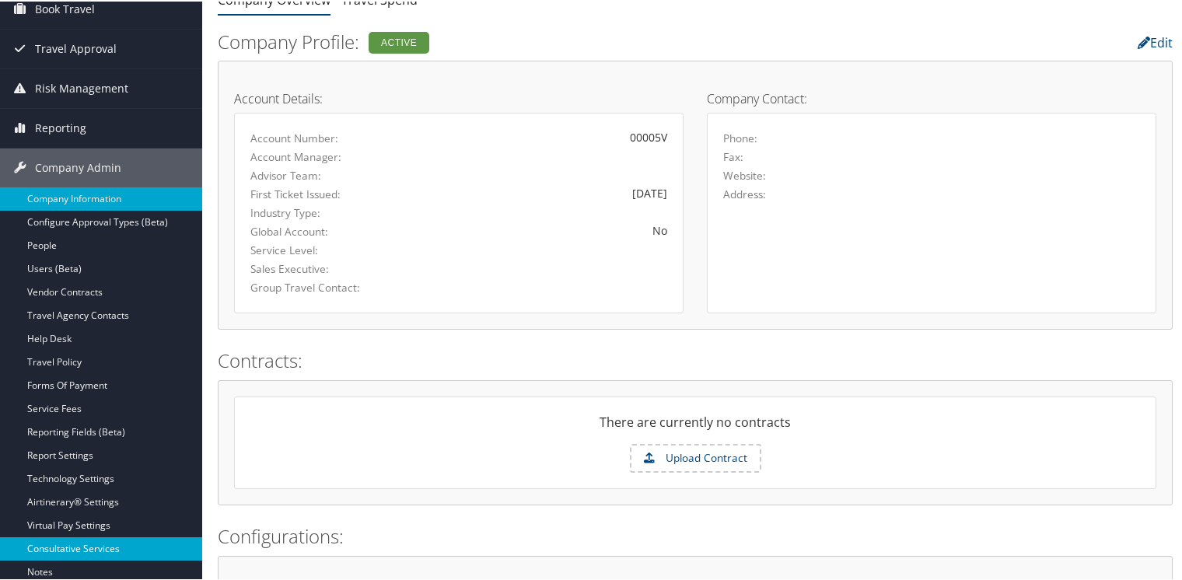
scroll to position [155, 0]
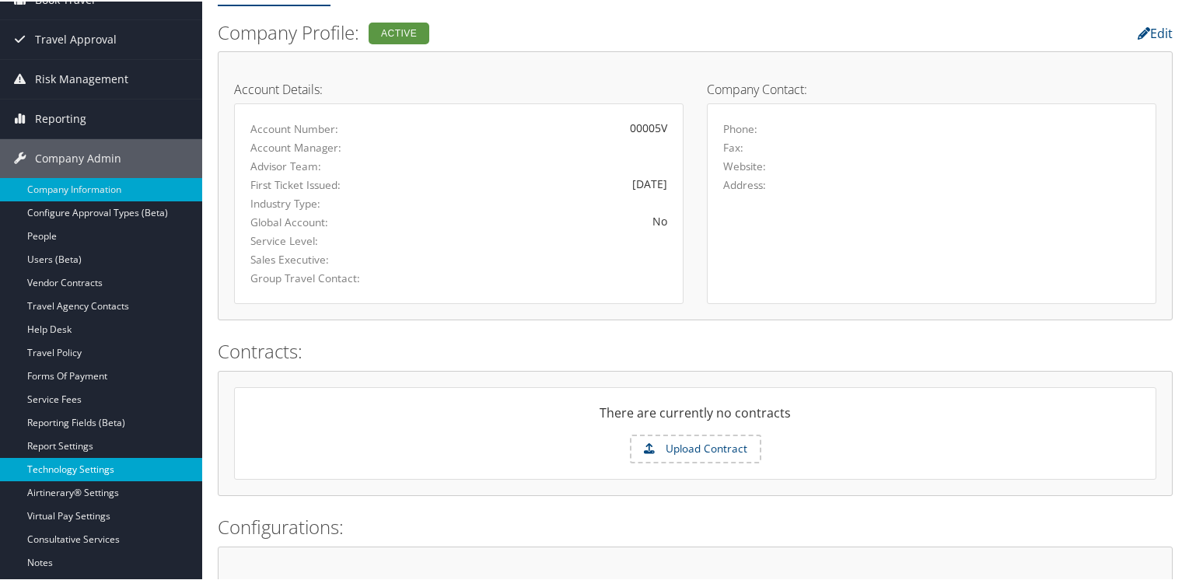
click at [65, 467] on link "Technology Settings" at bounding box center [101, 467] width 202 height 23
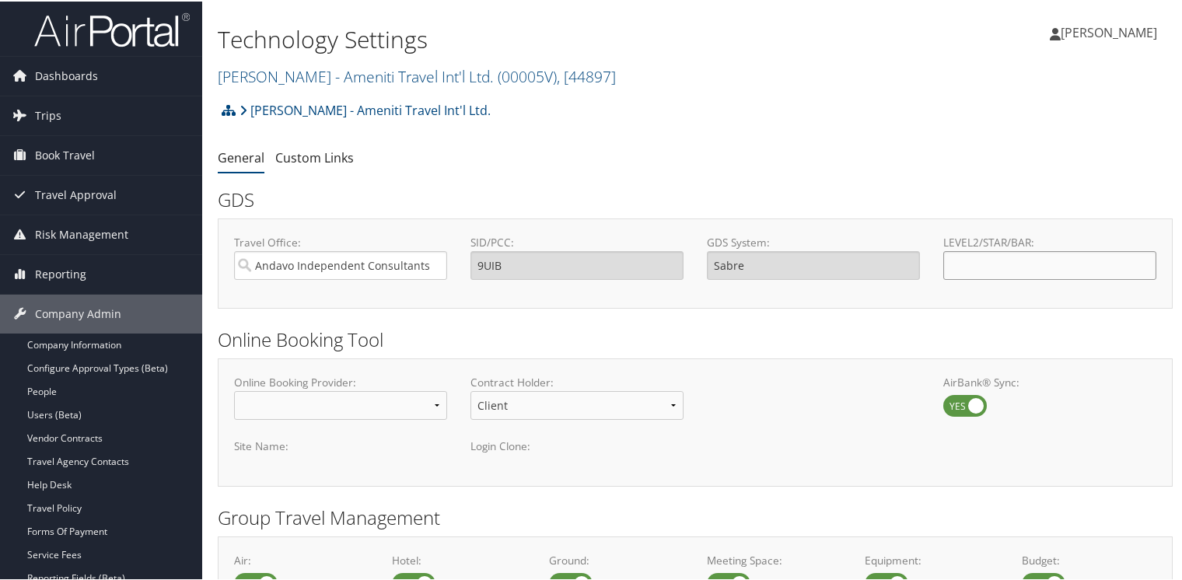
click at [965, 262] on input "LEVEL2/STAR/BAR:" at bounding box center [1049, 264] width 213 height 29
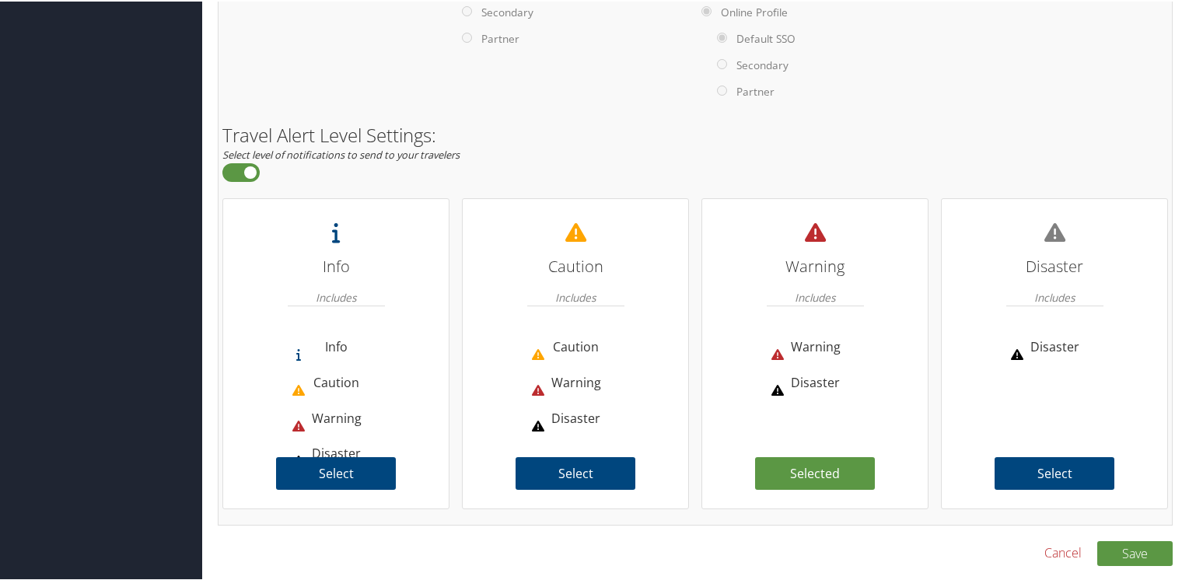
scroll to position [1110, 0]
type input "5V"
click at [1131, 552] on button "Save" at bounding box center [1134, 552] width 75 height 25
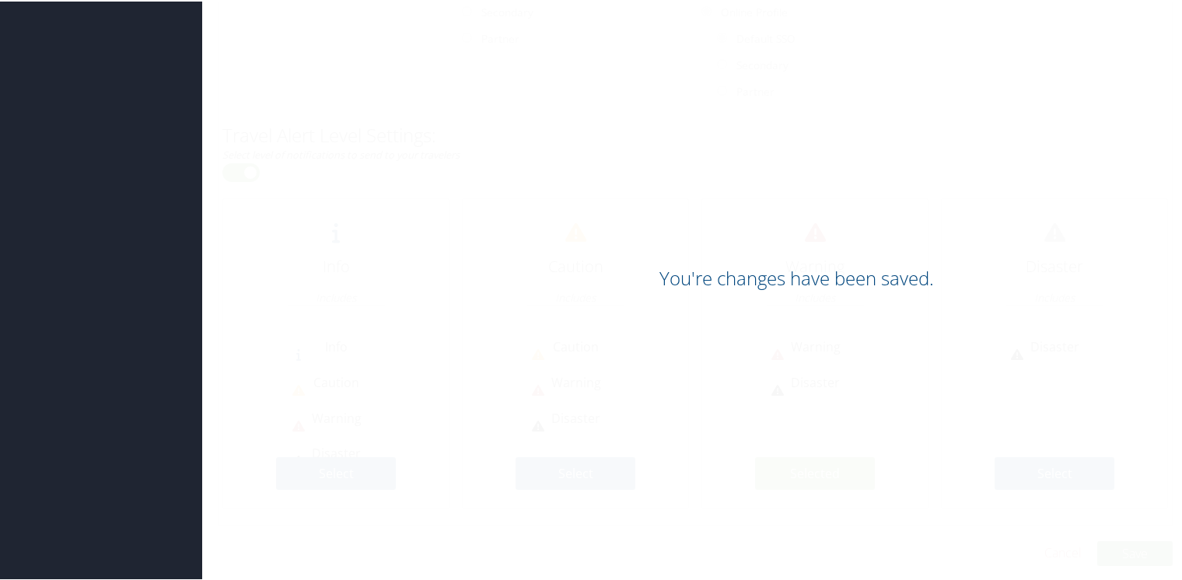
scroll to position [1080, 0]
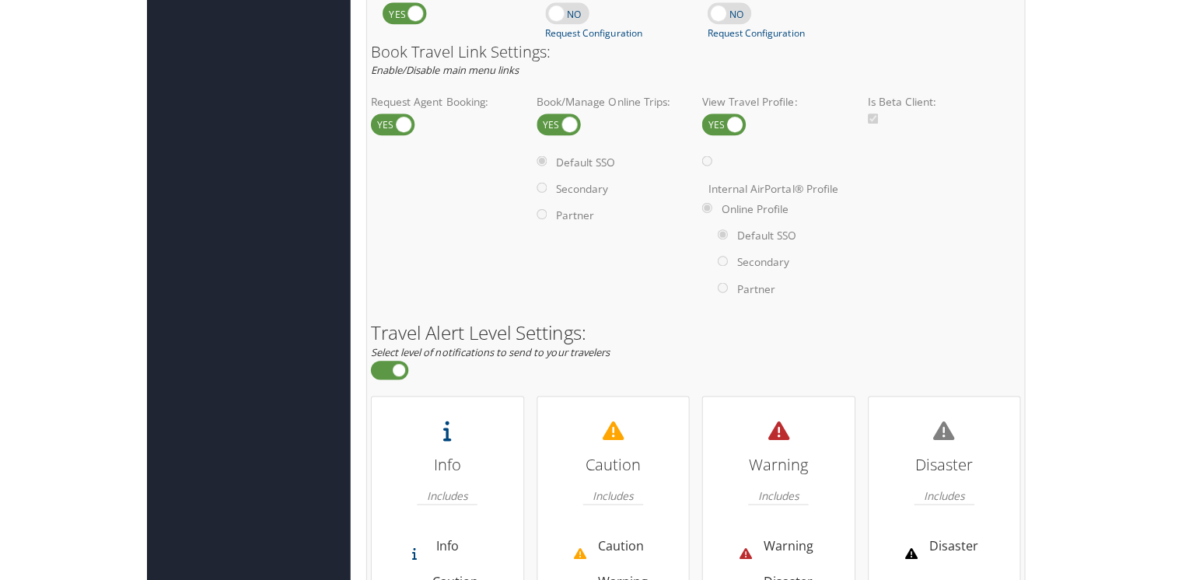
scroll to position [931, 0]
